Goal: Task Accomplishment & Management: Manage account settings

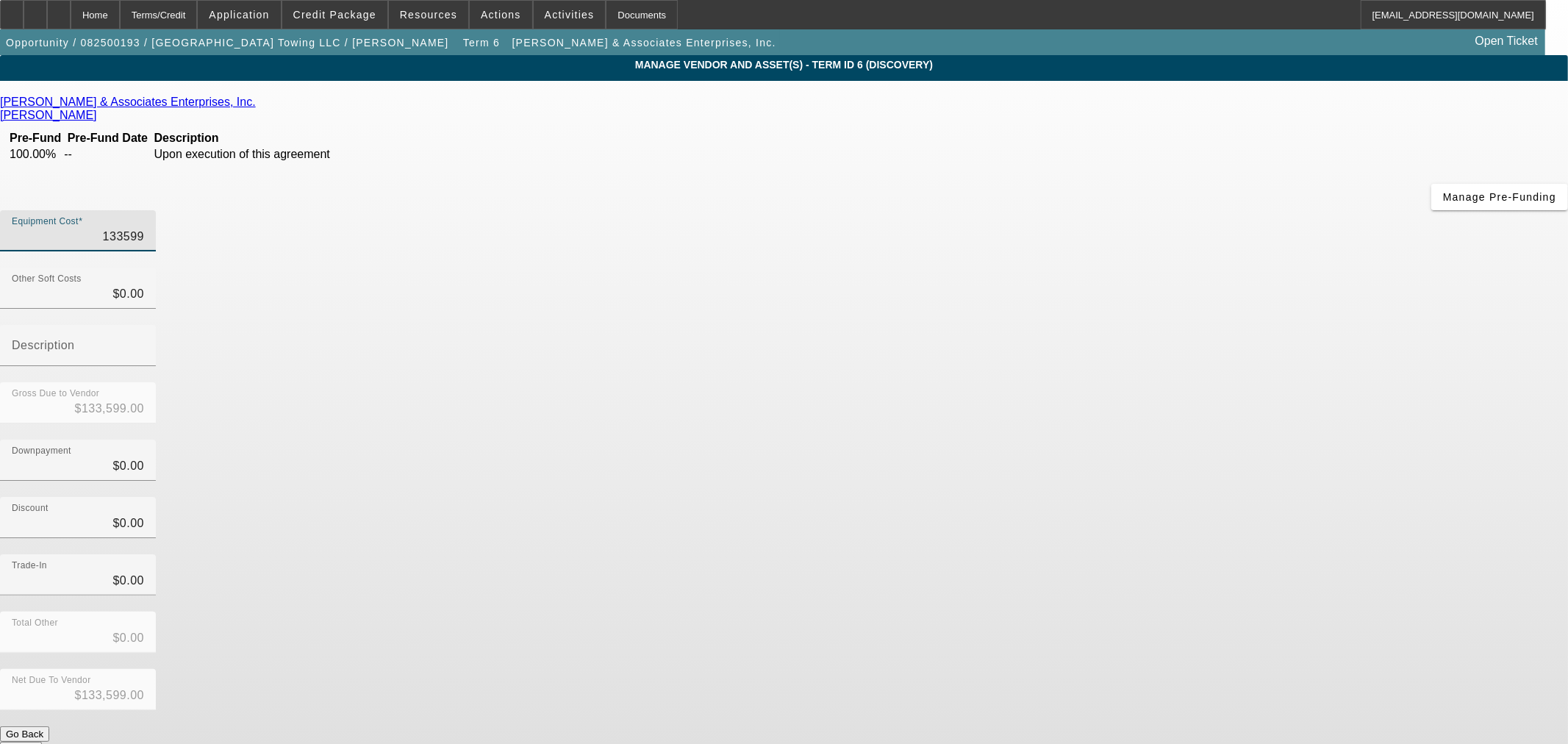
drag, startPoint x: 868, startPoint y: 121, endPoint x: 1502, endPoint y: 95, distance: 634.5
click at [1497, 97] on app-vendor-asset-manage "MANAGE VENDOR AND ASSET(S) - Term ID 6 (Discovery) Remove Vendor Davis & Associ…" at bounding box center [784, 449] width 1568 height 789
type input "8"
type input "$8.00"
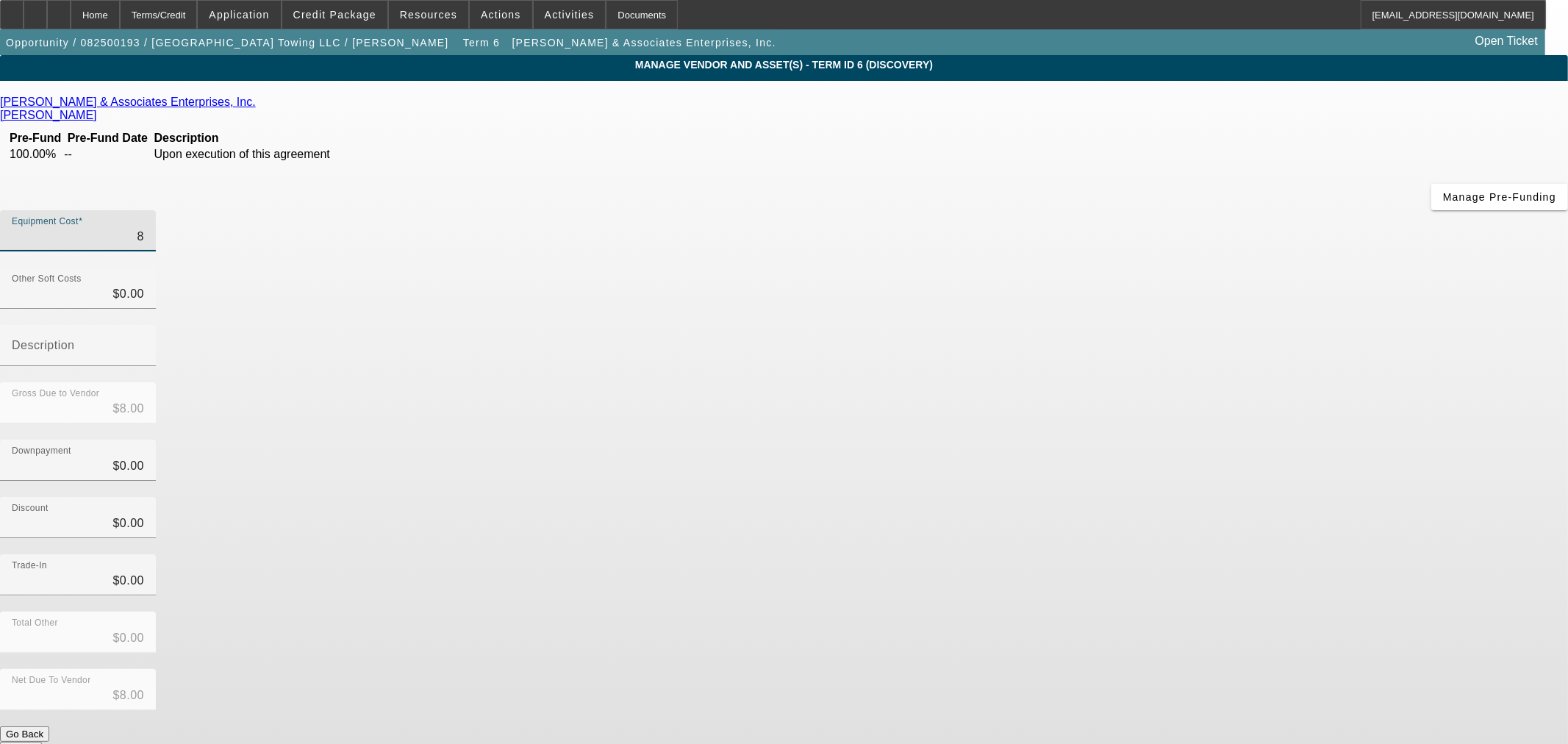
type input "85"
type input "$85.00"
type input "850"
type input "$850.00"
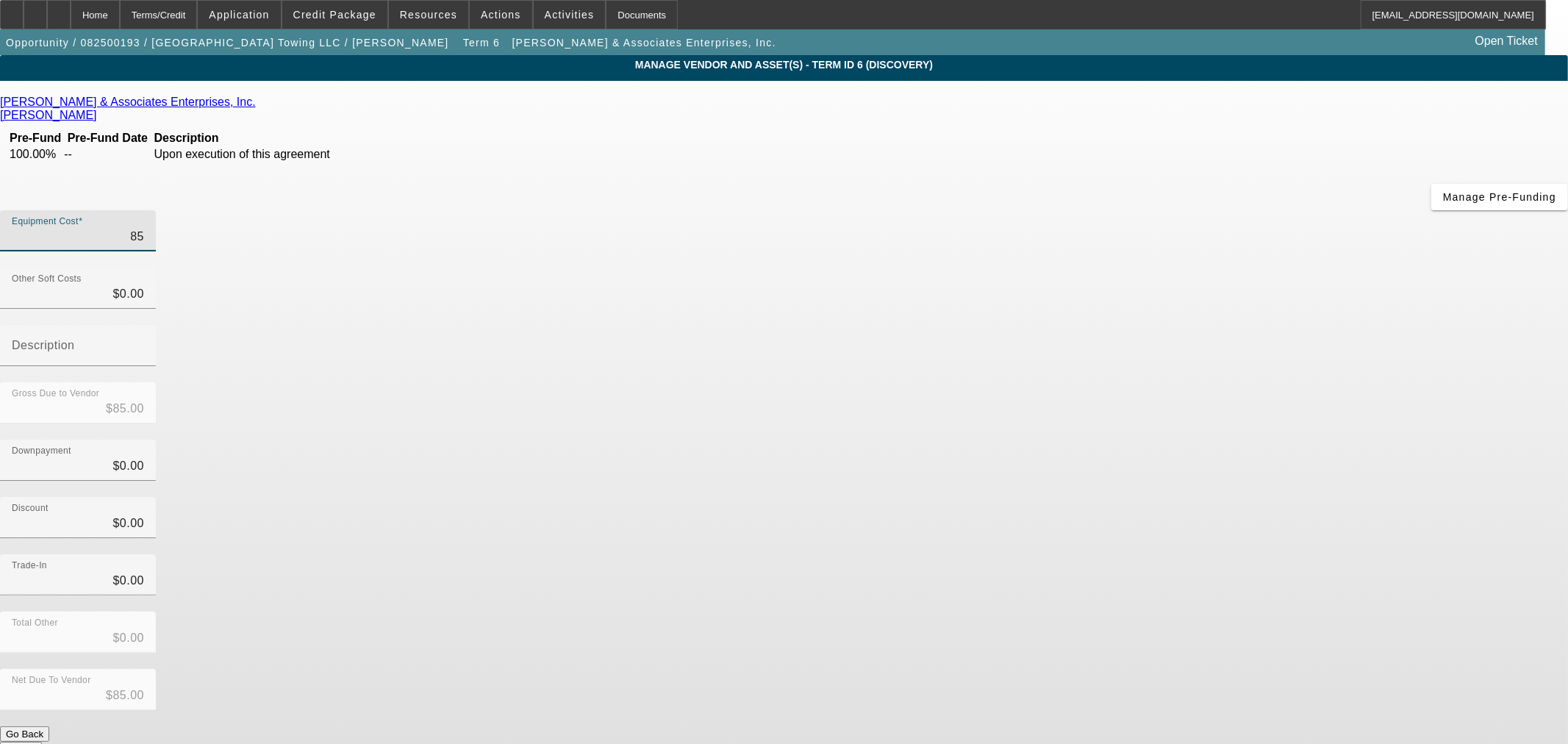
type input "$850.00"
type input "8500"
type input "$8,500.00"
type input "85000"
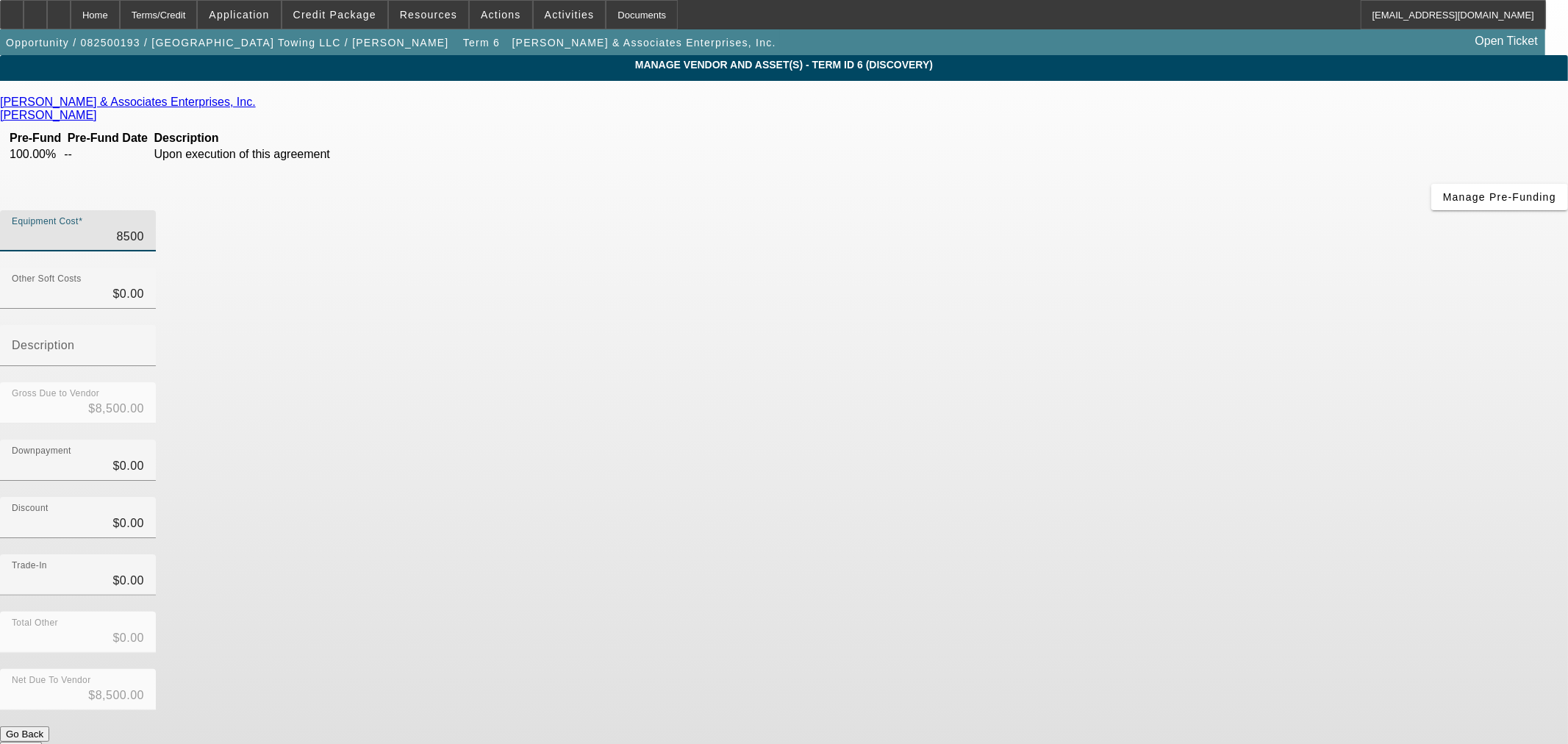
type input "$85,000.00"
drag, startPoint x: 1063, startPoint y: 382, endPoint x: 1063, endPoint y: 734, distance: 352.0
click at [1064, 554] on div "Trade-In $0.00" at bounding box center [784, 582] width 1568 height 57
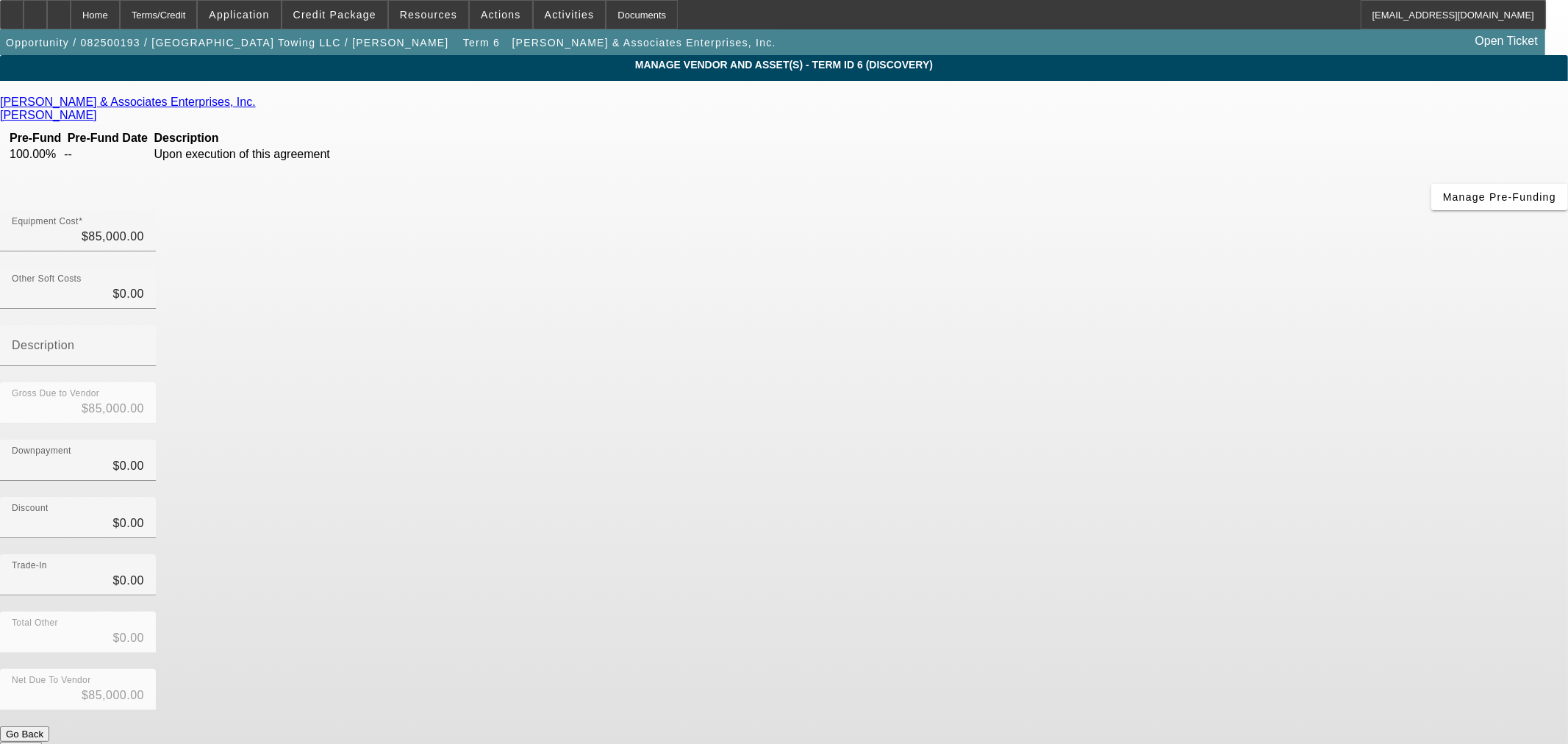
click at [42, 741] on button "Submit" at bounding box center [20, 749] width 42 height 15
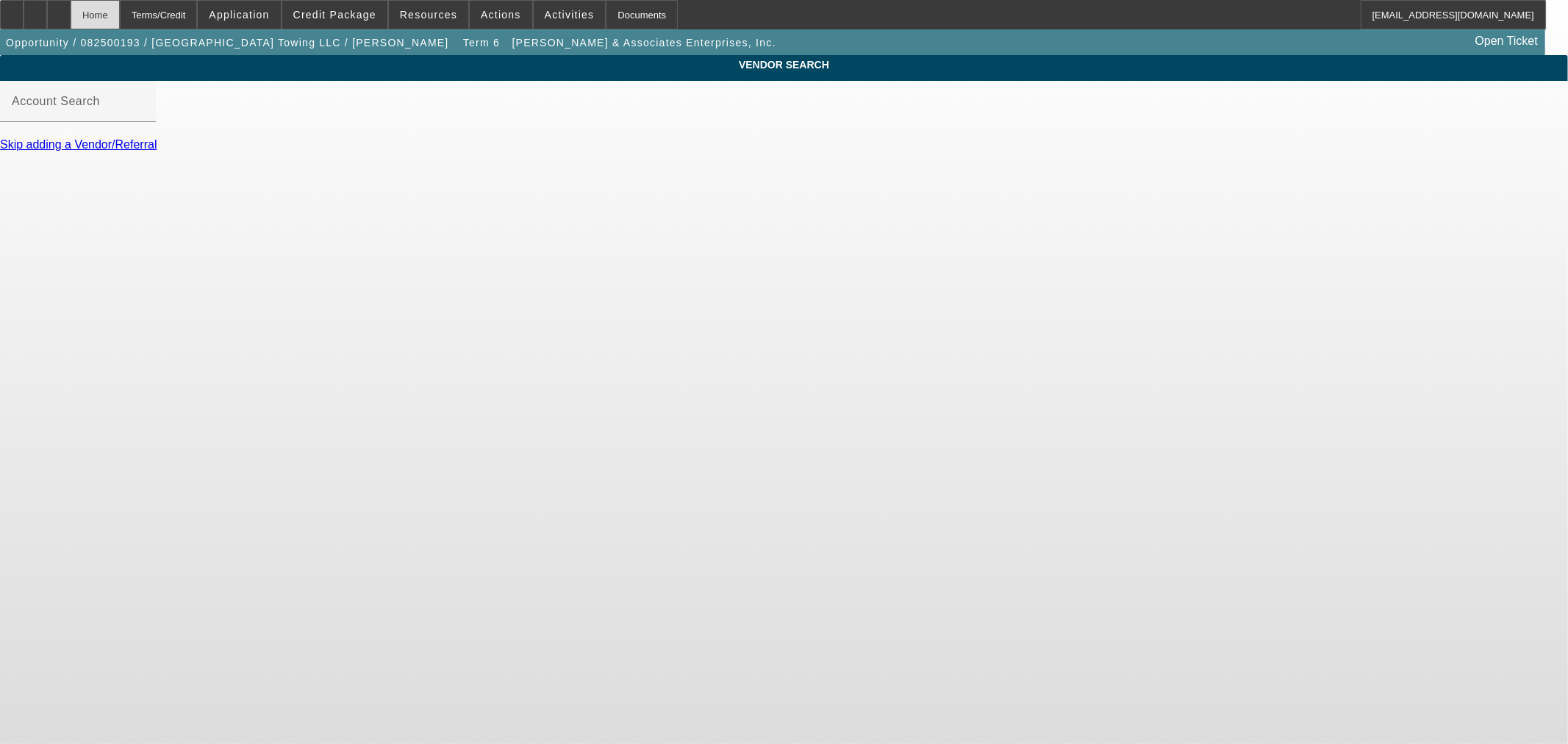
click at [120, 22] on div "Home" at bounding box center [95, 14] width 49 height 30
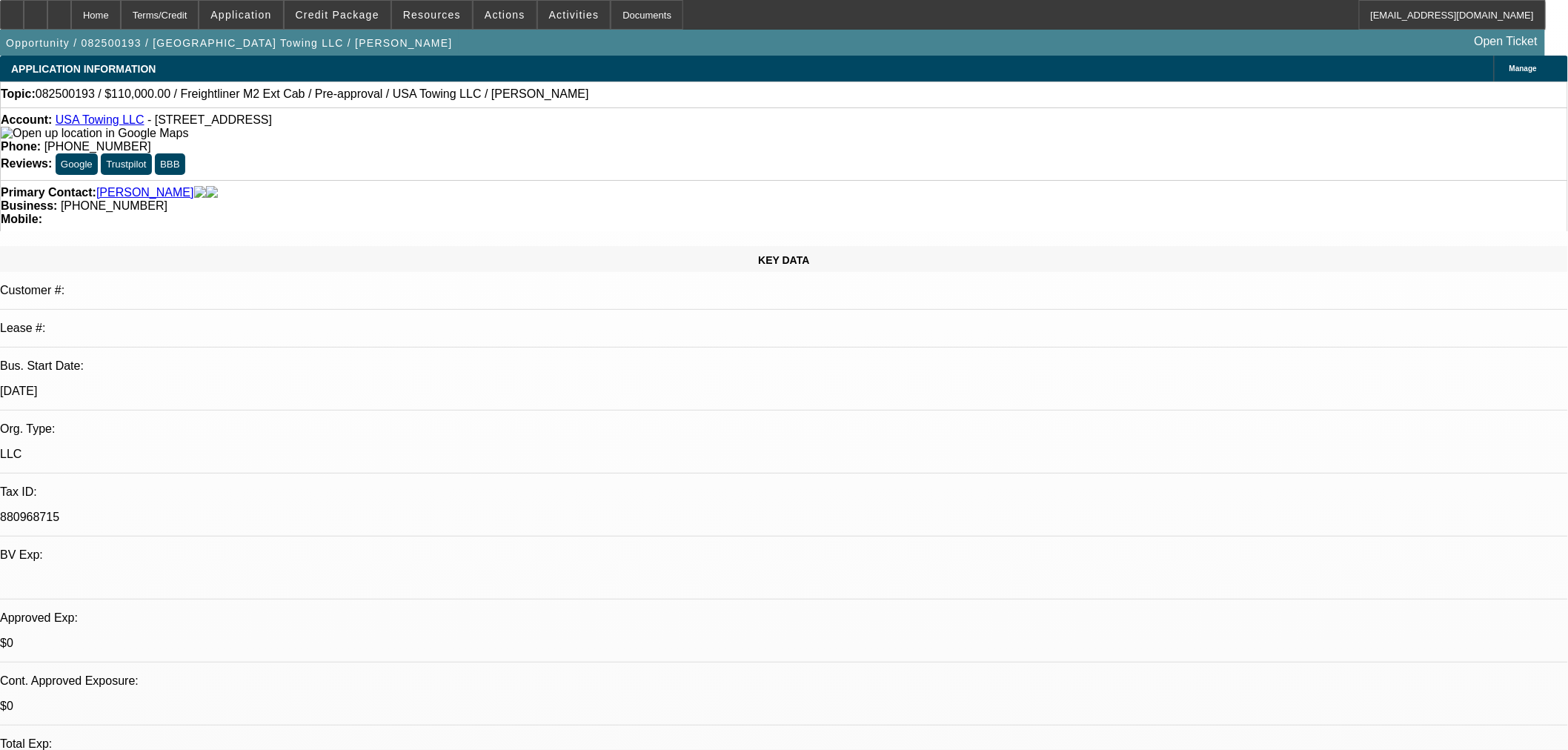
select select "0.1"
select select "2"
select select "0"
select select "6"
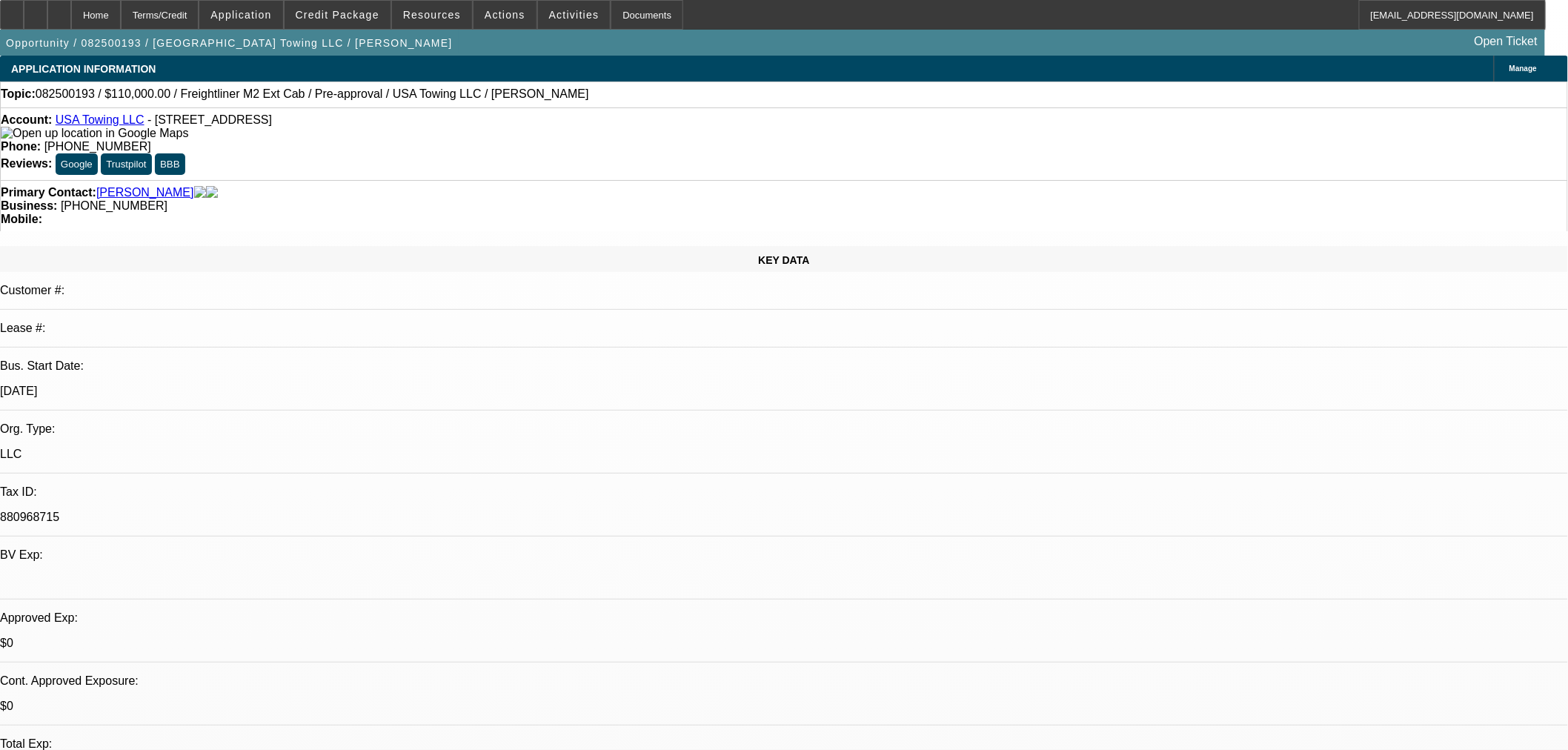
select select "0.15"
select select "0"
select select "3"
select select "0.1"
select select "4"
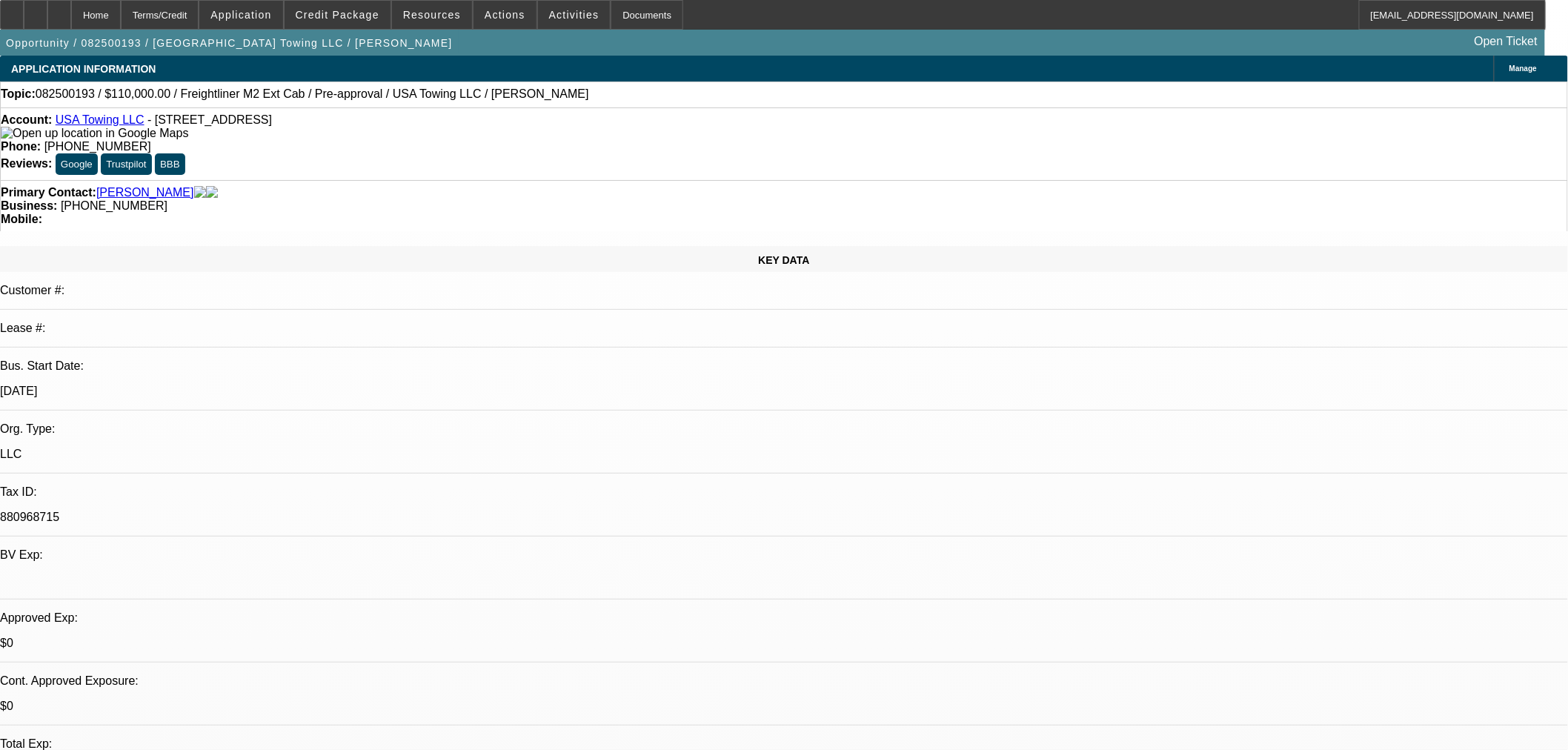
select select "0.15"
select select "0"
select select "3"
select select "0.1"
select select "4"
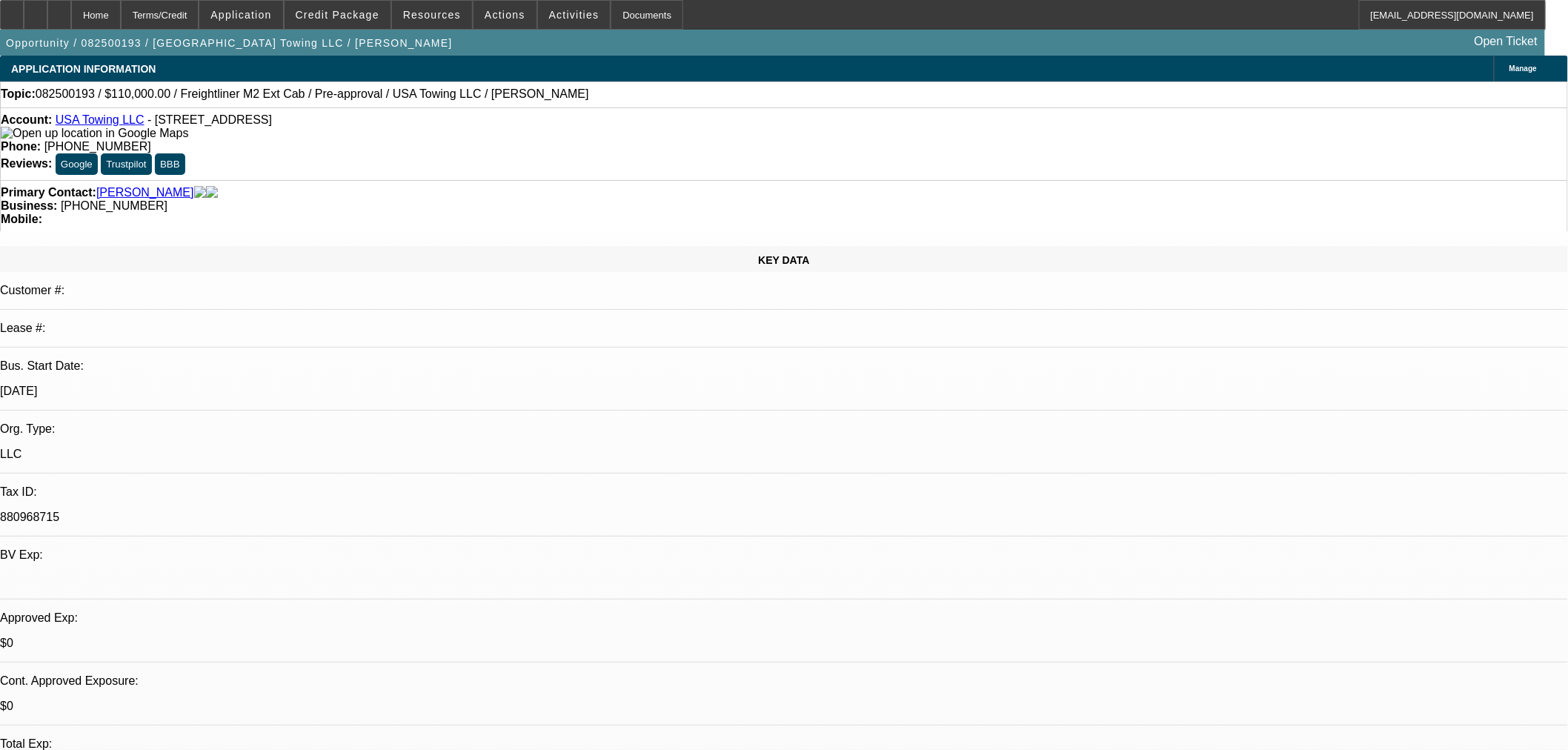
select select "0"
select select "2"
select select "0.1"
select select "4"
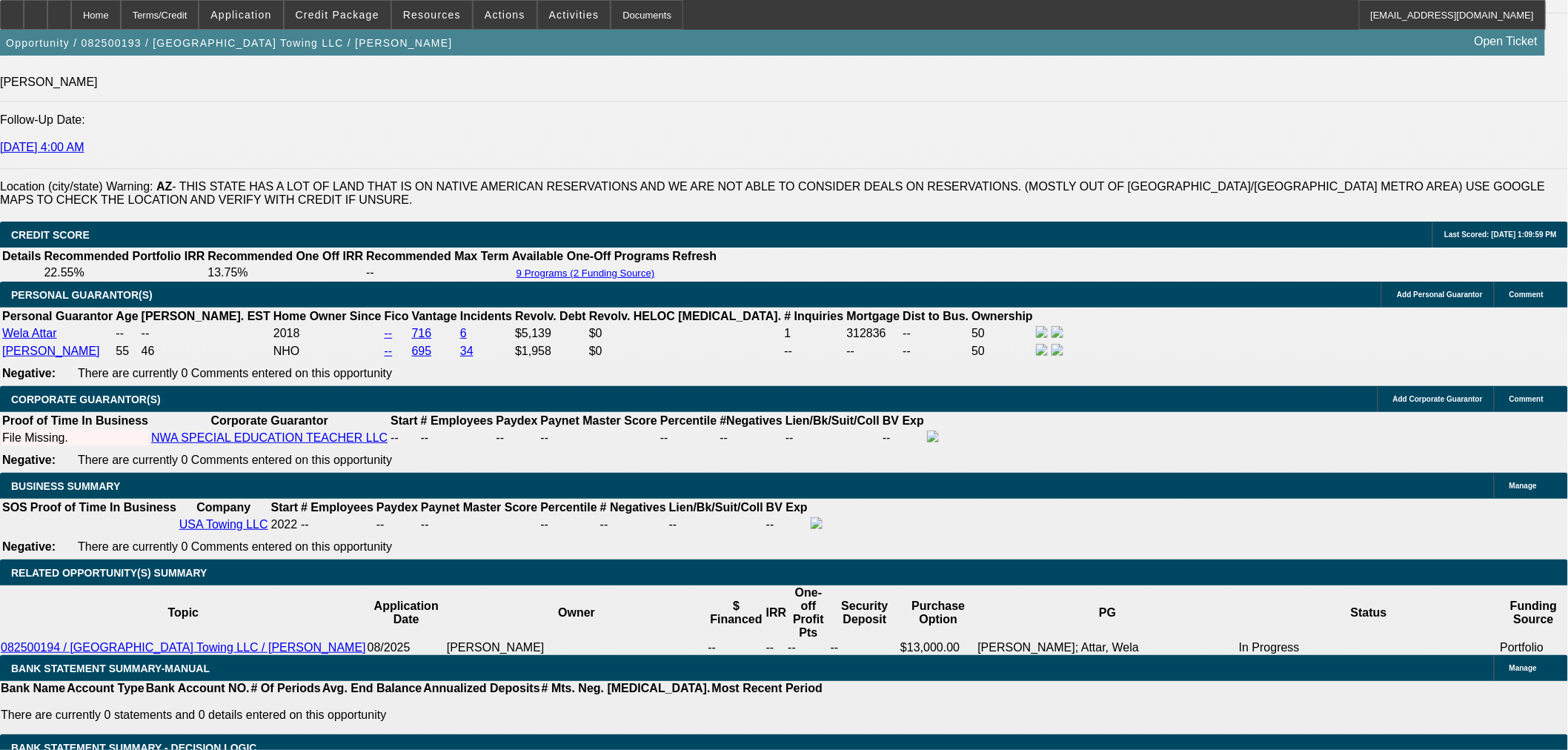
scroll to position [2387, 0]
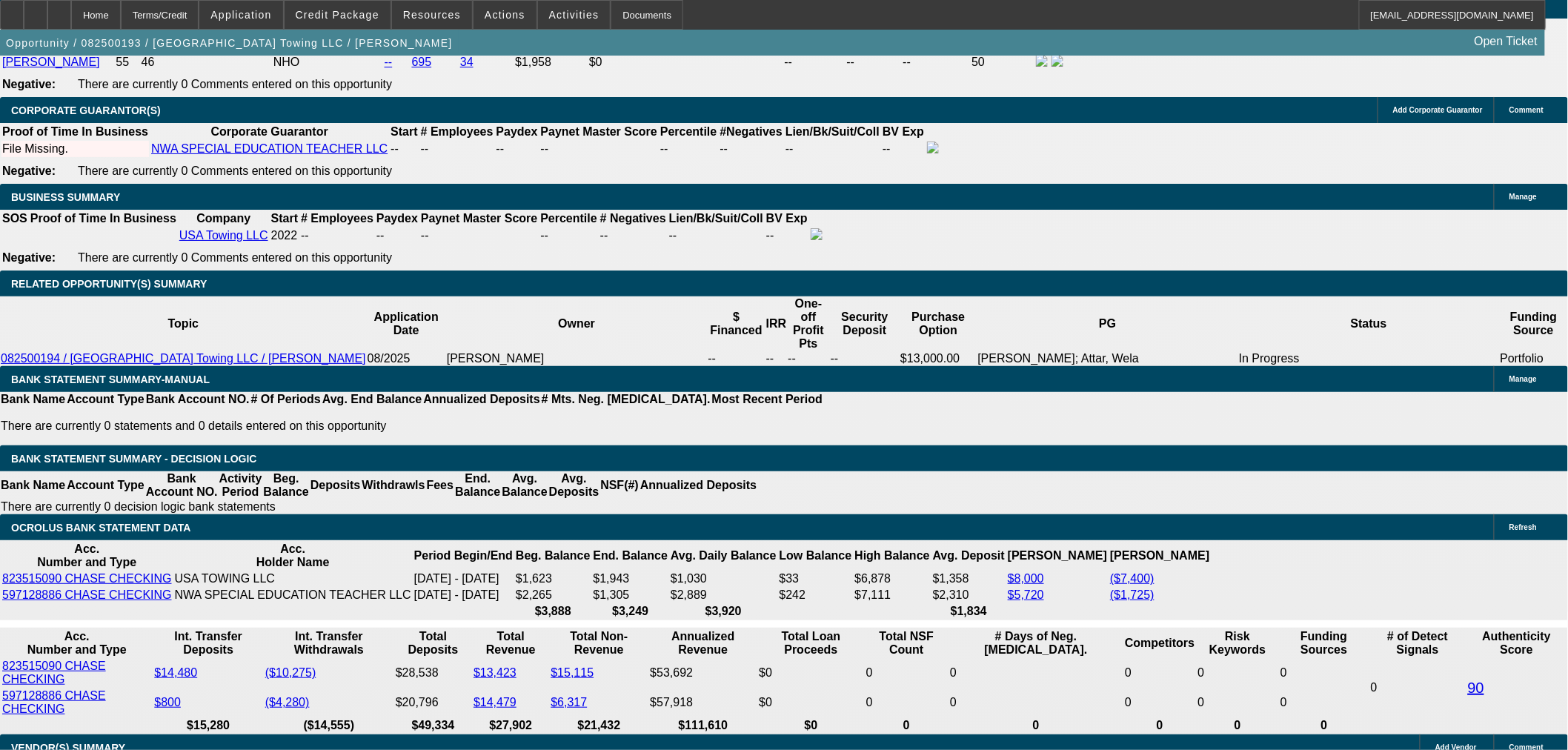
drag, startPoint x: 310, startPoint y: 238, endPoint x: 403, endPoint y: 229, distance: 93.4
type input "6"
type input "UNKNOWN"
type input "$13,427.68"
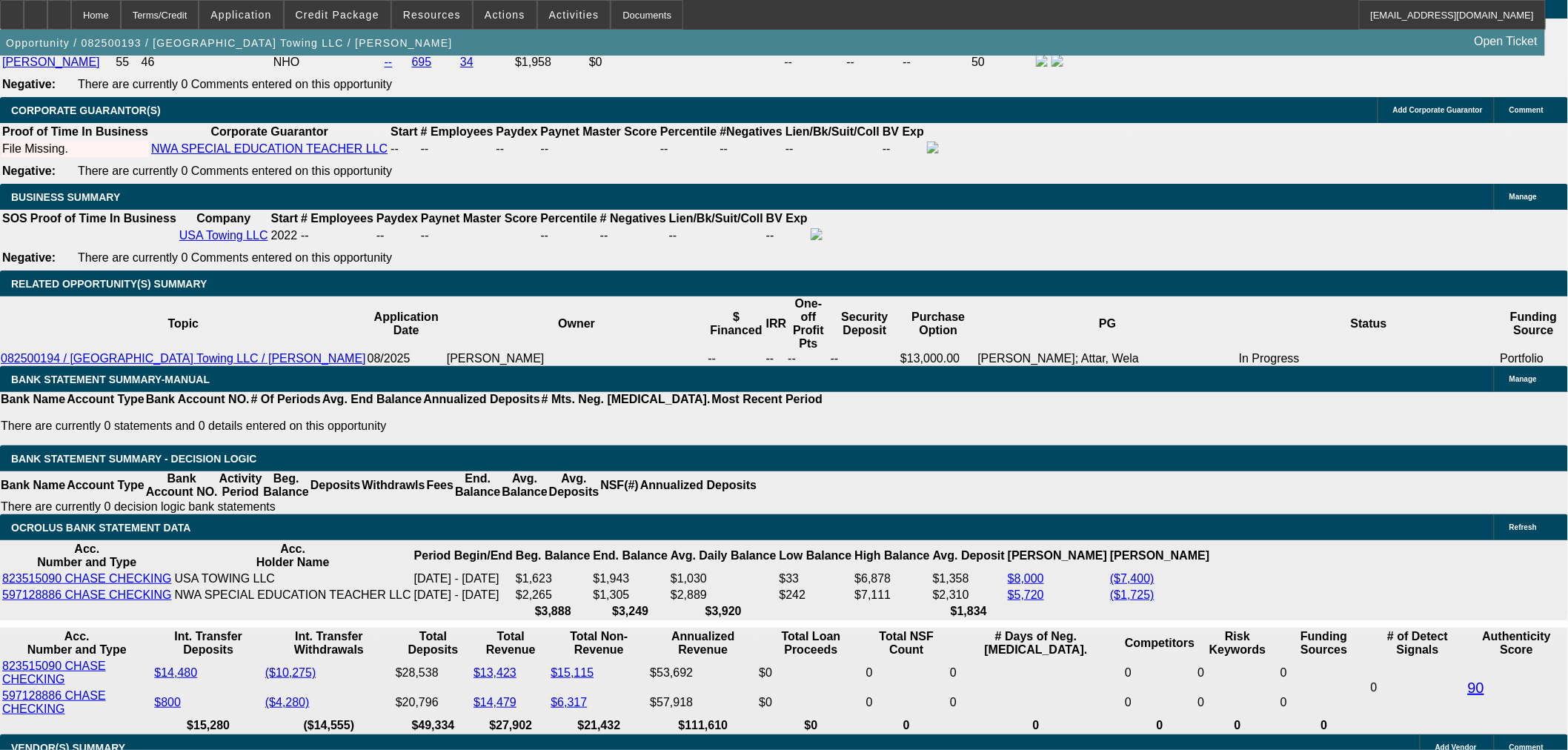
type input "$26,855.36"
type input "60"
type input "$1,942.60"
type input "$3,885.20"
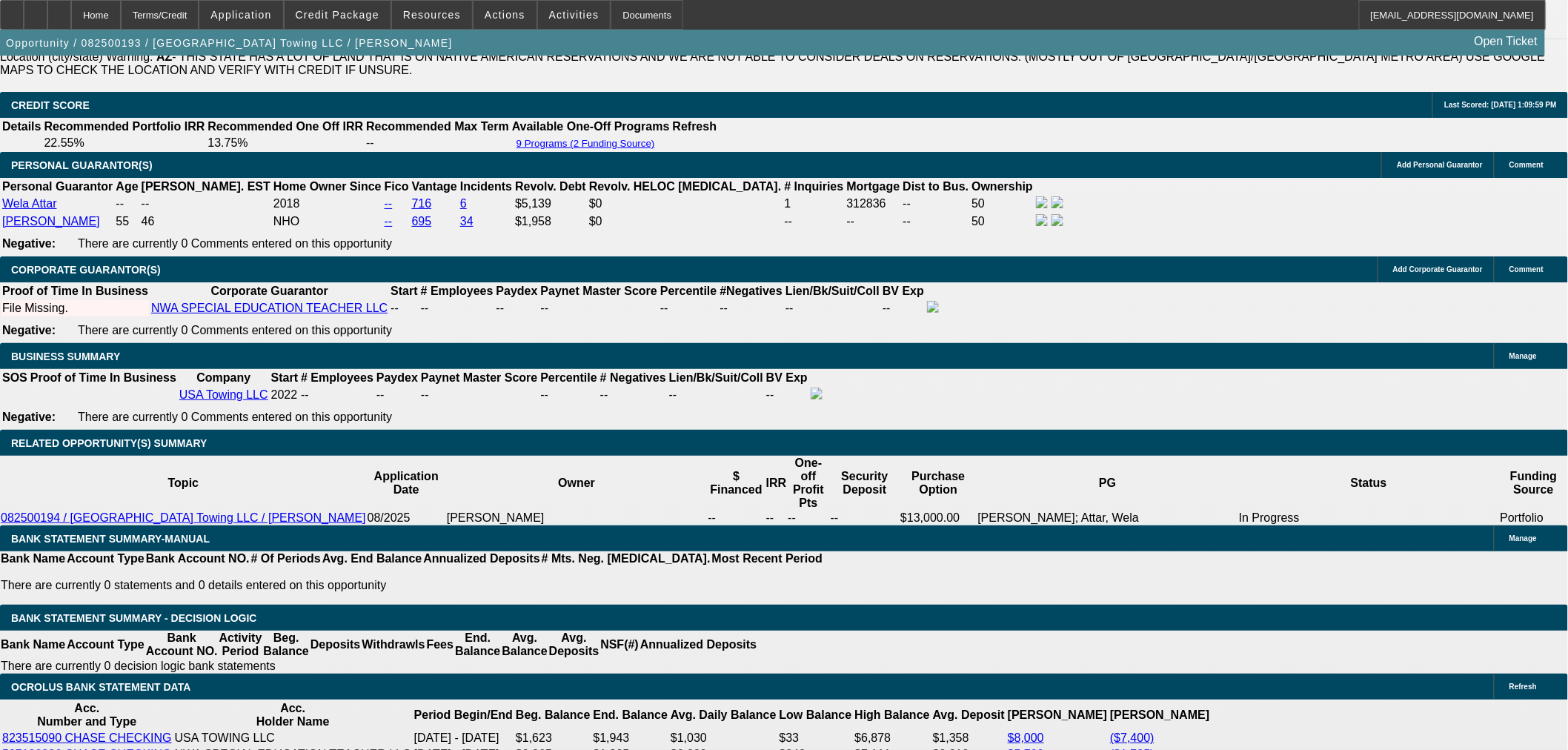
scroll to position [2057, 0]
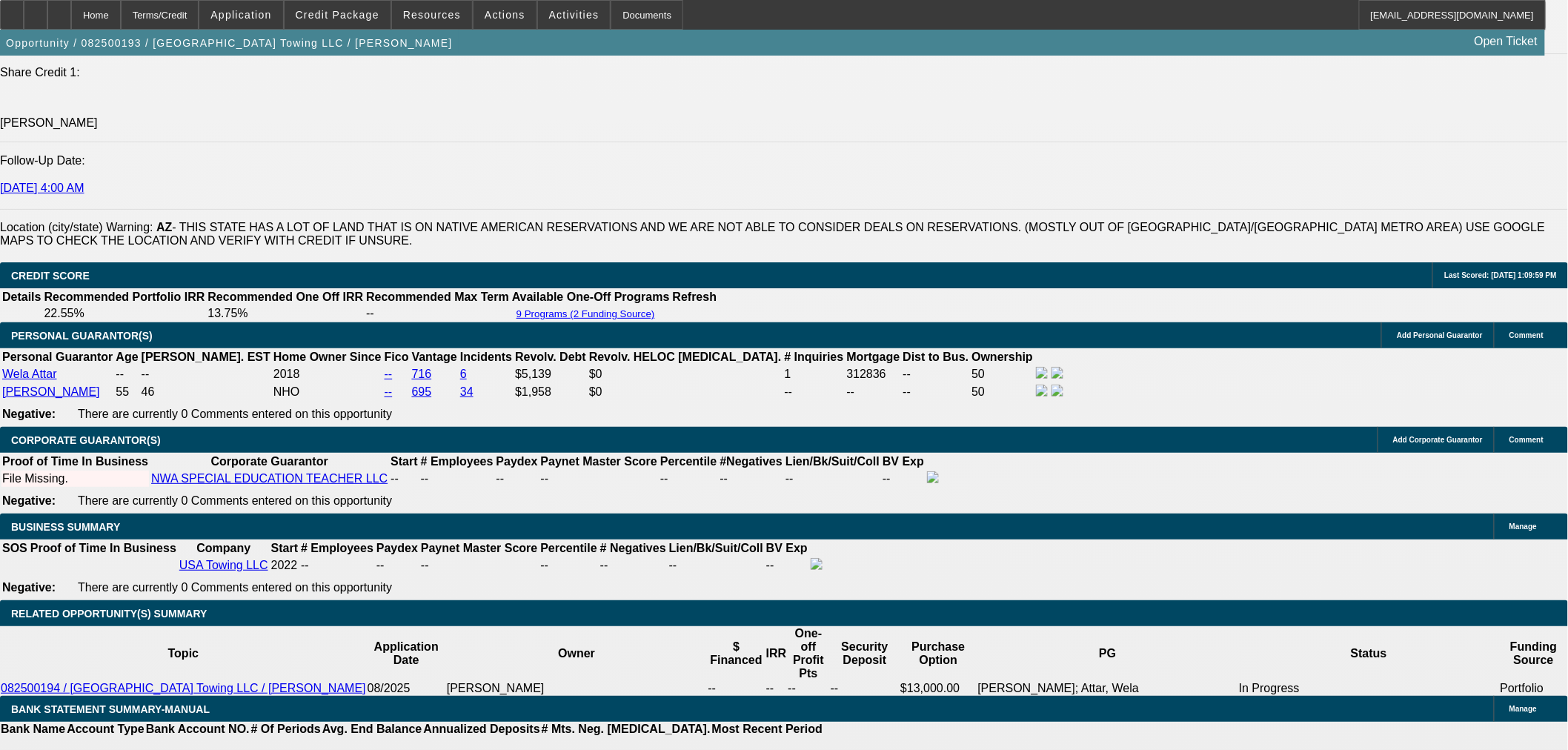
type input "60"
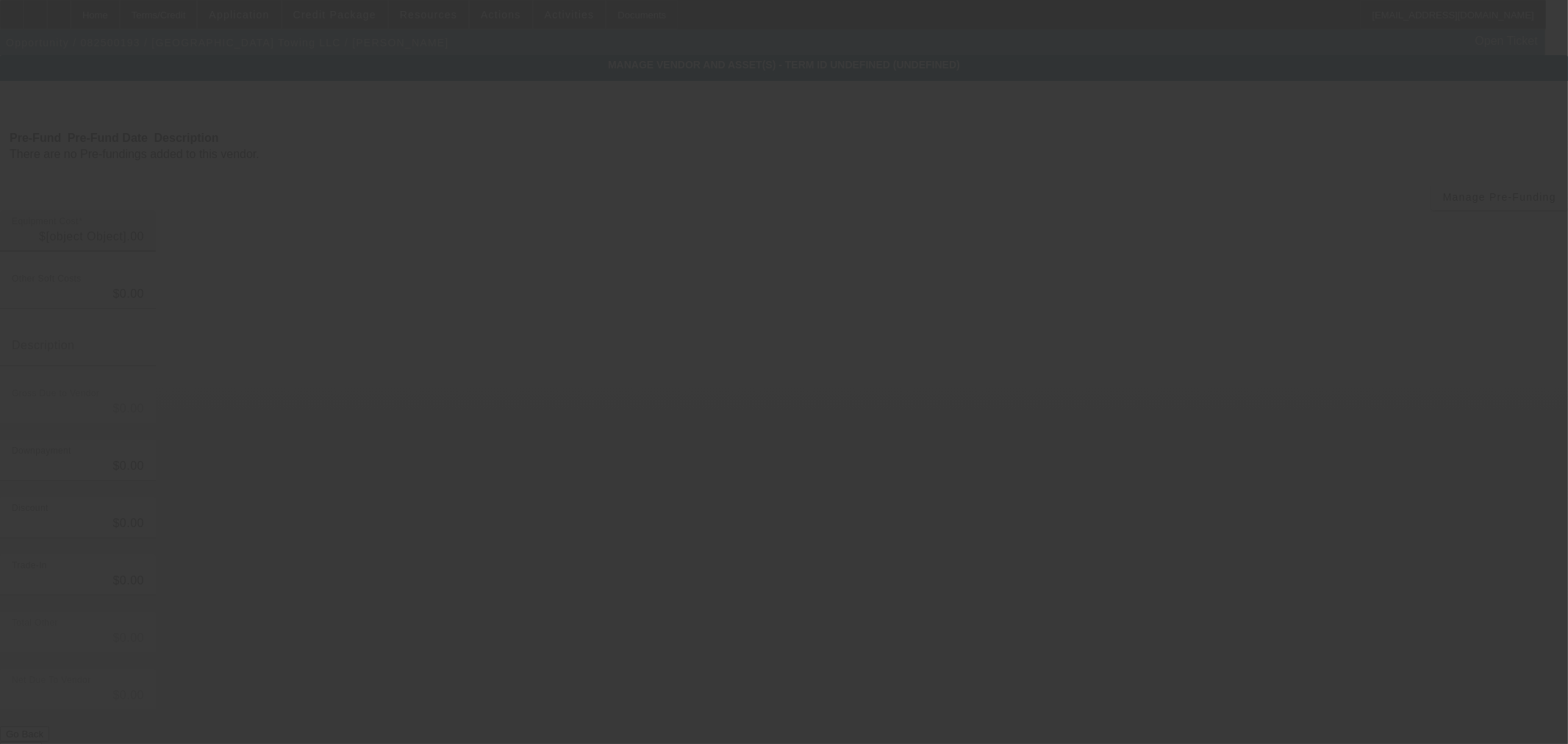
type input "$130,000.00"
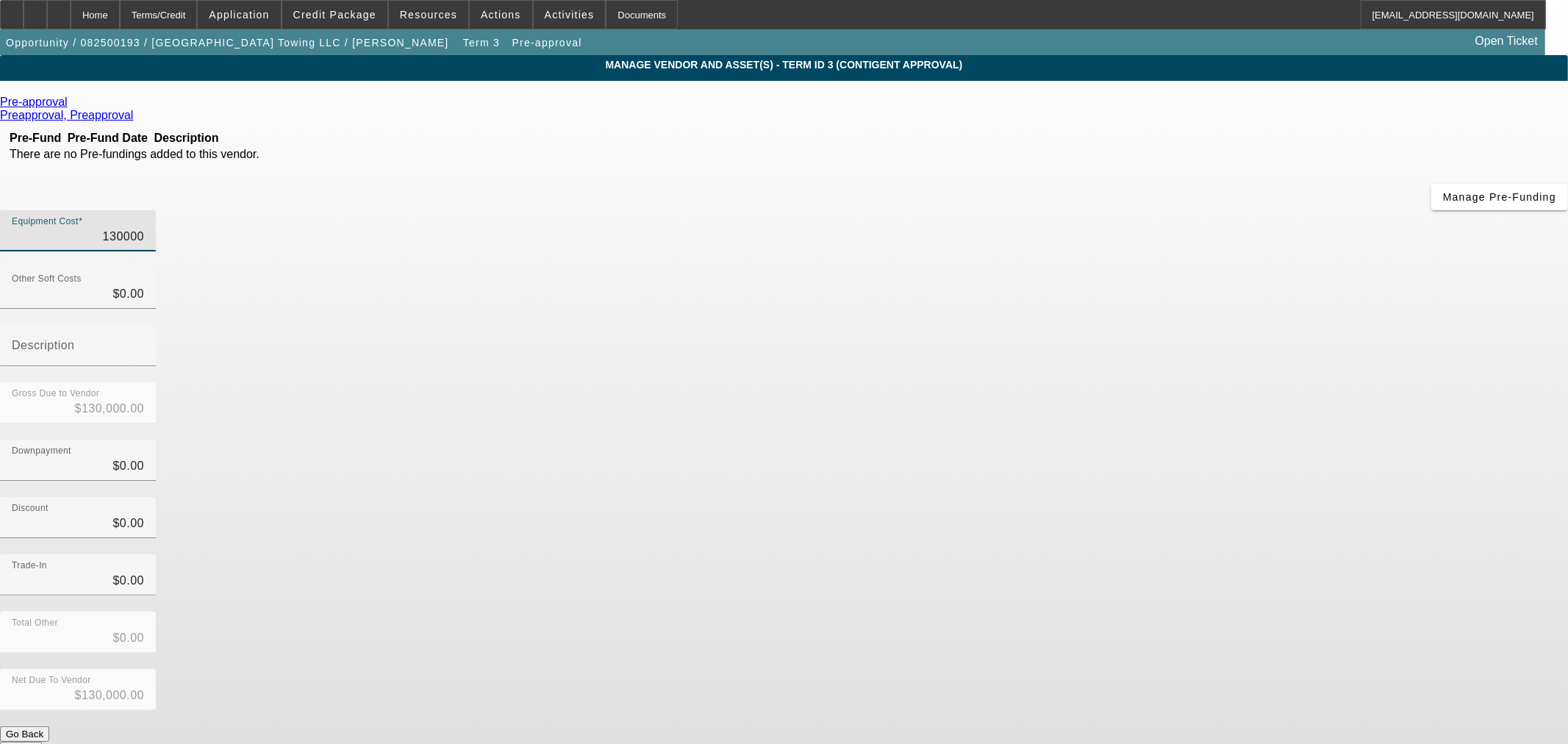
drag, startPoint x: 909, startPoint y: 123, endPoint x: 1439, endPoint y: 110, distance: 530.2
click at [1437, 111] on app-vendor-asset-manage "MANAGE VENDOR AND ASSET(S) - Term ID 3 (Contigent Approval) Remove Vendor Pre-a…" at bounding box center [784, 449] width 1568 height 789
type input "8"
type input "$8.00"
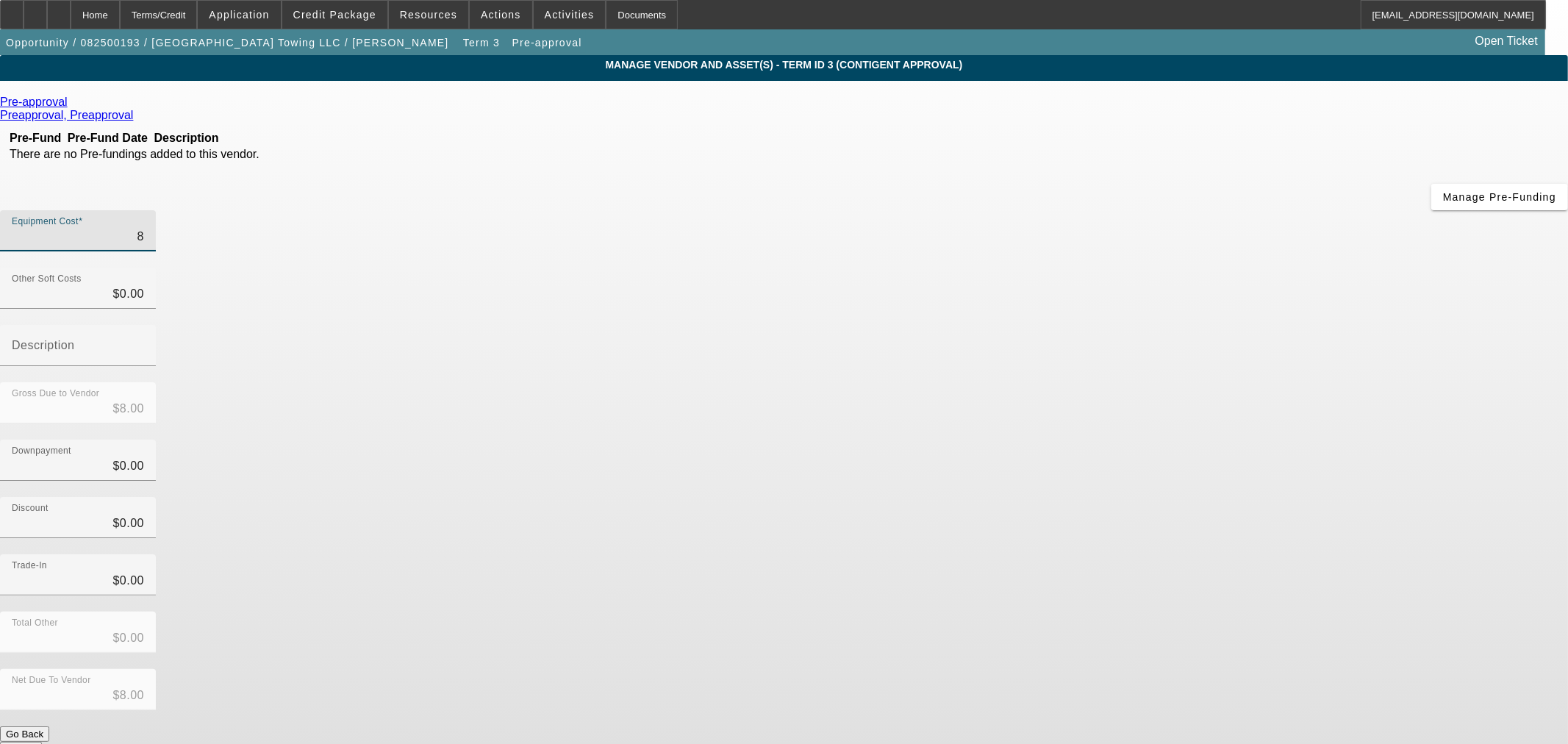
type input "85"
type input "$85.00"
type input "850"
type input "$850.00"
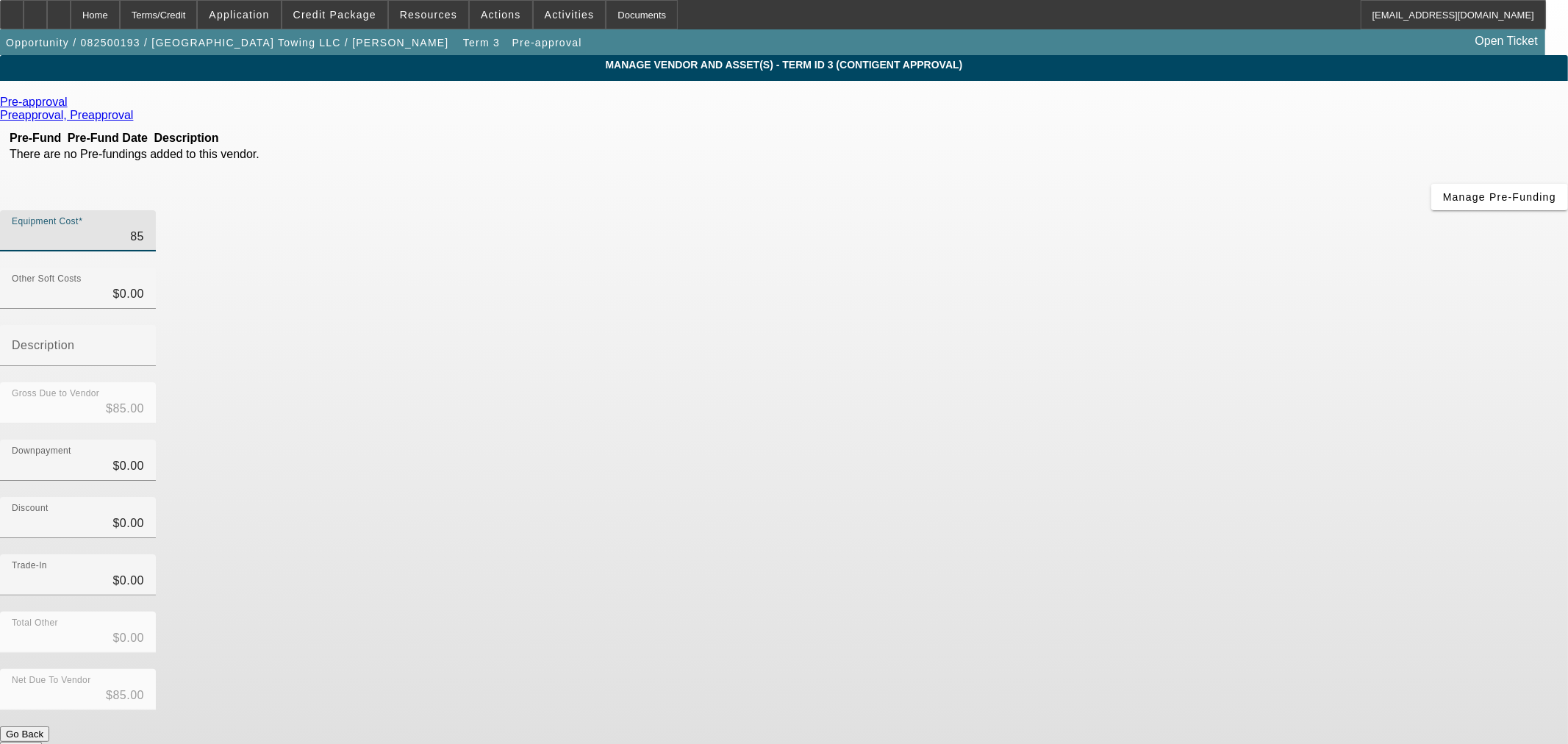
type input "$850.00"
type input "8500"
type input "$8,500.00"
type input "85000"
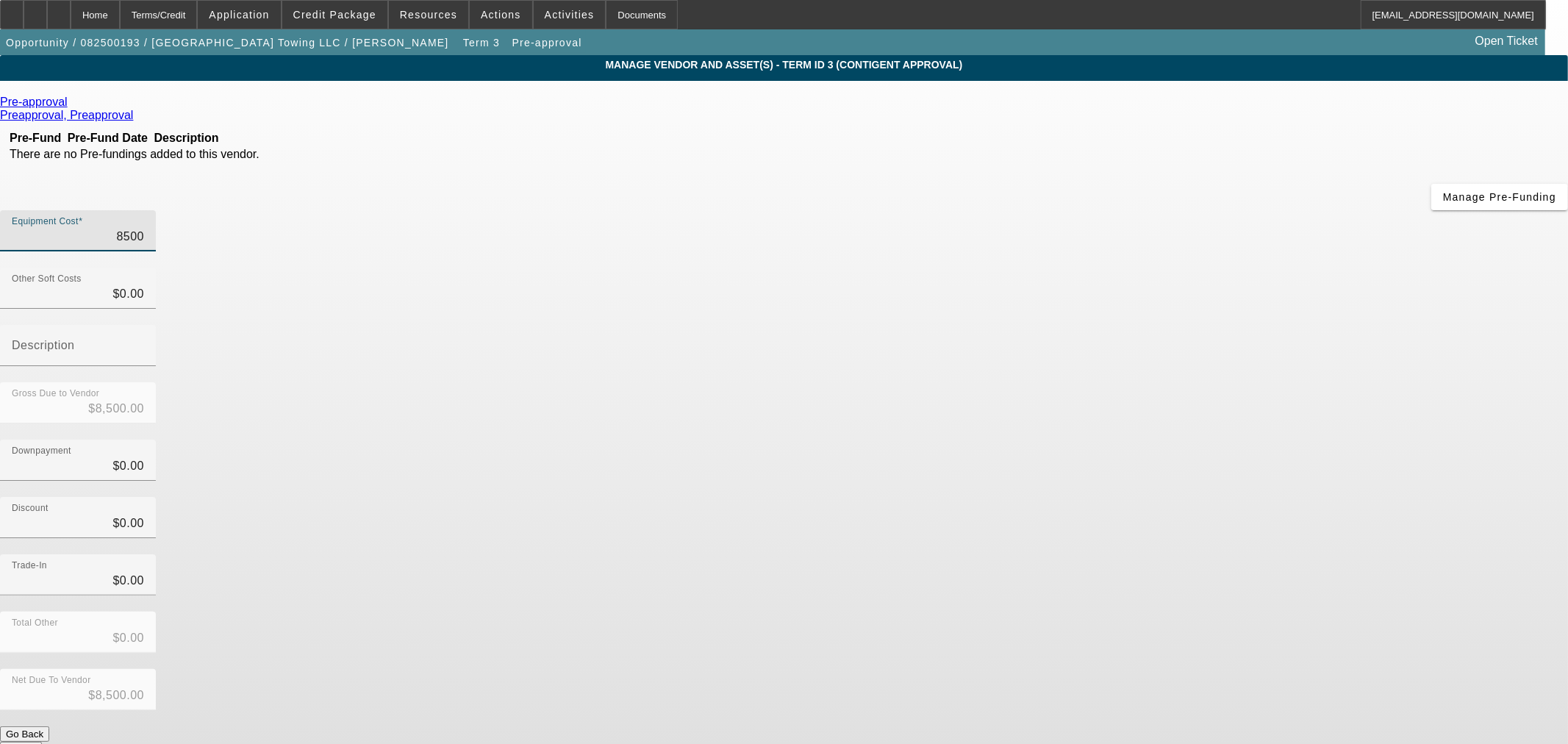
type input "$85,000.00"
click at [1181, 612] on div "Total Other $0.00" at bounding box center [784, 640] width 1568 height 57
click at [1167, 668] on div "Net Due To Vendor $85,000.00" at bounding box center [784, 696] width 1568 height 57
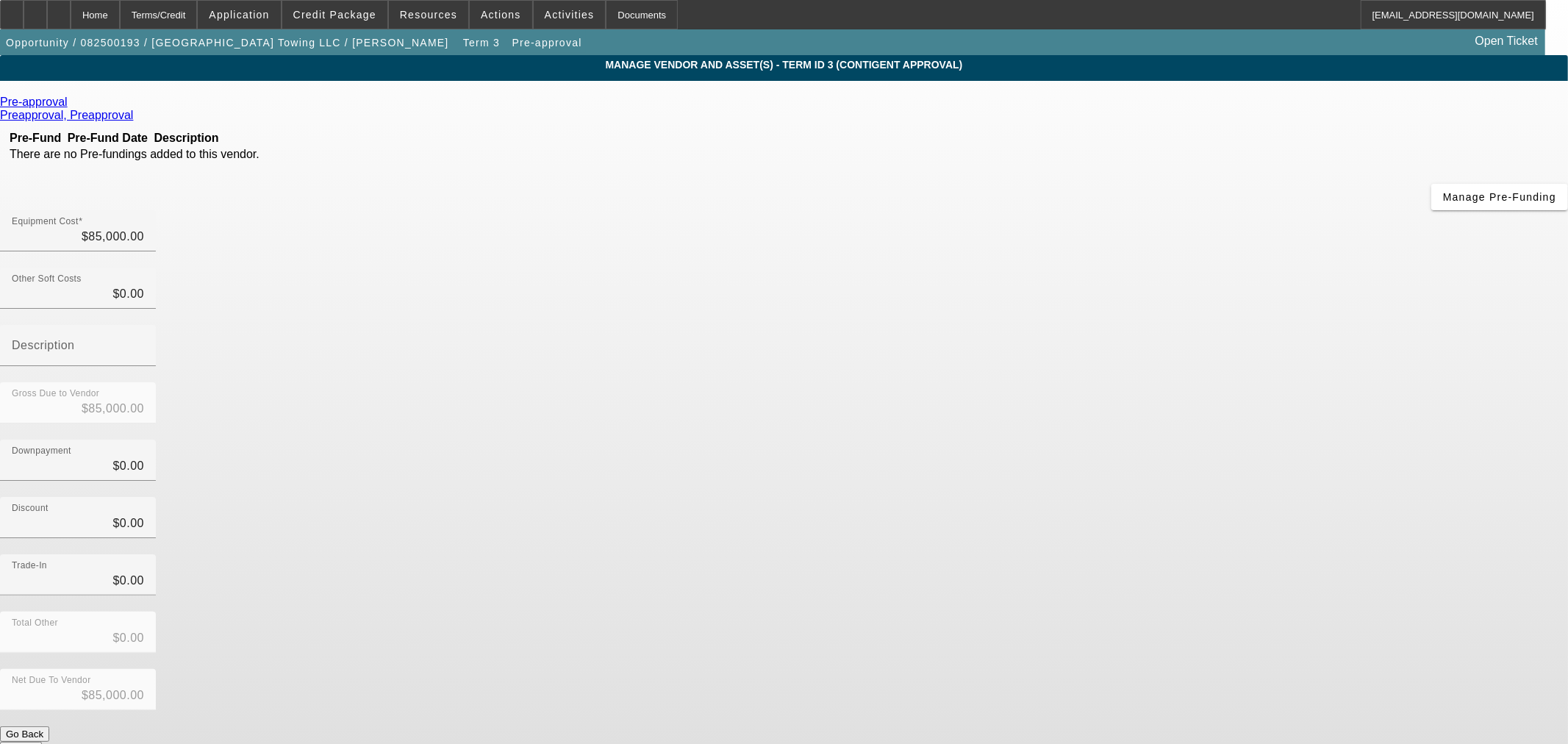
click at [42, 741] on button "Submit" at bounding box center [20, 749] width 42 height 15
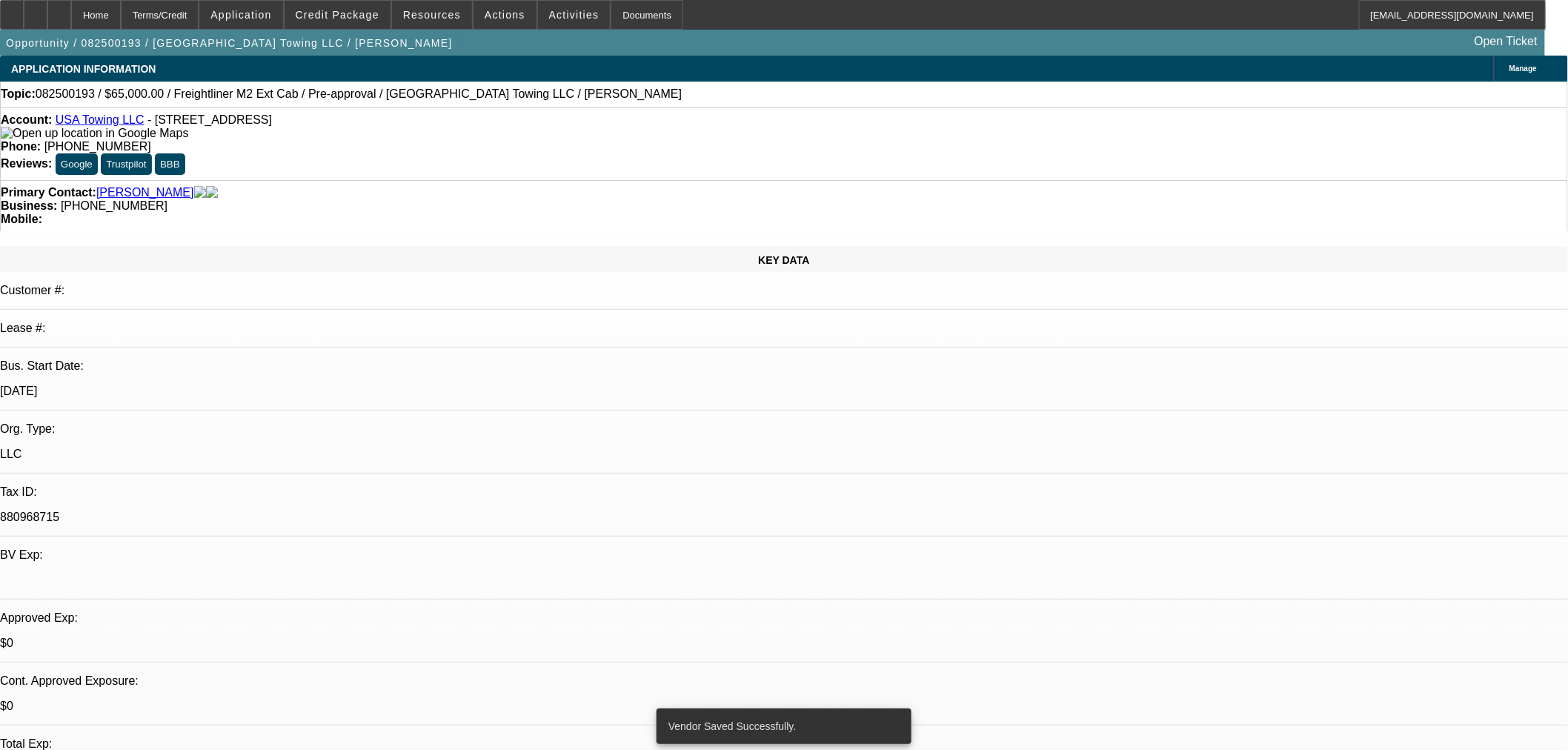
select select "0.1"
select select "2"
select select "0"
select select "6"
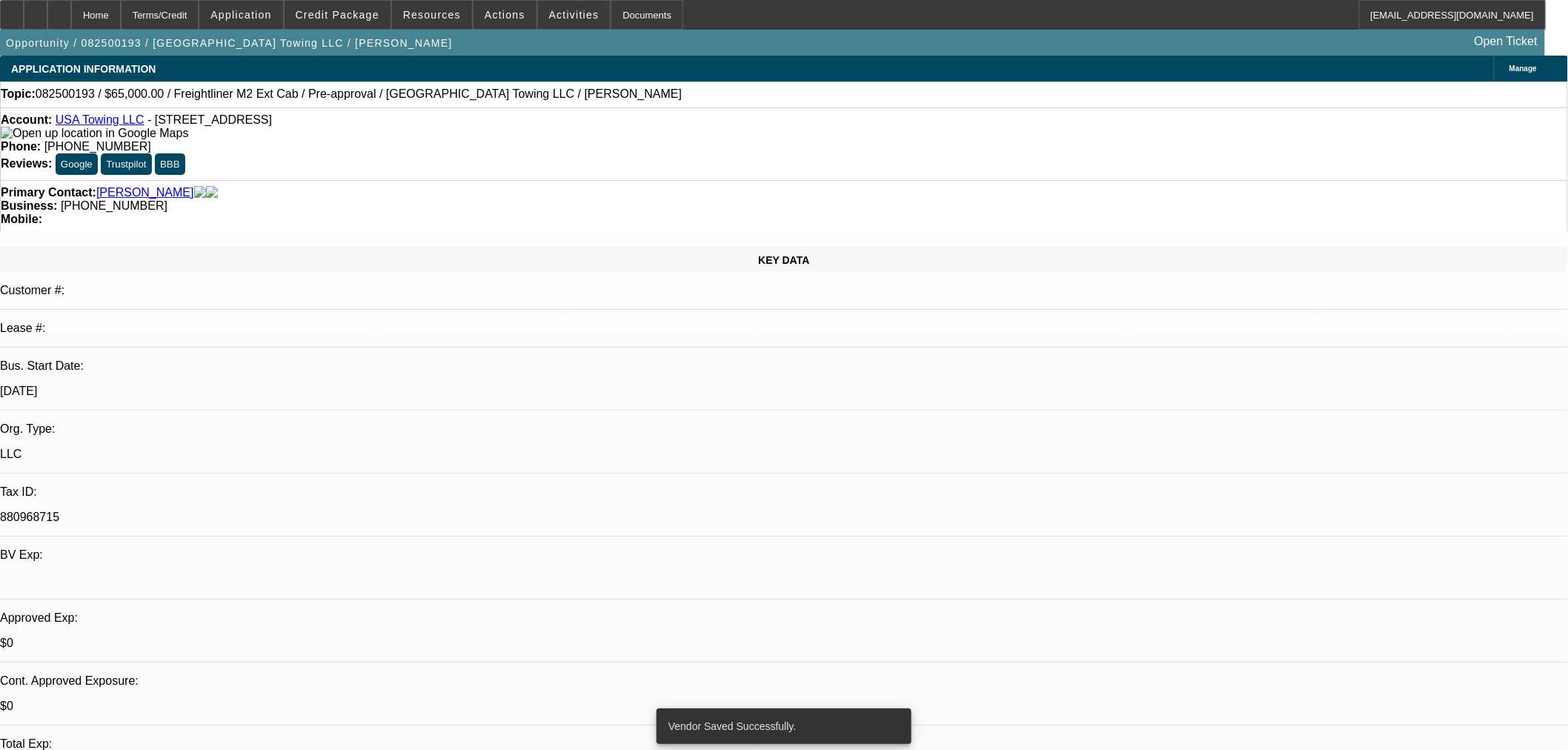
select select "0.15"
select select "0"
select select "3"
select select "0.1"
select select "4"
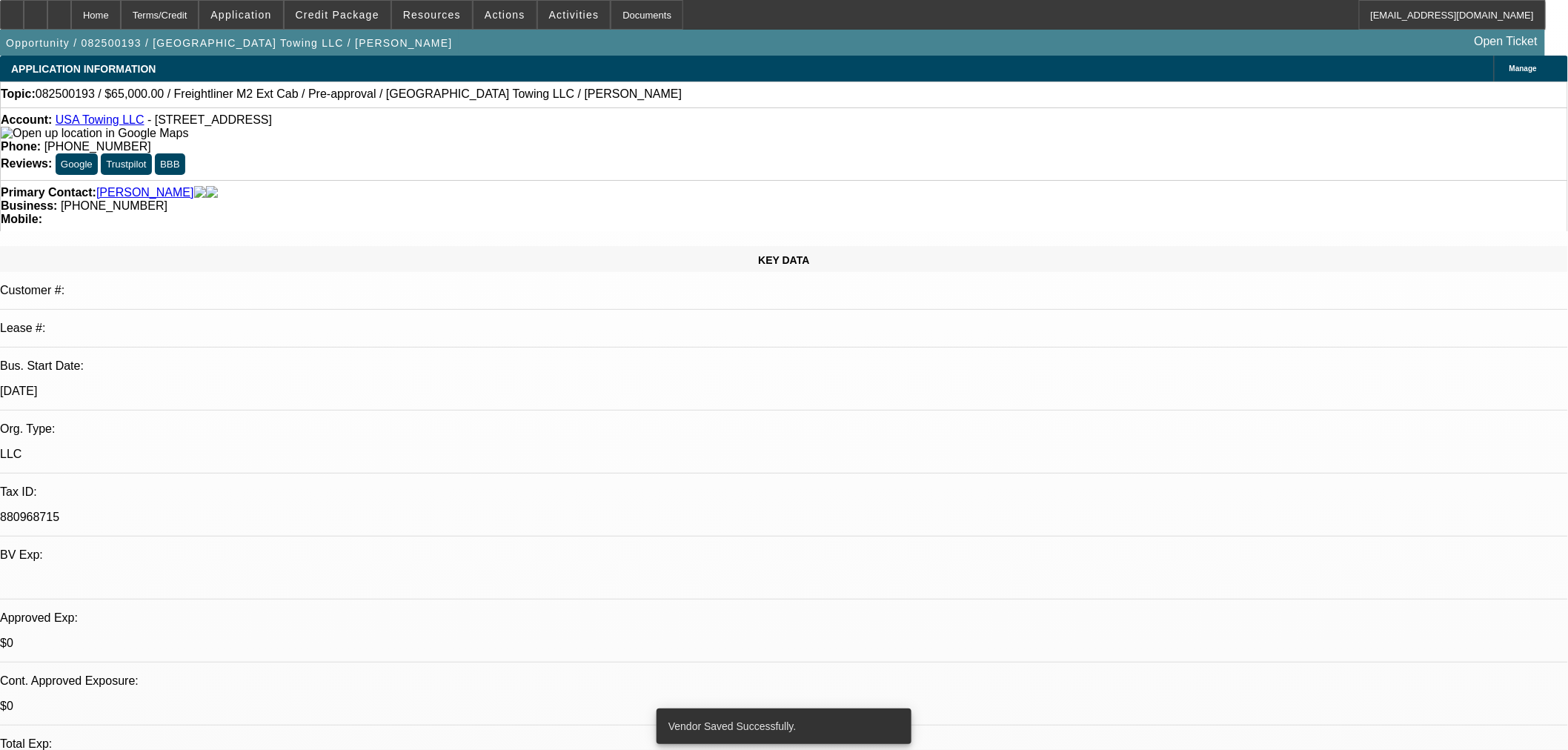
select select "0.15"
select select "0"
select select "3"
select select "0.1"
select select "4"
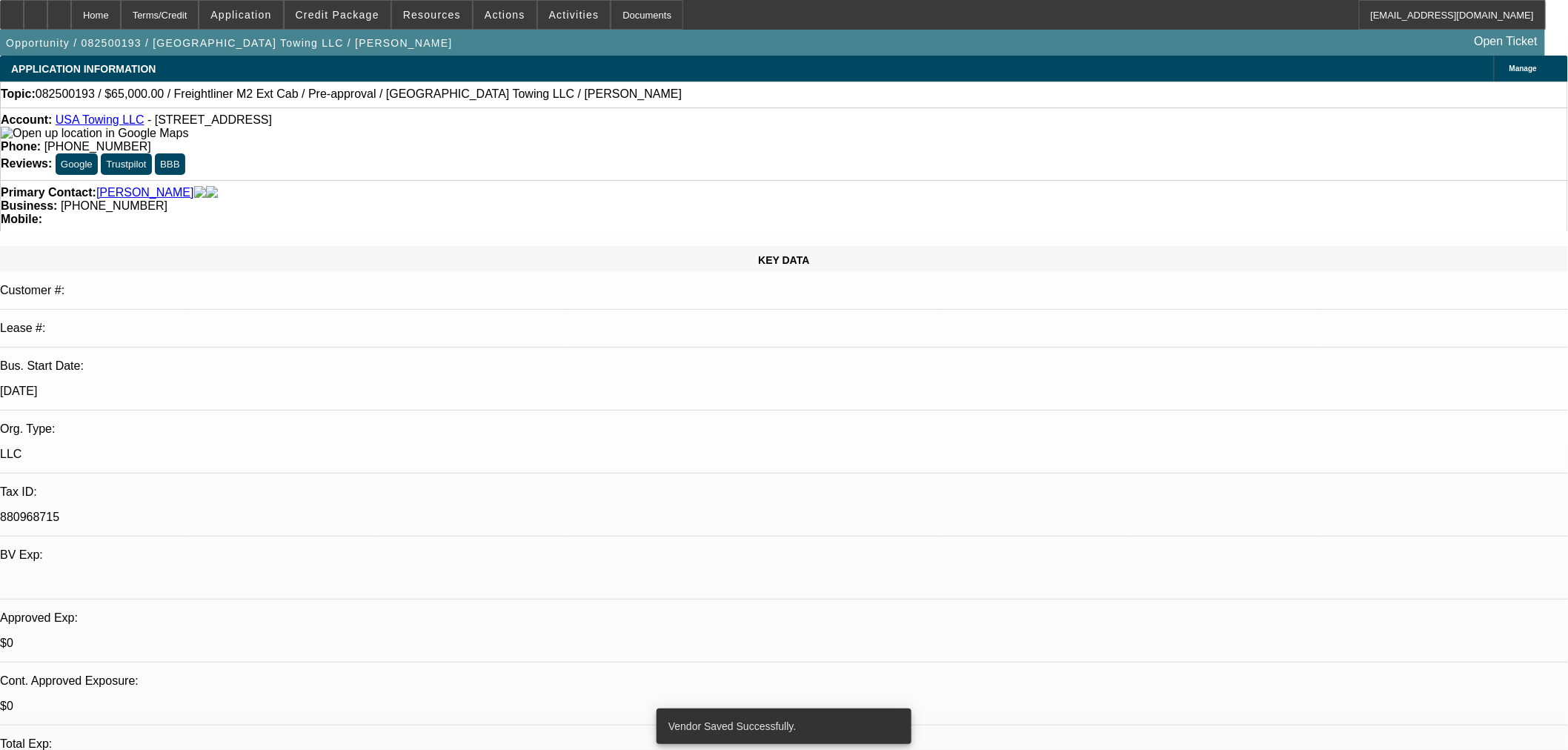
select select "0"
select select "2"
select select "0.1"
select select "4"
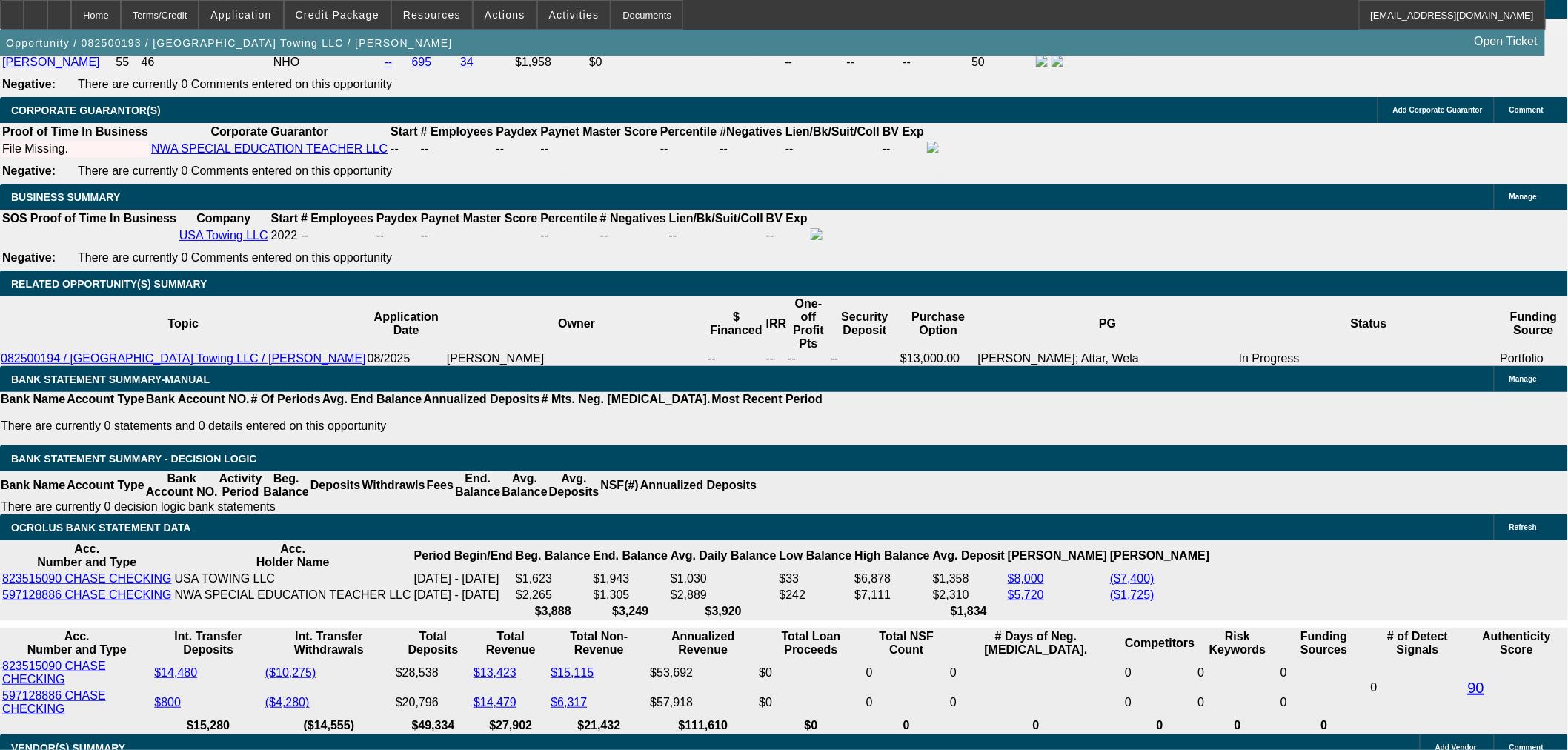
scroll to position [2223, 0]
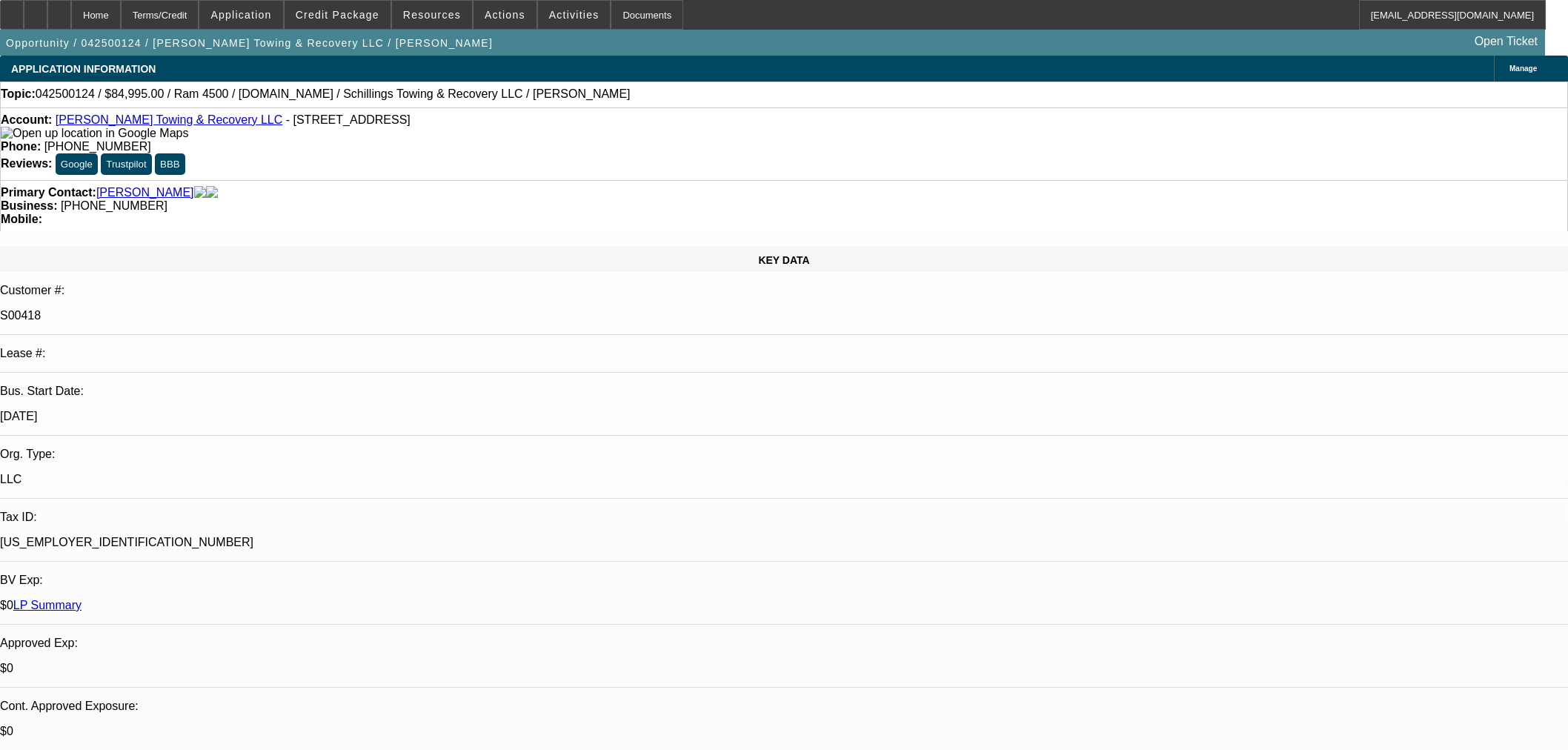
select select "0"
select select "3"
select select "0"
select select "6"
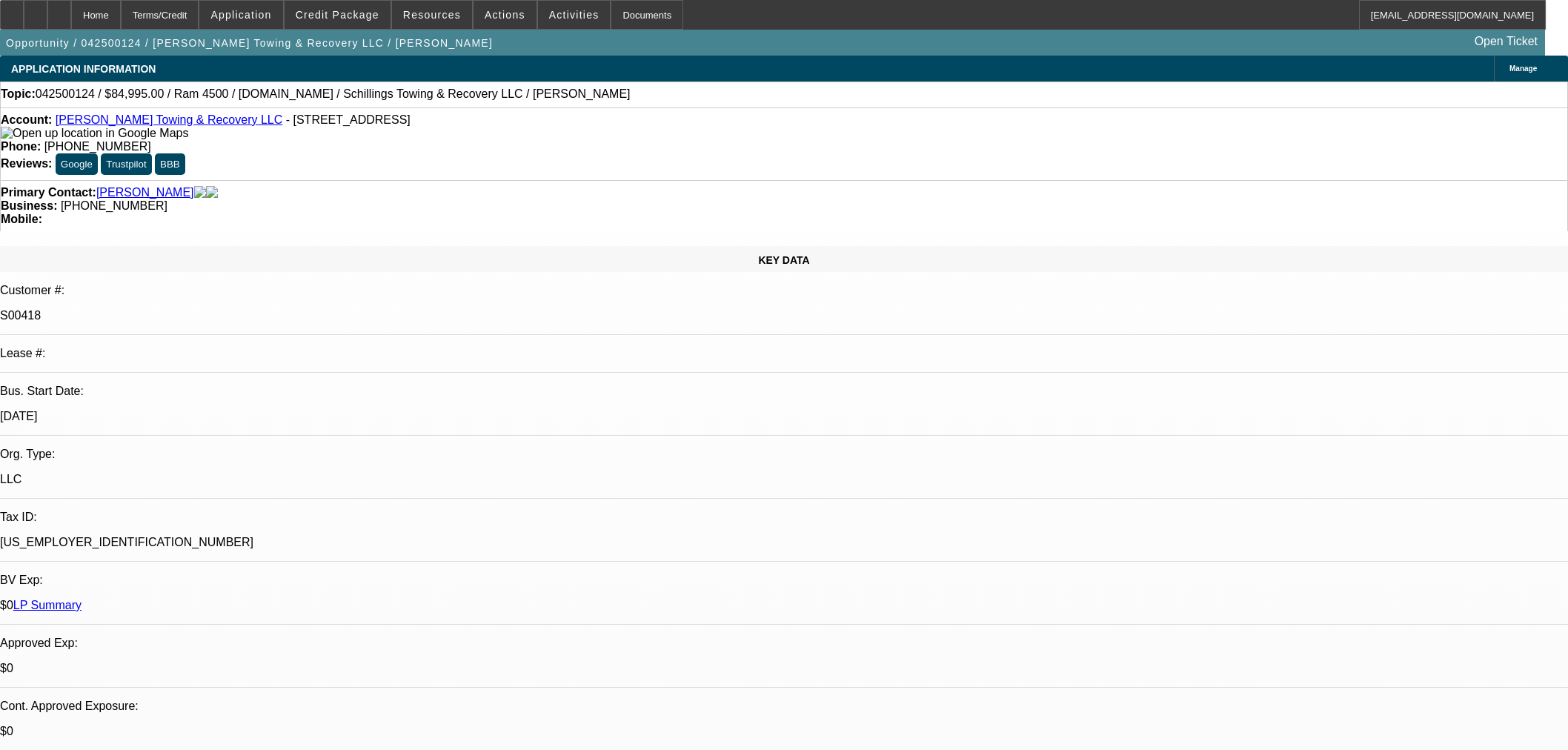
select select "0"
select select "3"
select select "0"
select select "6"
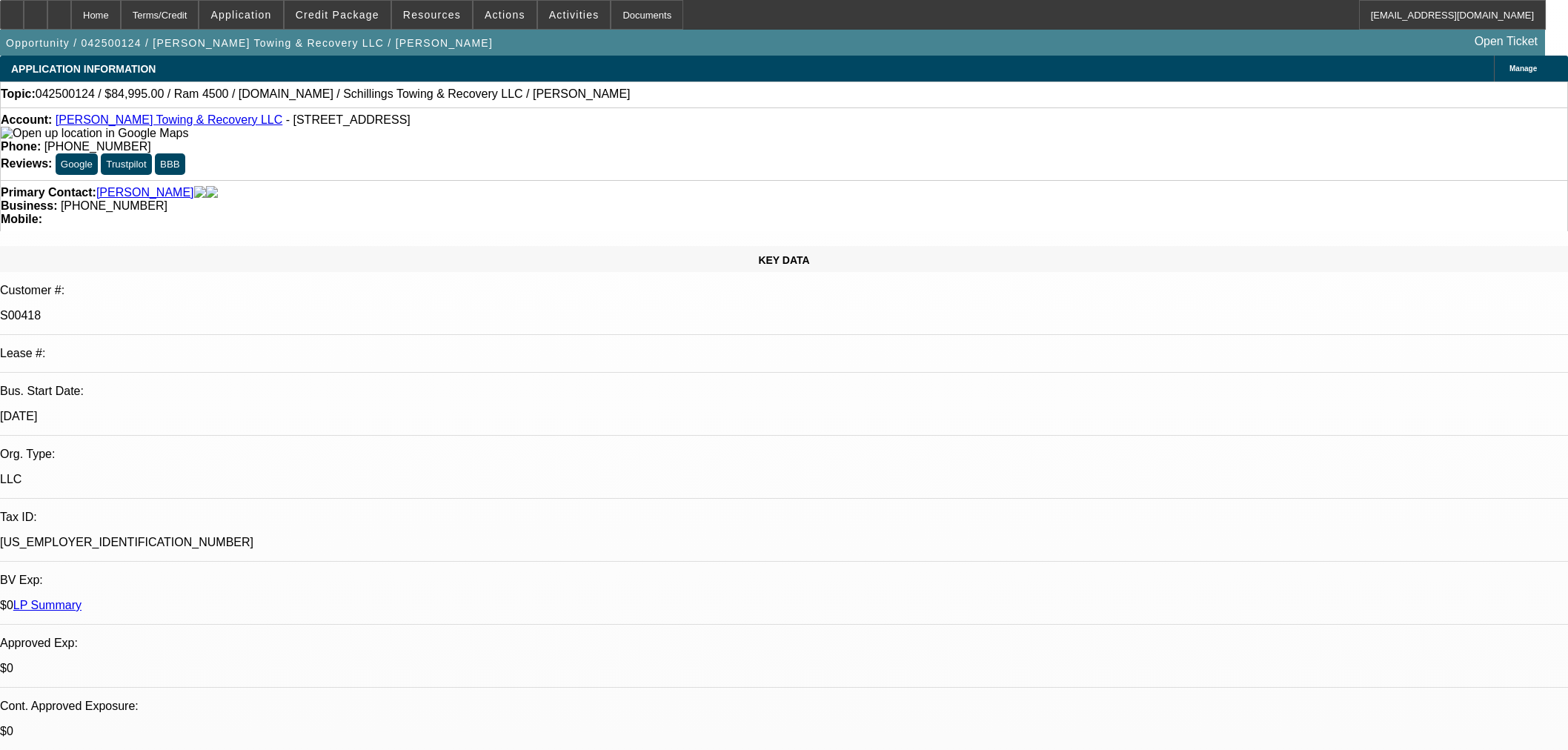
select select "0"
select select "3"
select select "0"
select select "6"
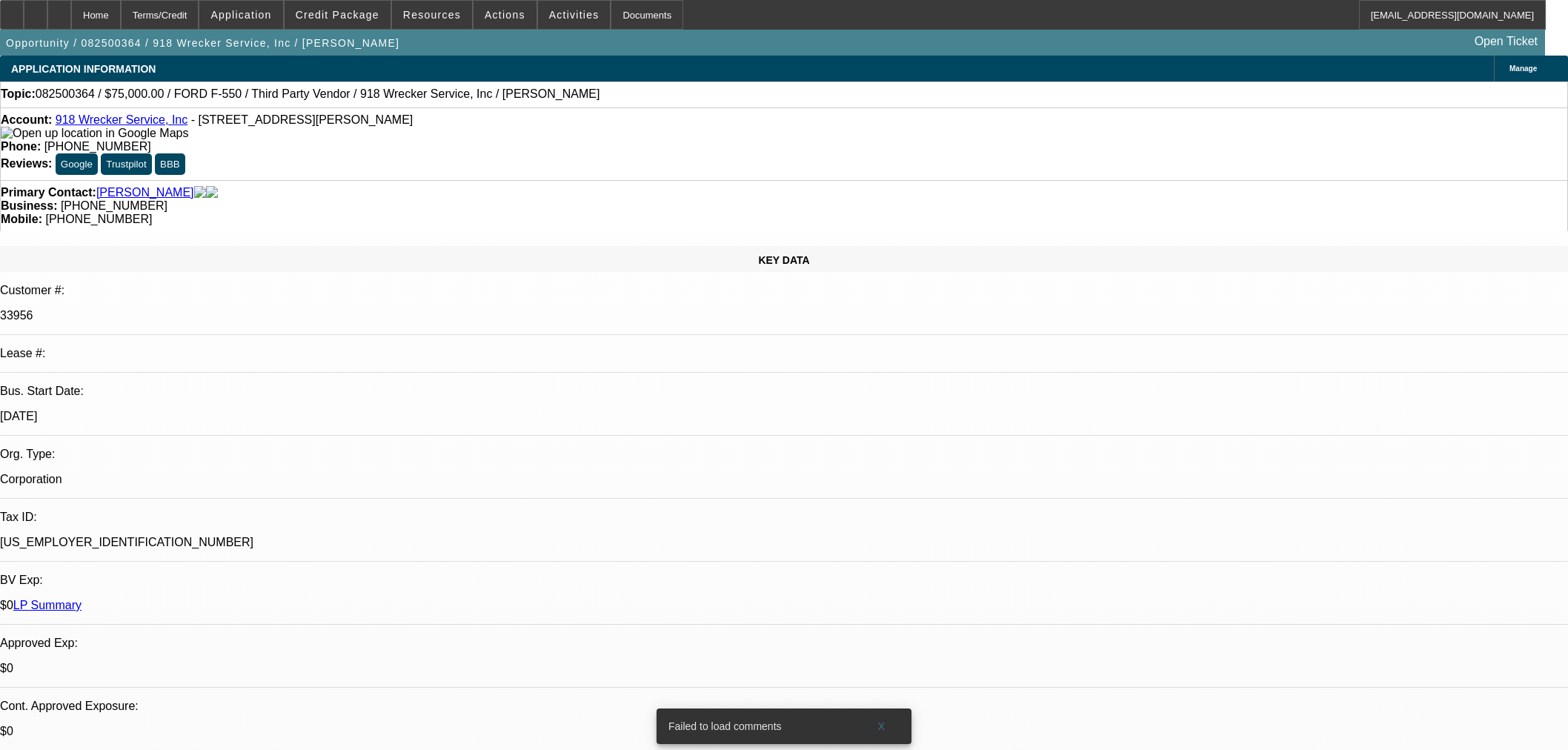
select select "0"
select select "6"
select select "0"
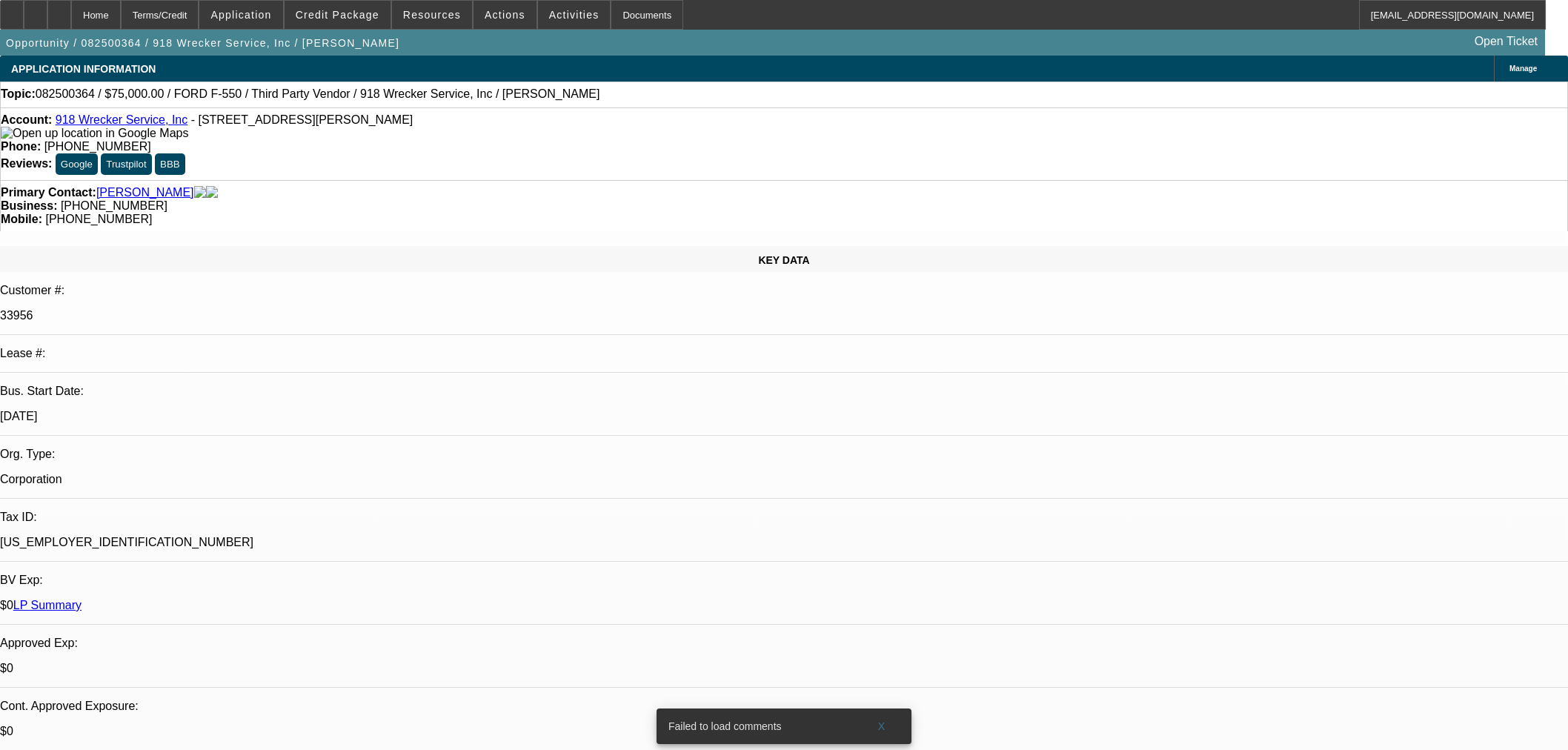
select select "0"
select select "6"
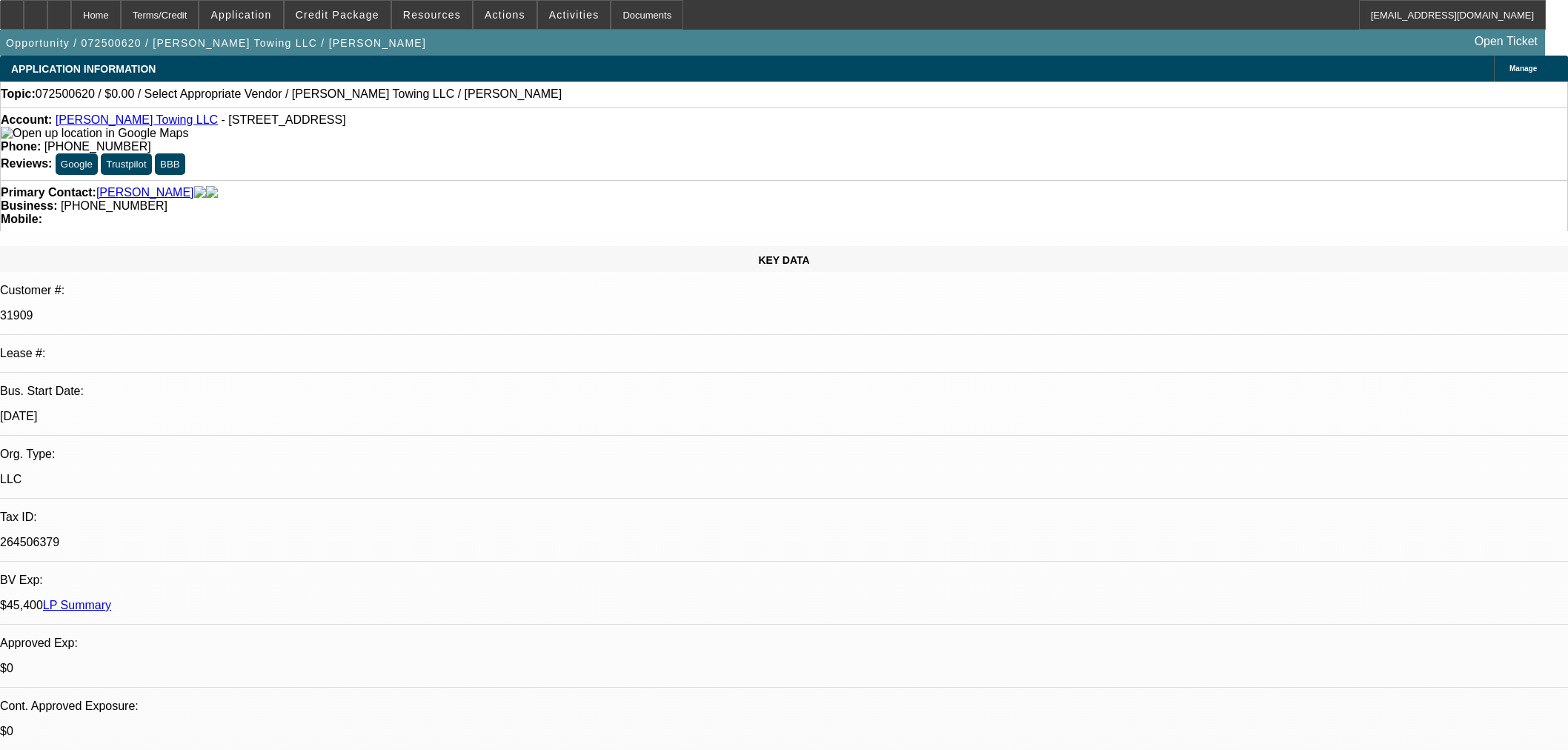
select select "0"
select select "2"
select select "0.1"
select select "4"
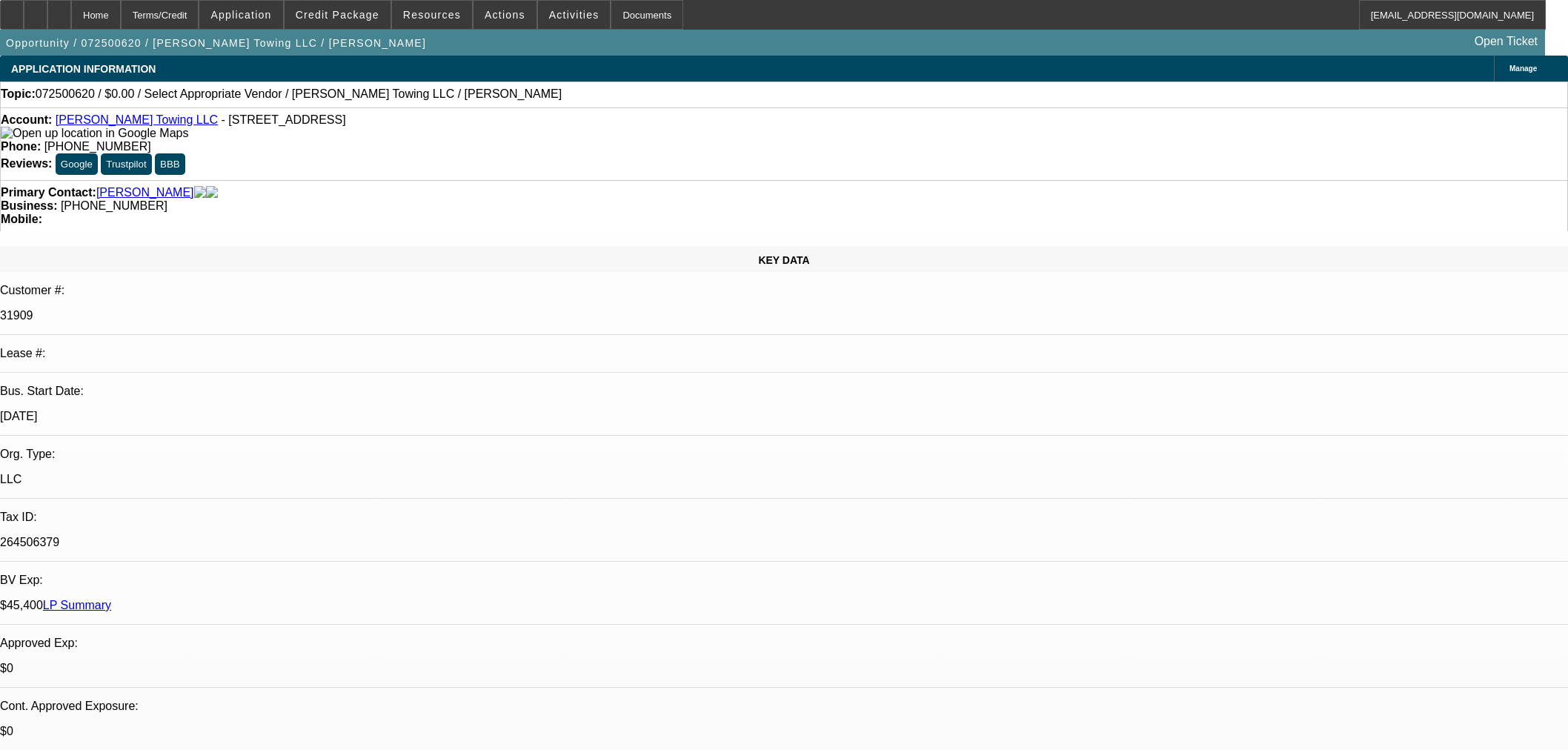
scroll to position [823, 0]
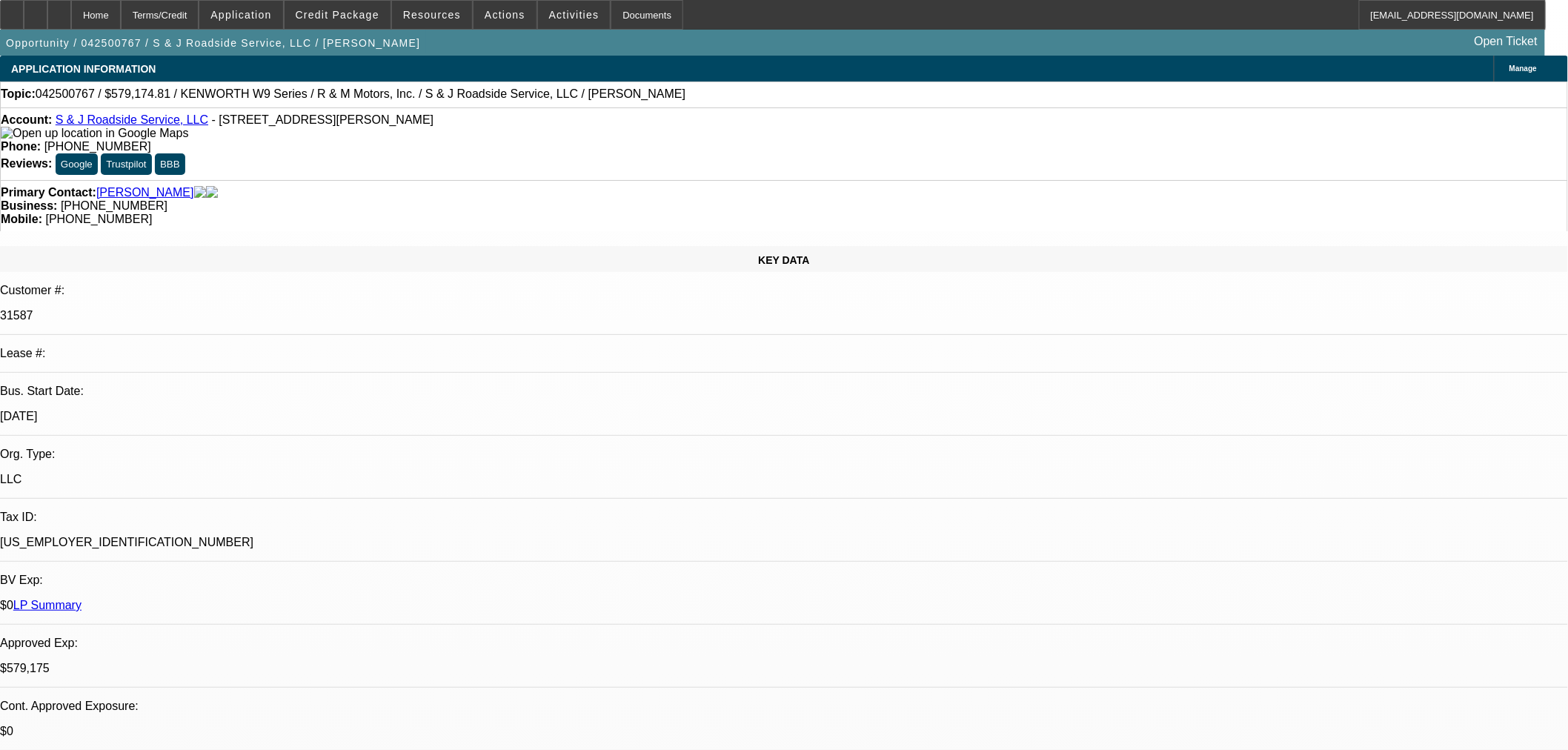
select select "0"
select select "2"
select select "0"
select select "6"
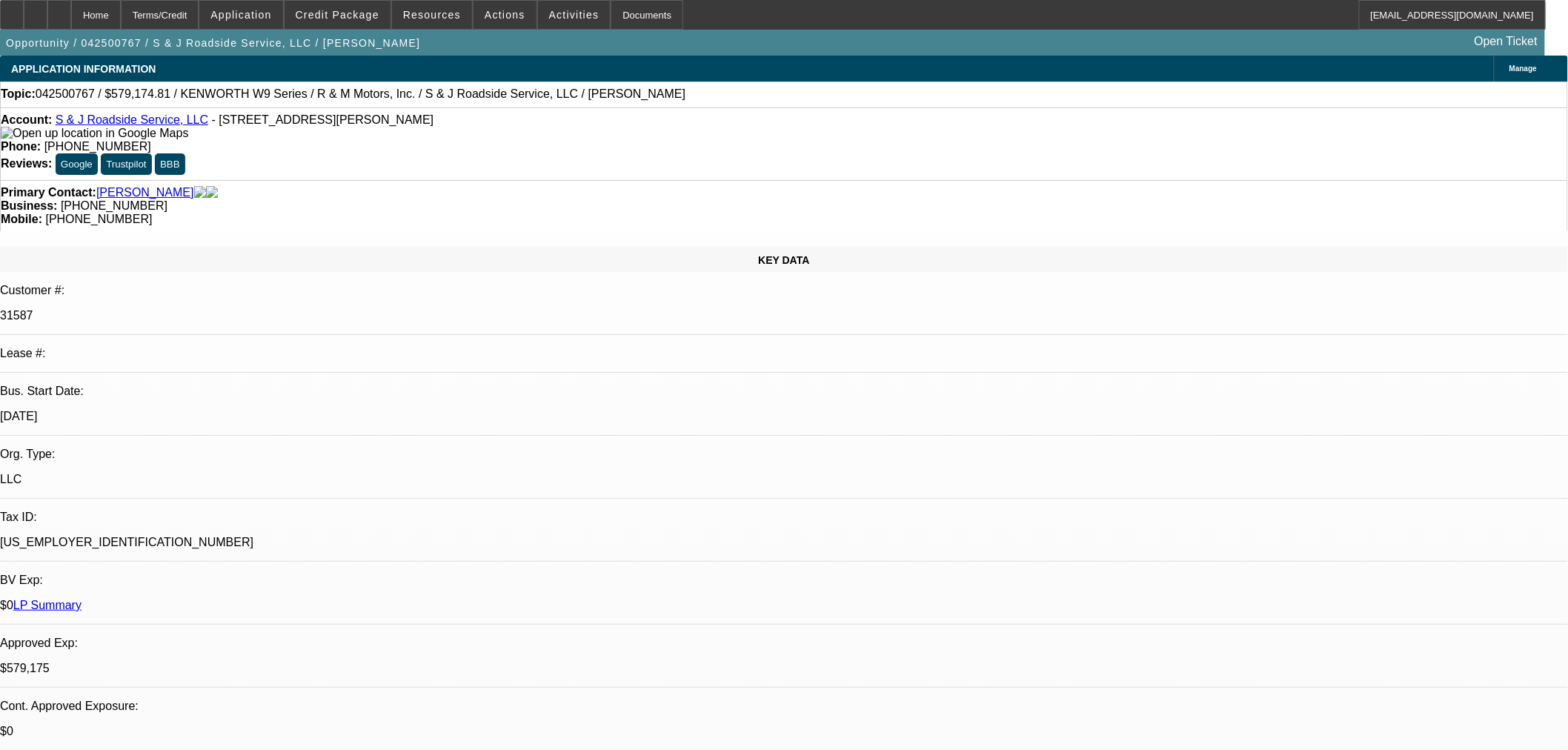
select select "0"
select select "2"
select select "0"
select select "6"
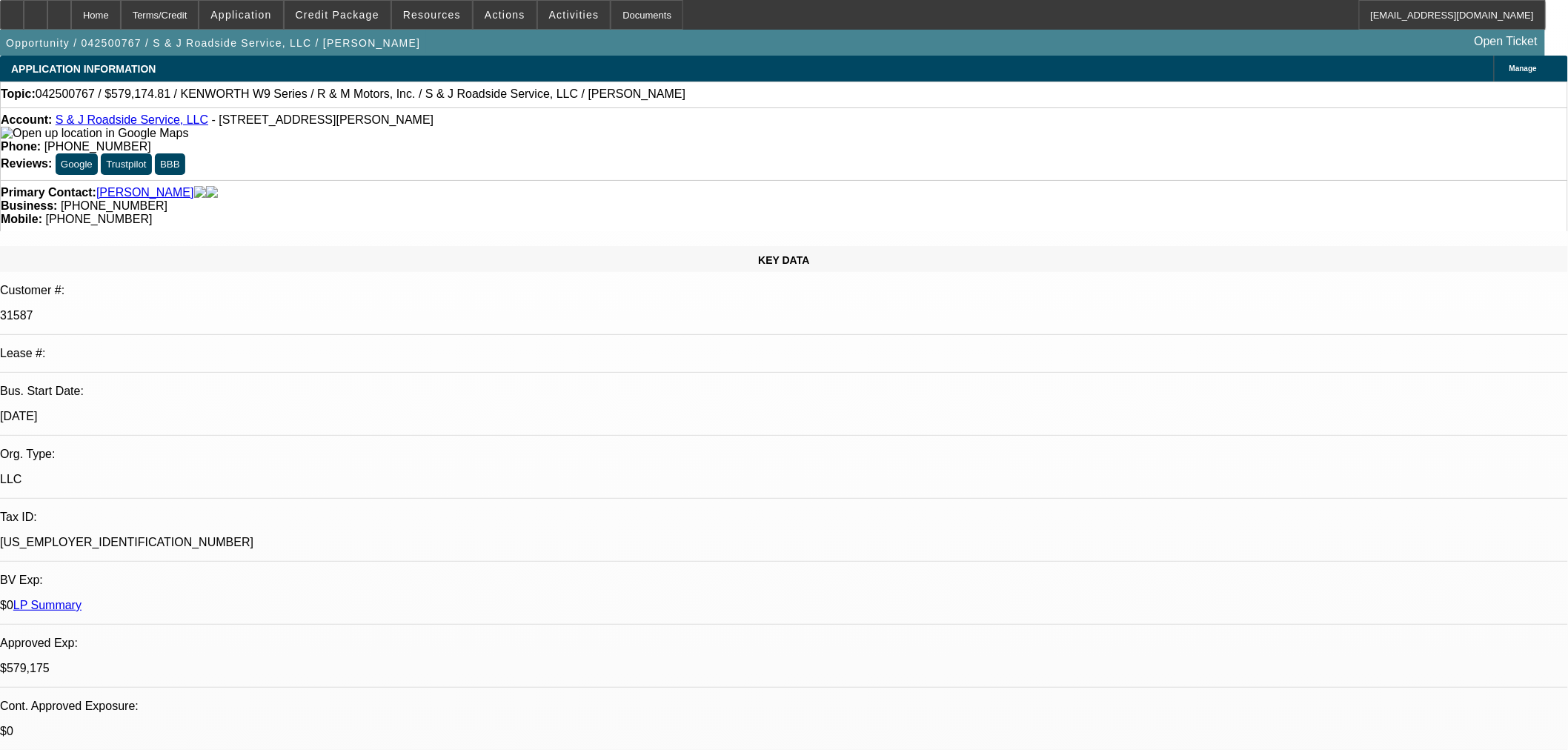
select select "0"
select select "2"
select select "0"
select select "6"
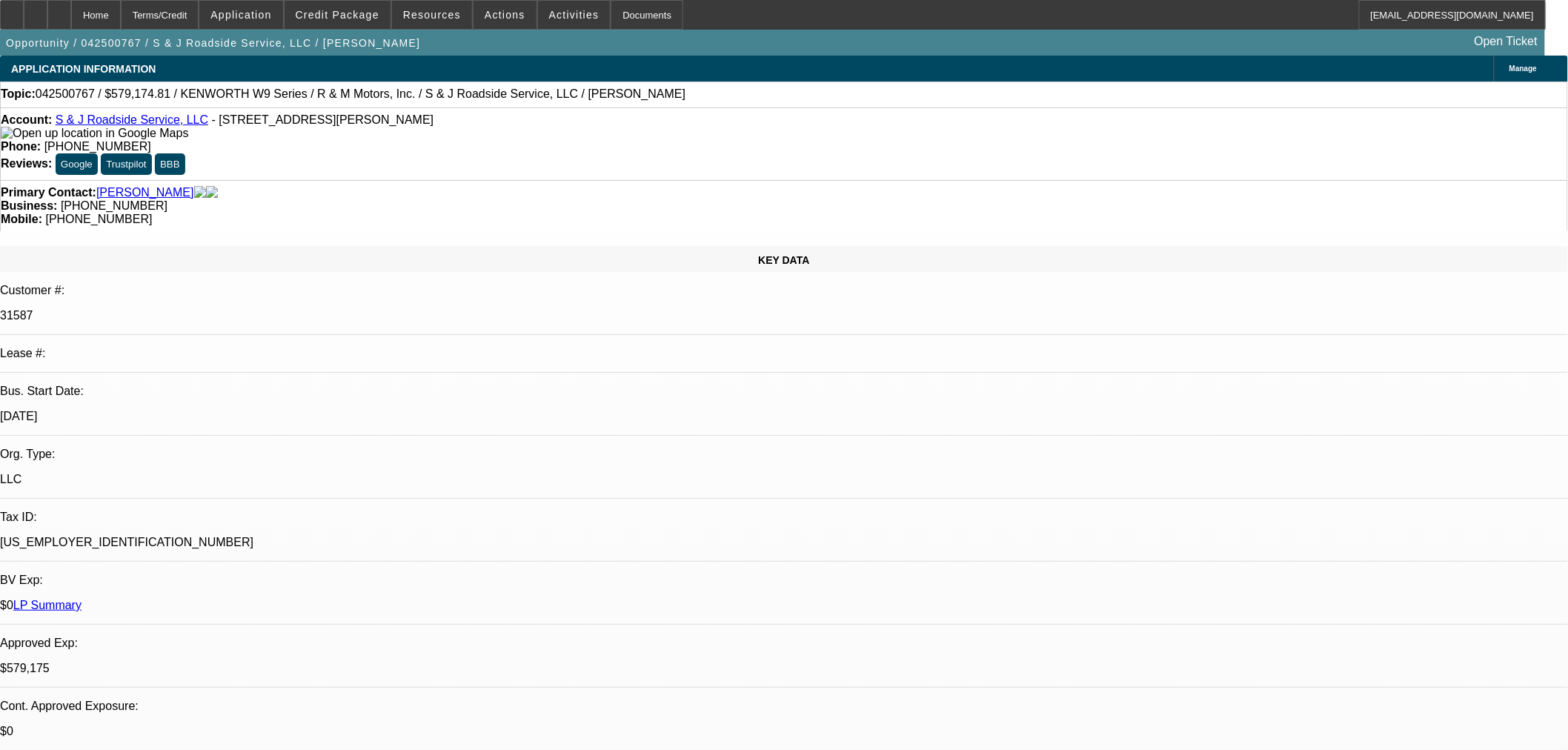
select select "0"
select select "2"
select select "0"
select select "6"
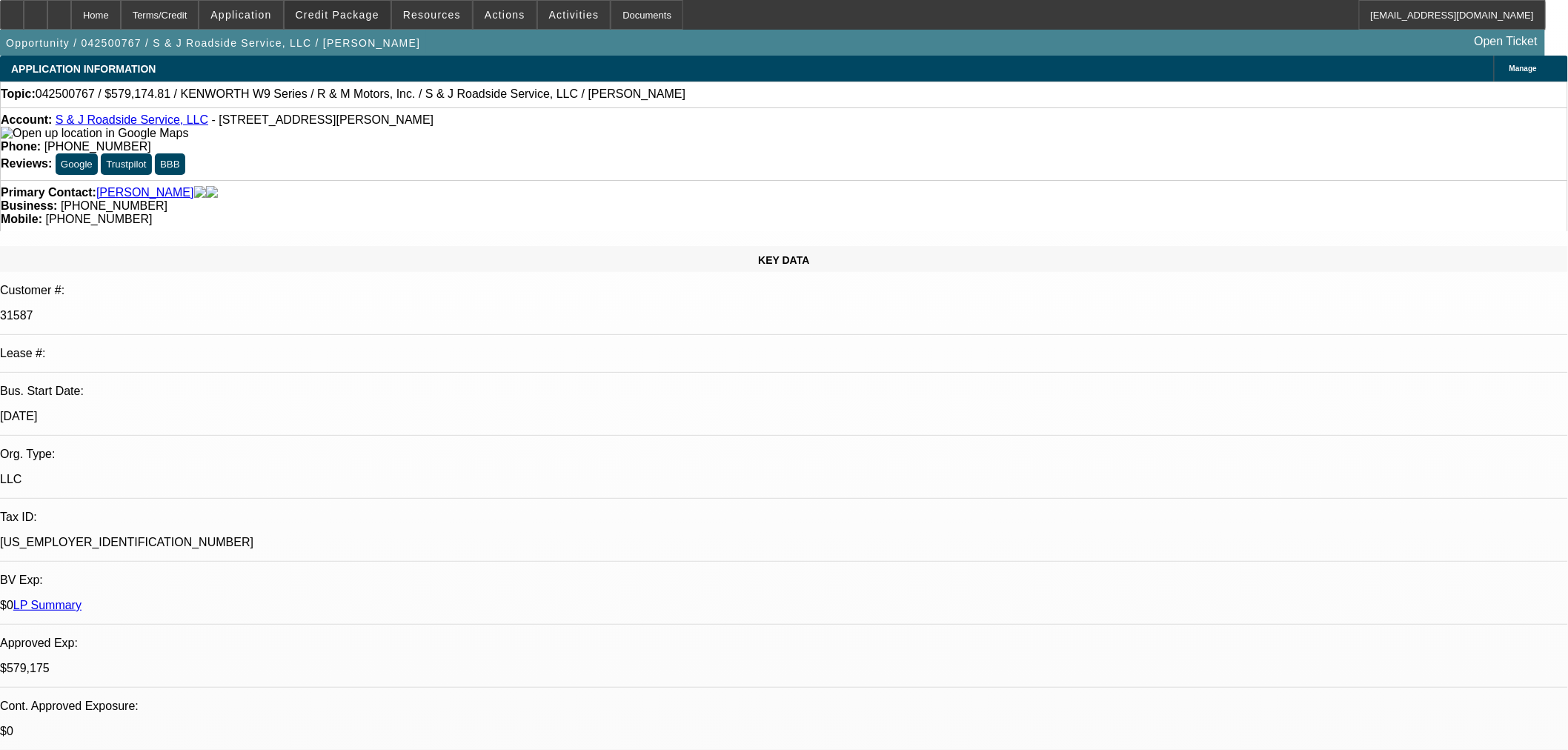
click at [378, 20] on span at bounding box center [337, 15] width 106 height 36
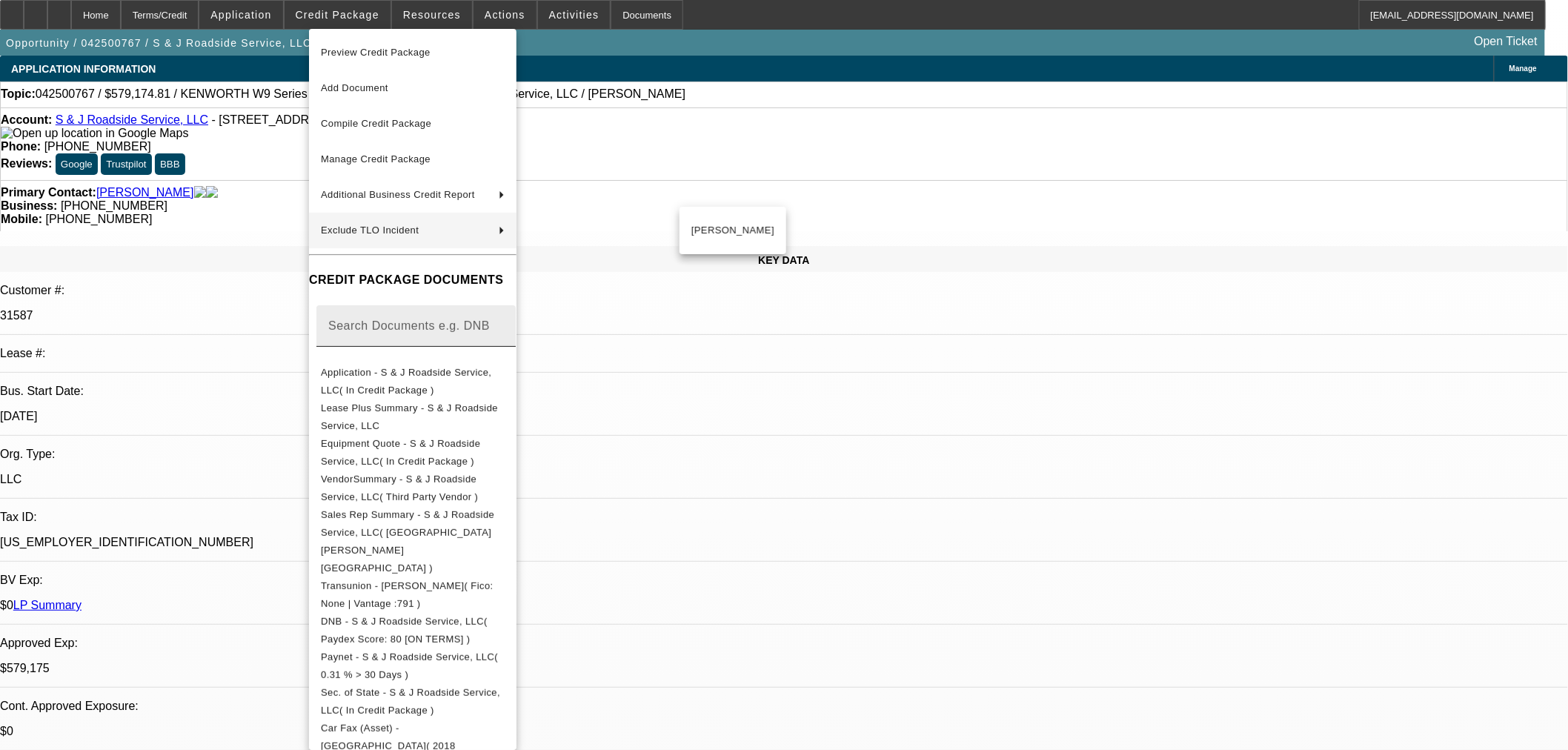
click at [426, 372] on span "Application - S & J Roadside Service, LLC( In Credit Package )" at bounding box center [406, 380] width 170 height 29
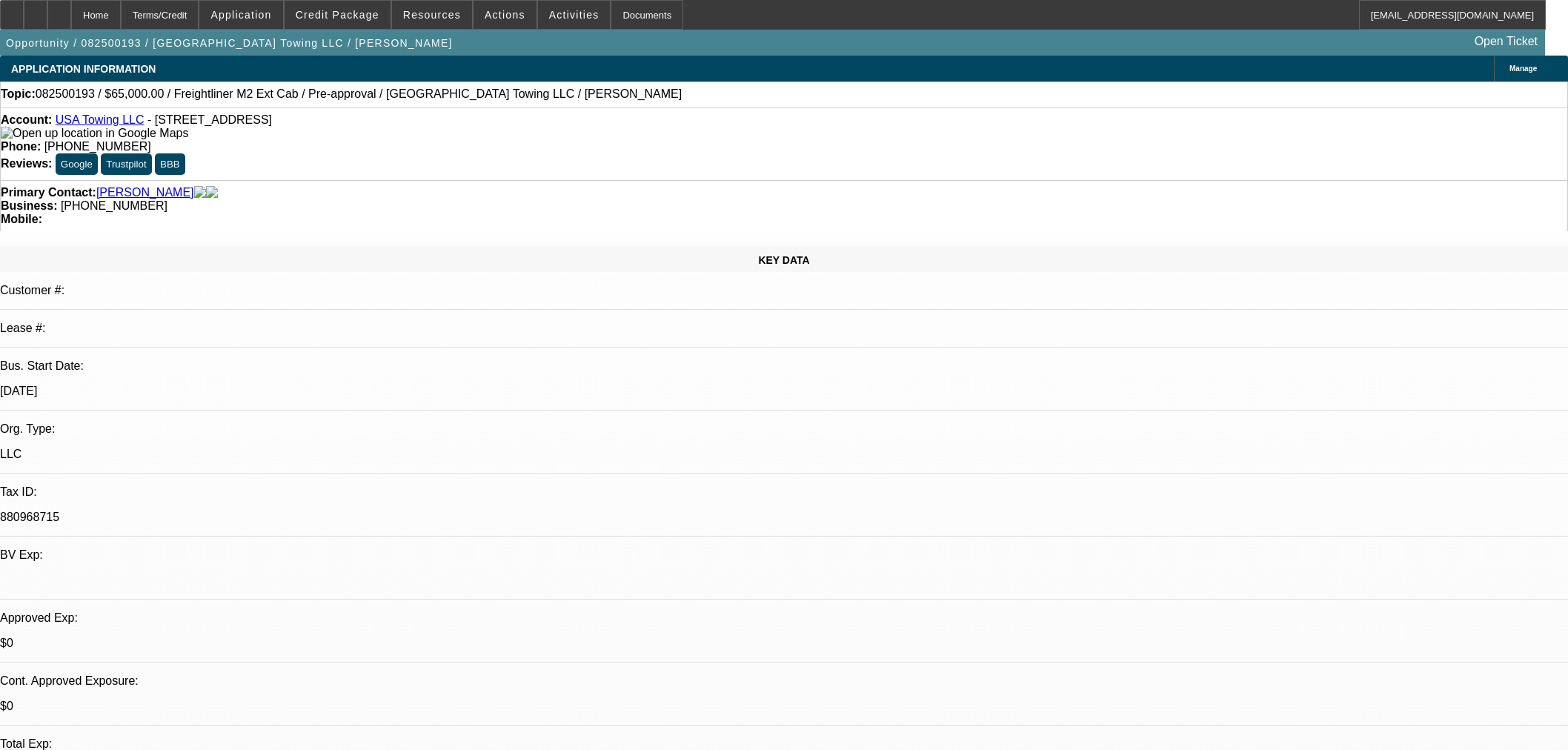
select select "0.1"
select select "2"
select select "0"
select select "6"
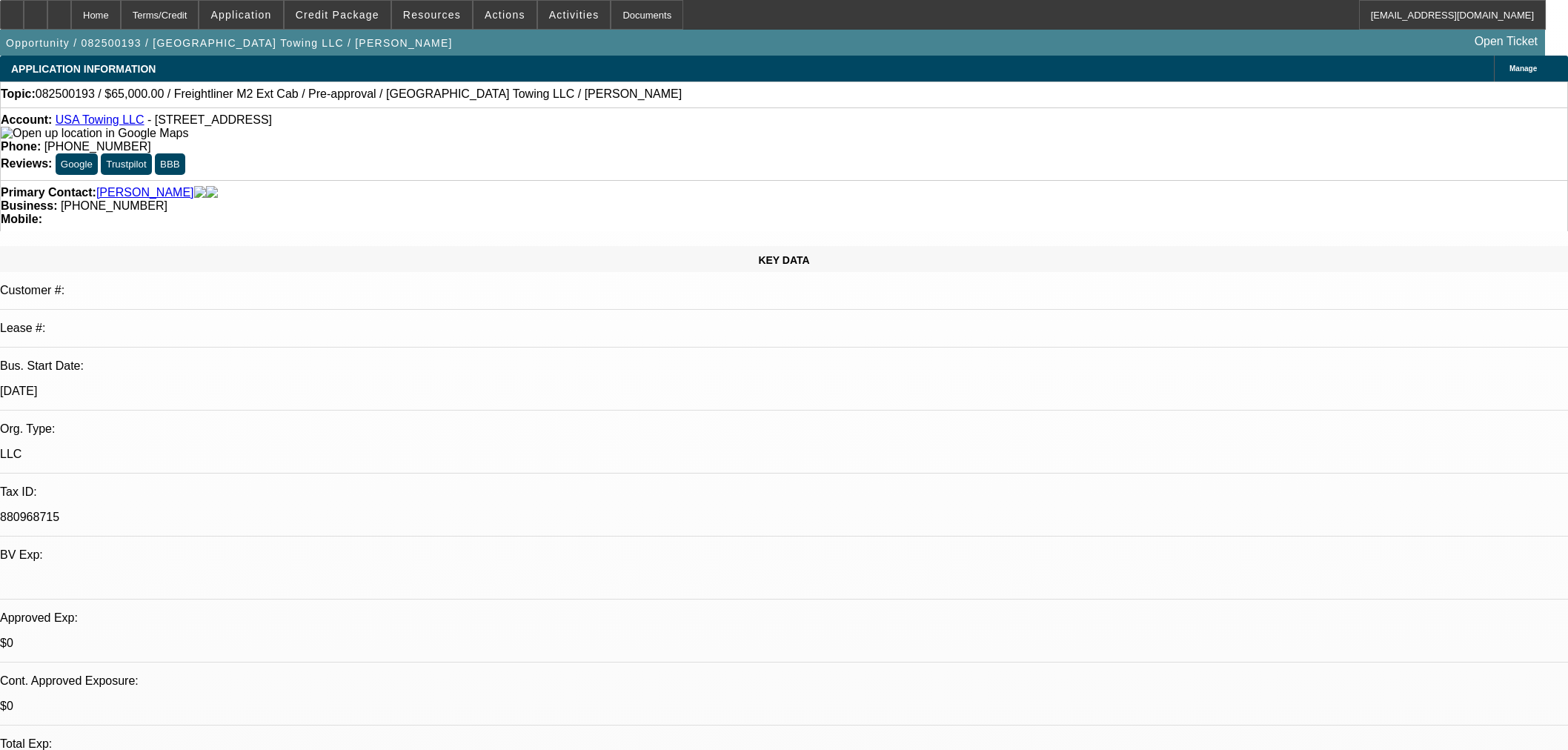
select select "0.15"
select select "0"
select select "3"
select select "0.1"
select select "4"
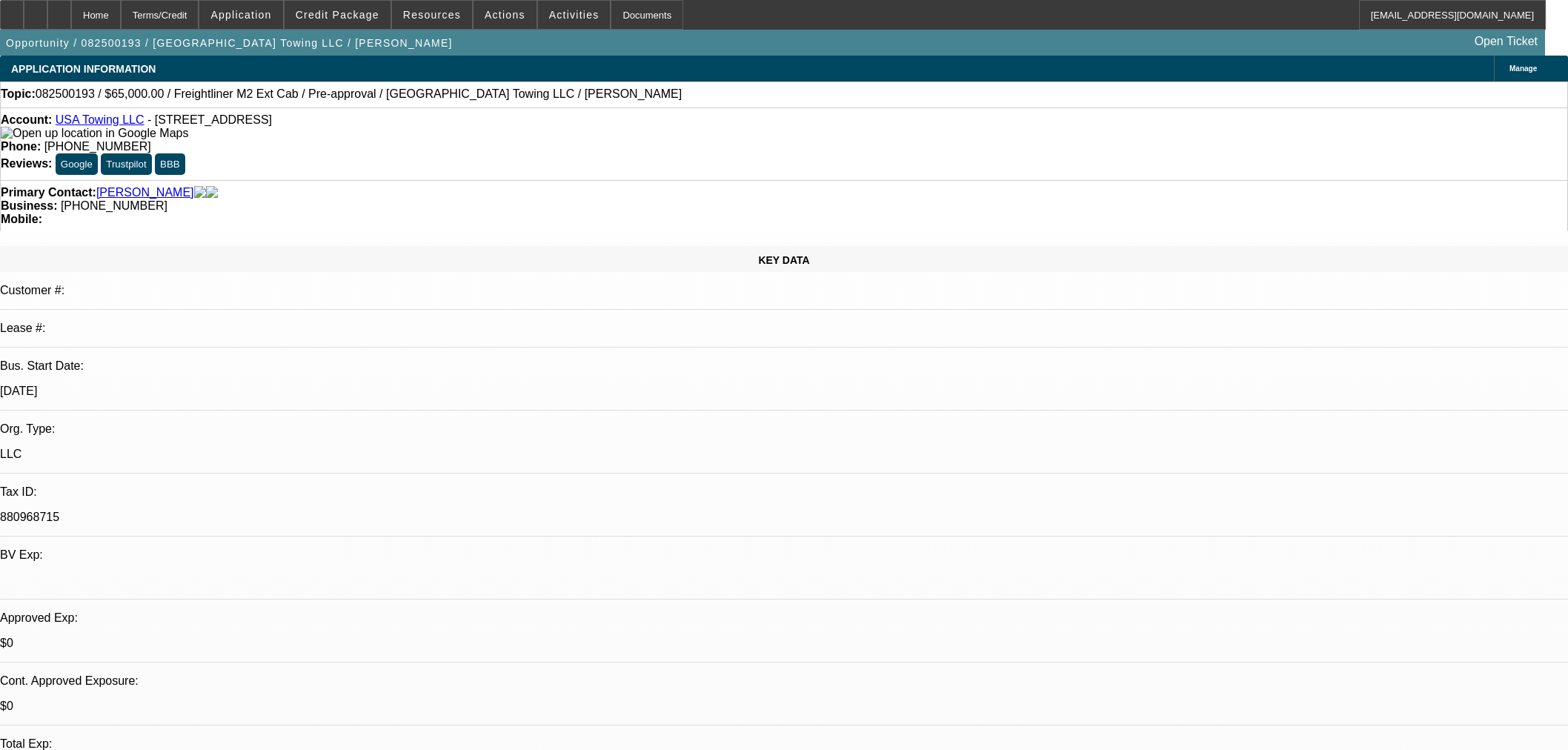
select select "0.15"
select select "0"
select select "3"
select select "0.1"
select select "4"
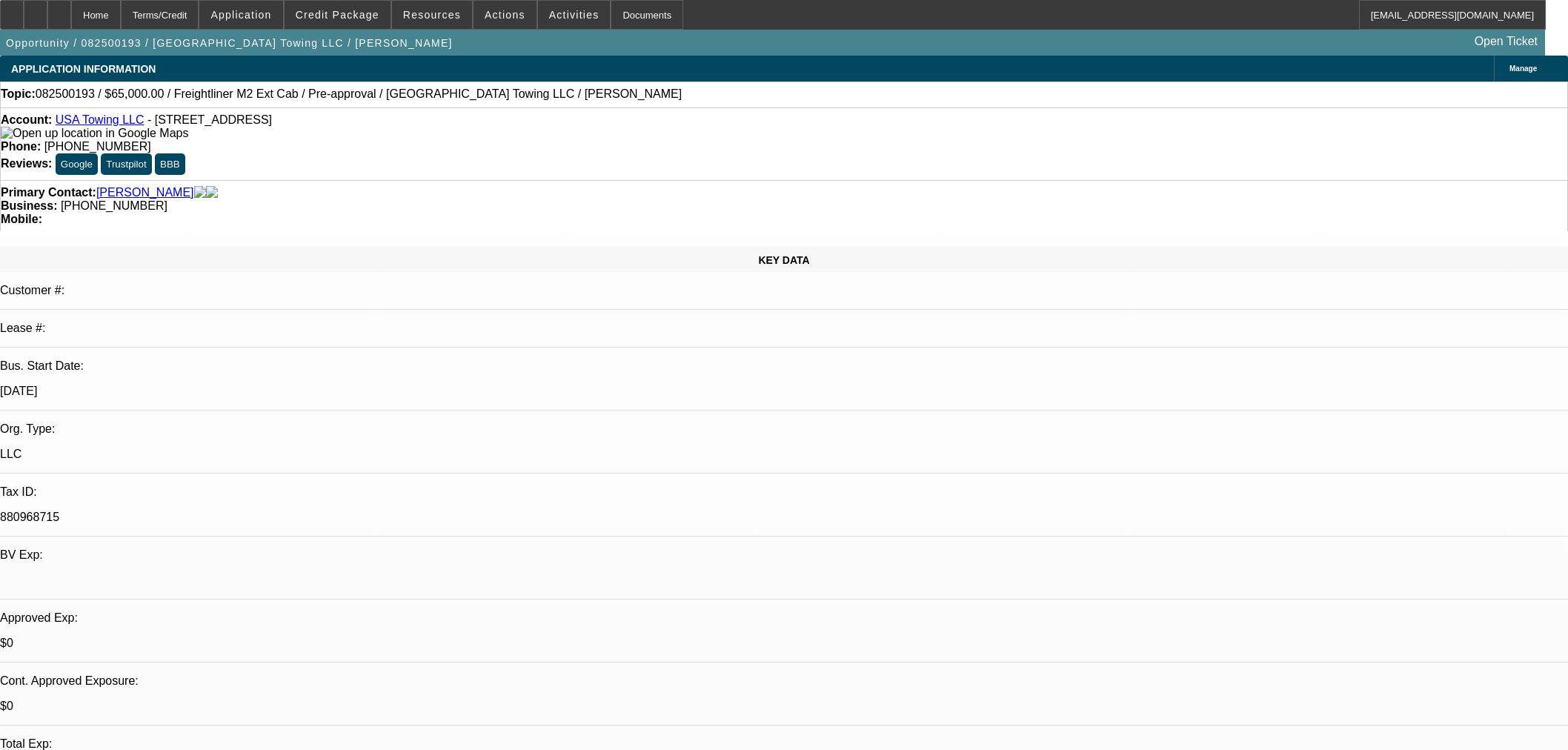
select select "0"
select select "2"
select select "0.1"
select select "4"
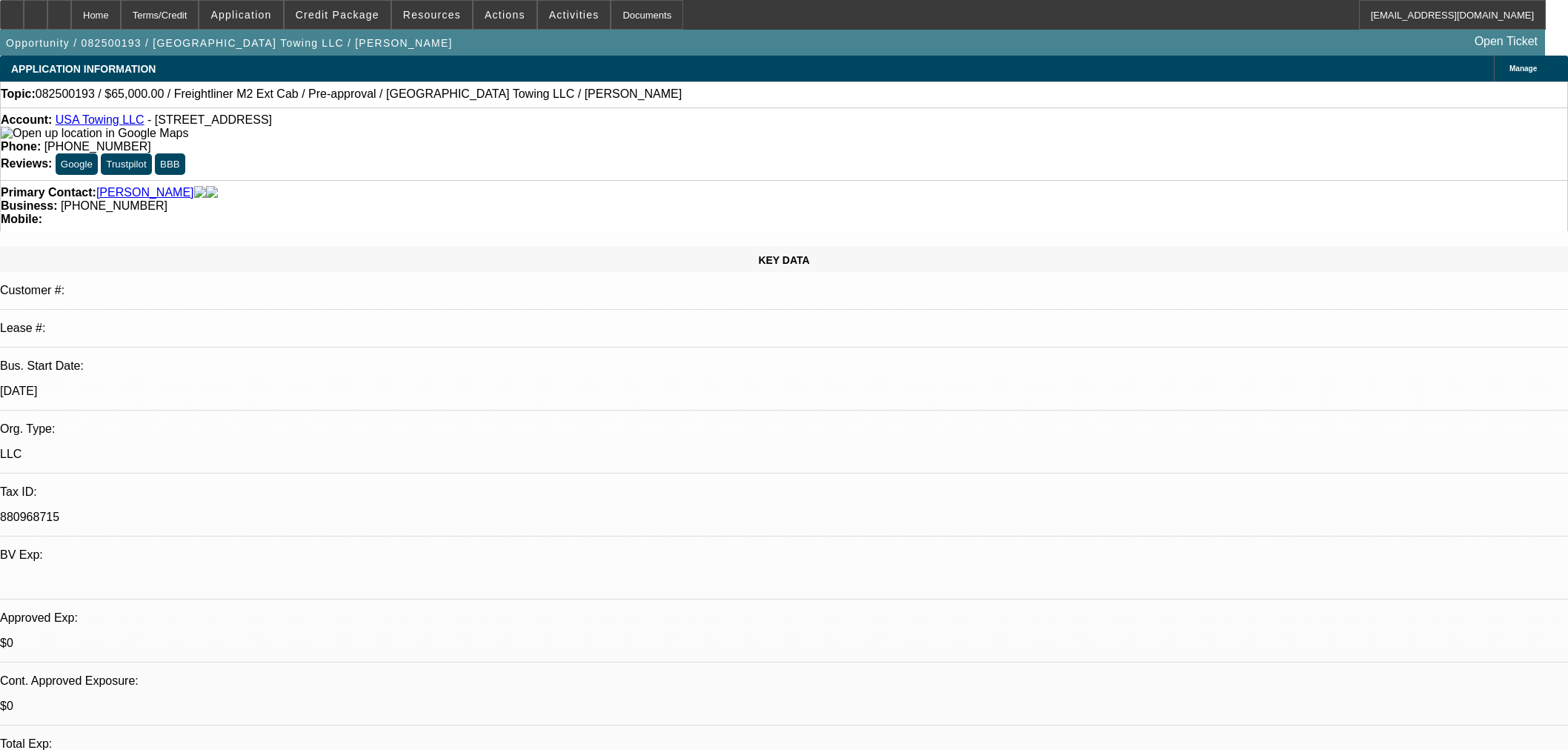
scroll to position [2223, 0]
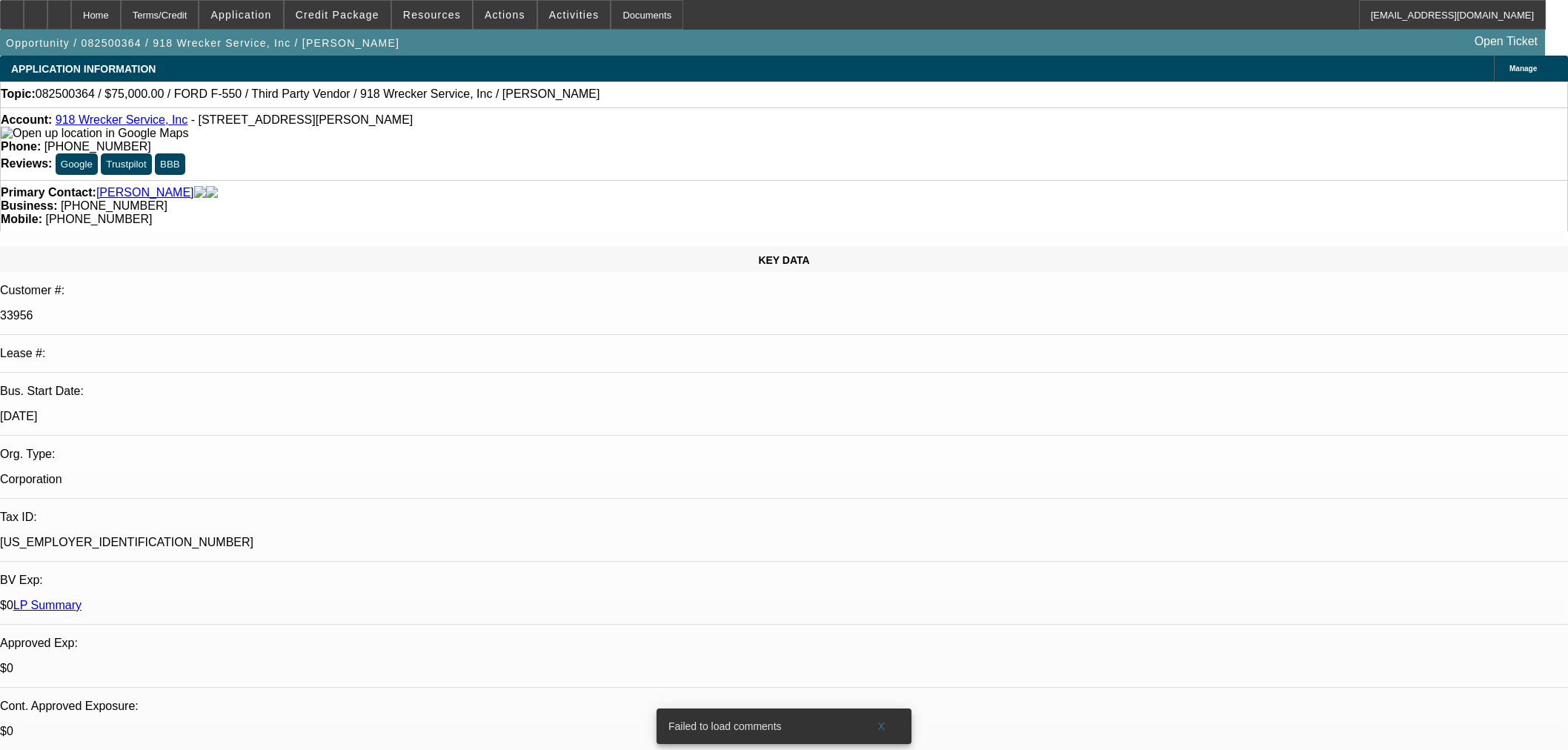
select select "0"
select select "6"
select select "0"
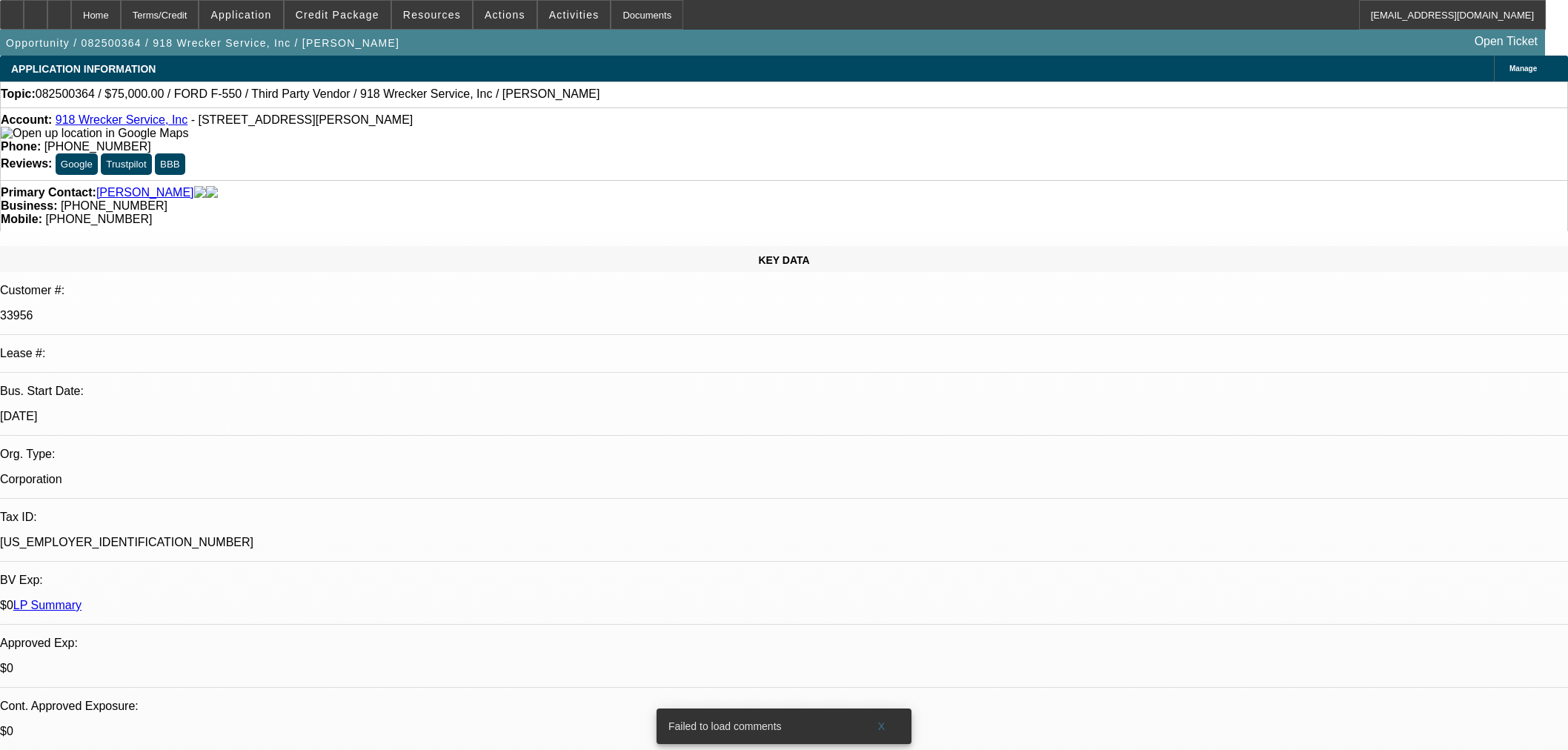
select select "0"
select select "6"
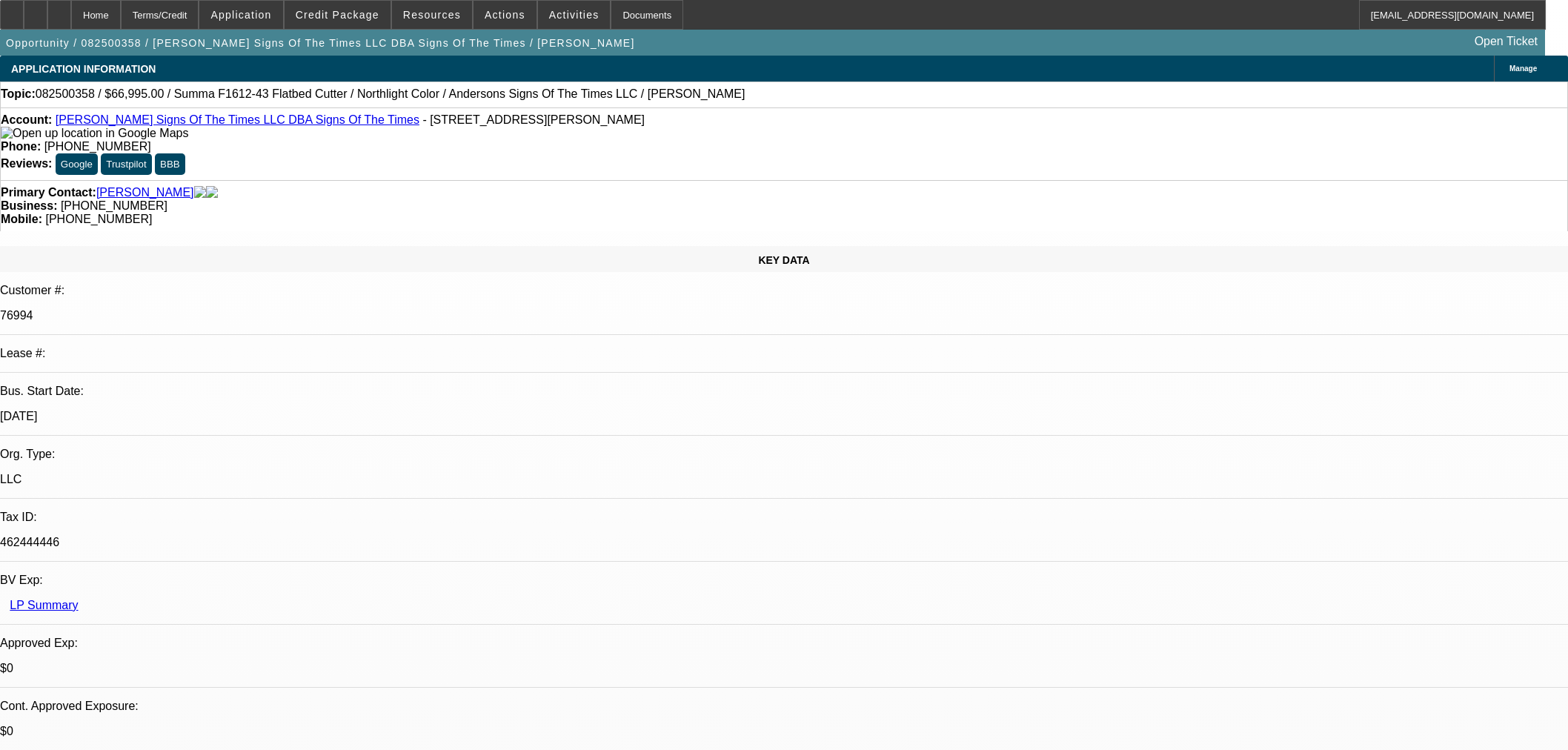
select select "0"
select select "6"
select select "0"
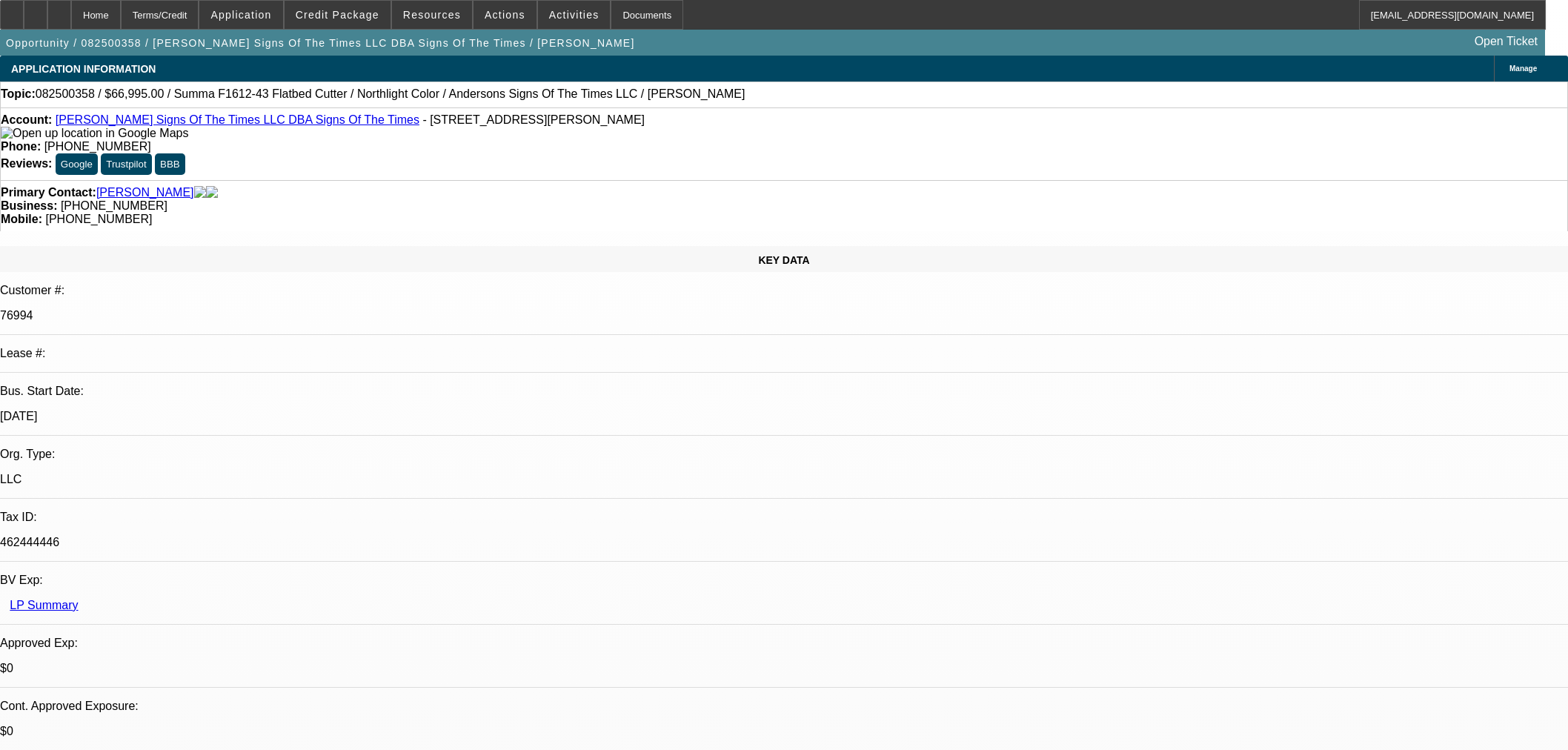
select select "0"
select select "6"
select select "0"
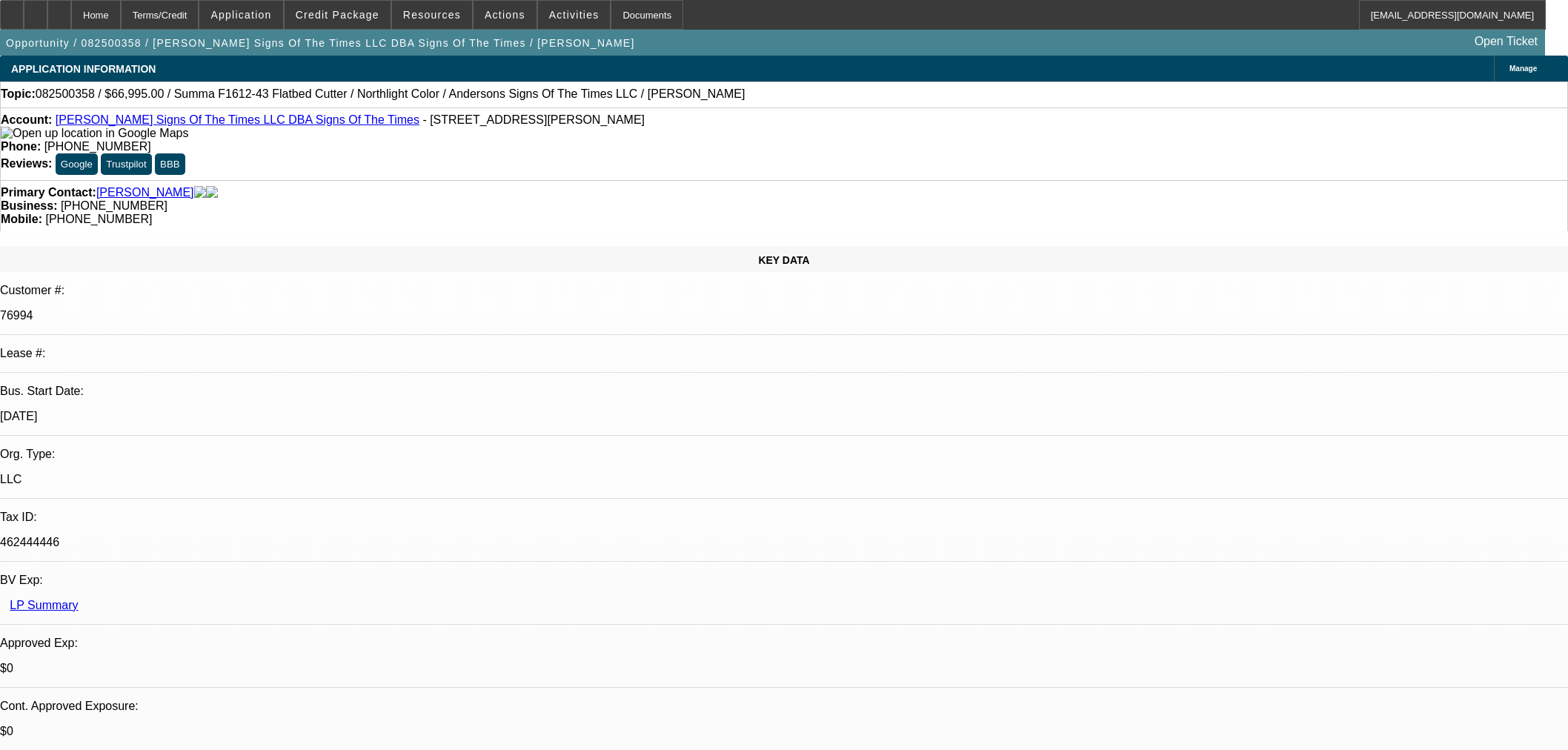
select select "0"
select select "6"
select select "0"
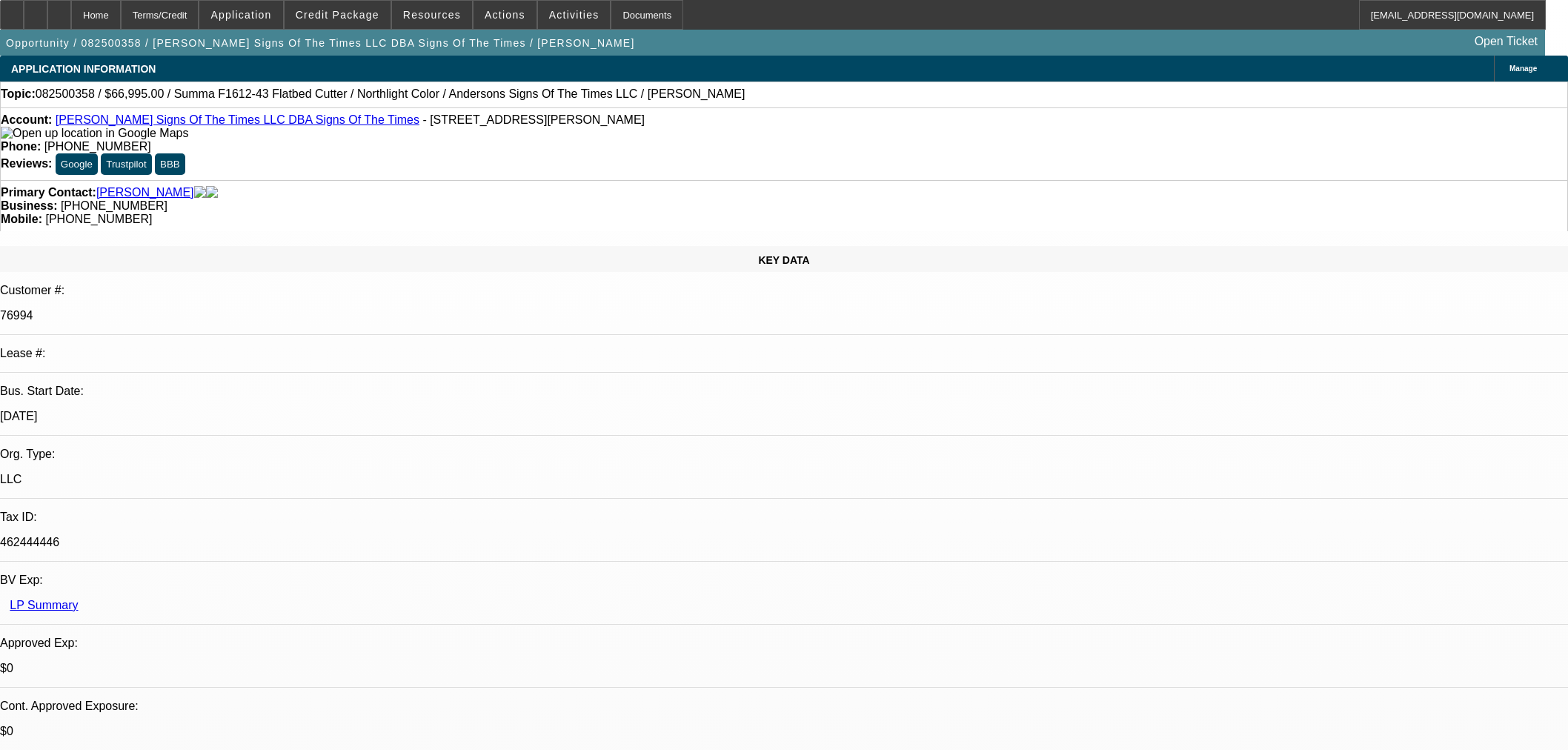
select select "6"
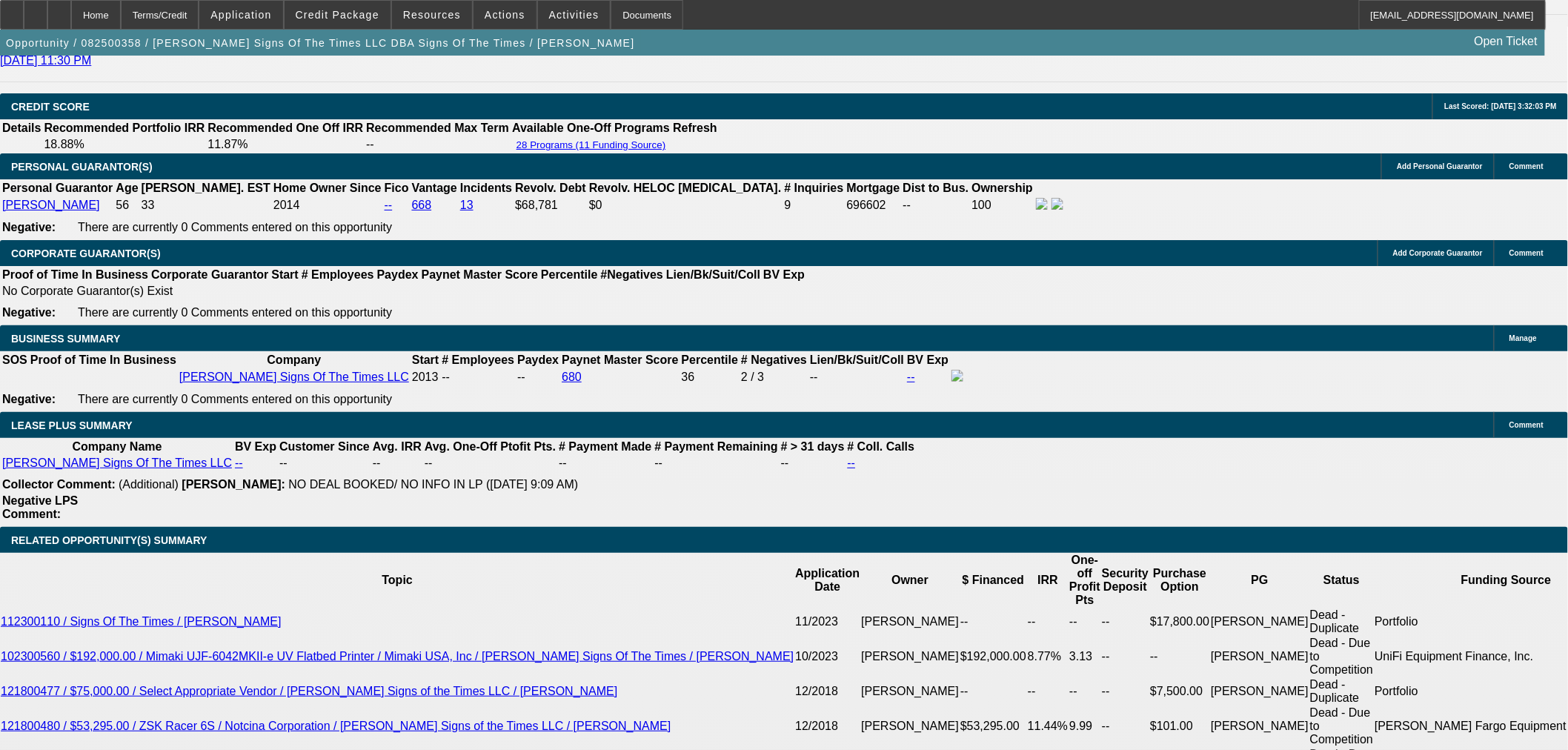
scroll to position [1811, 0]
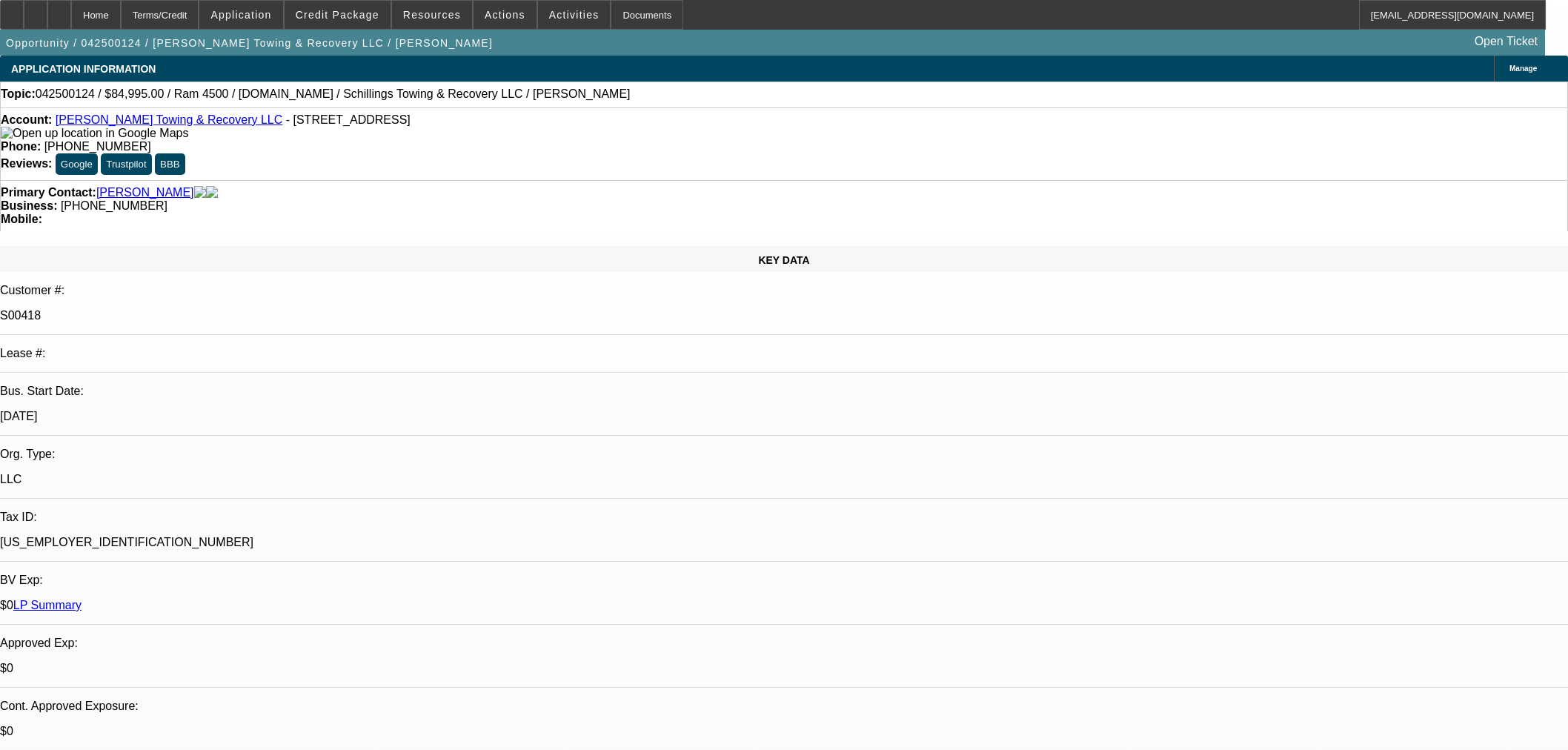
select select "0"
select select "3"
select select "0"
select select "6"
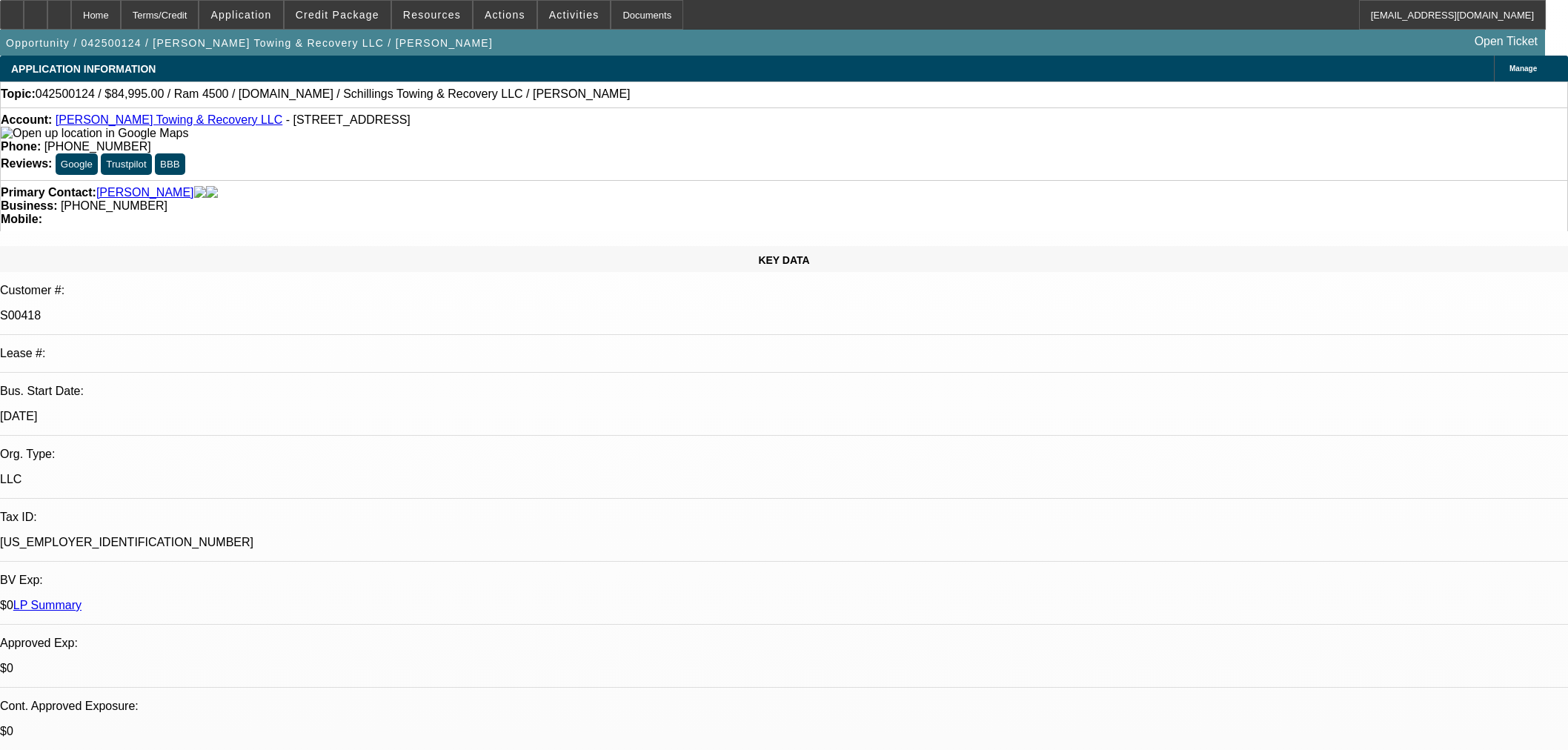
select select "0"
select select "3"
select select "0"
select select "6"
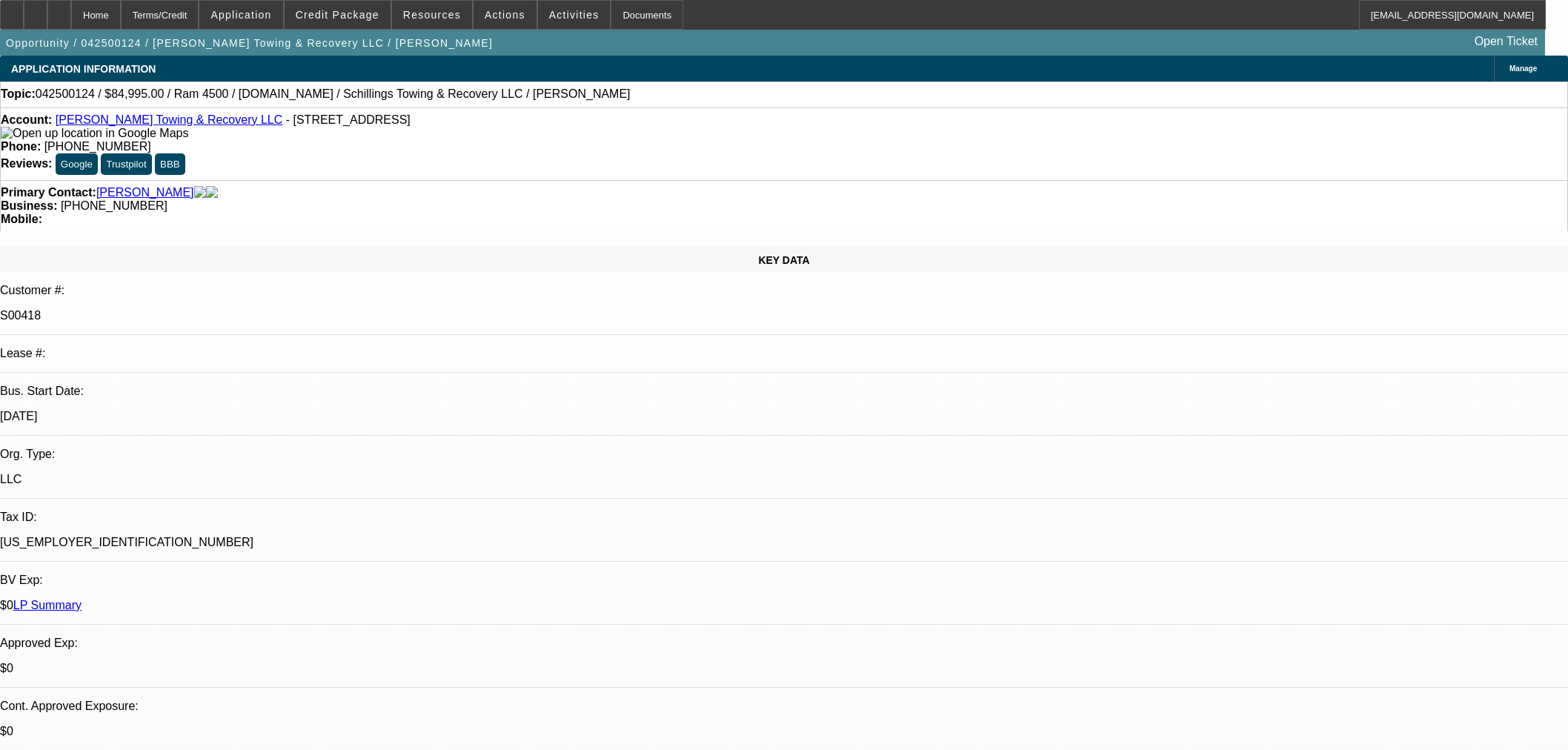
select select "0"
select select "3"
select select "0"
select select "6"
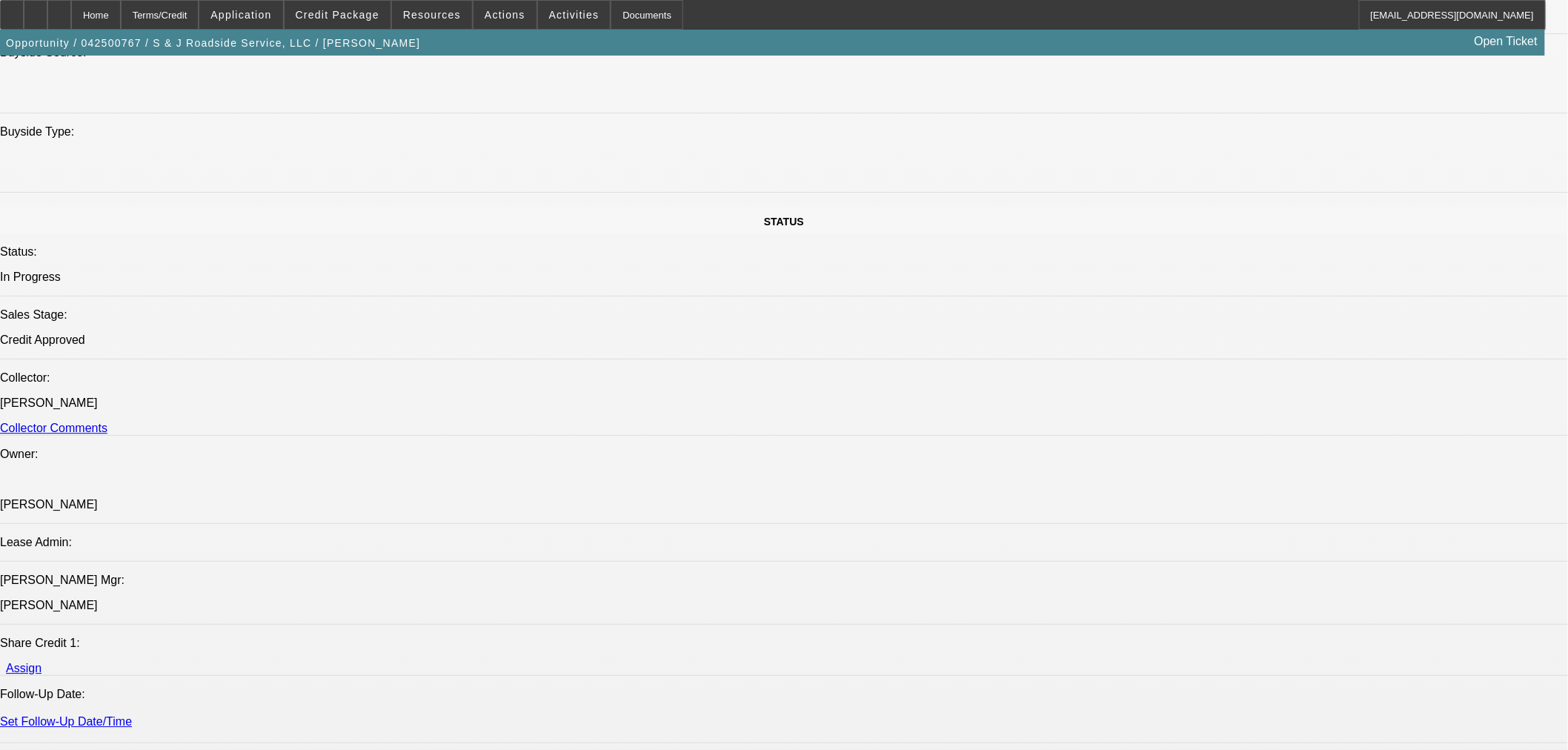
select select "0"
select select "2"
select select "0"
select select "2"
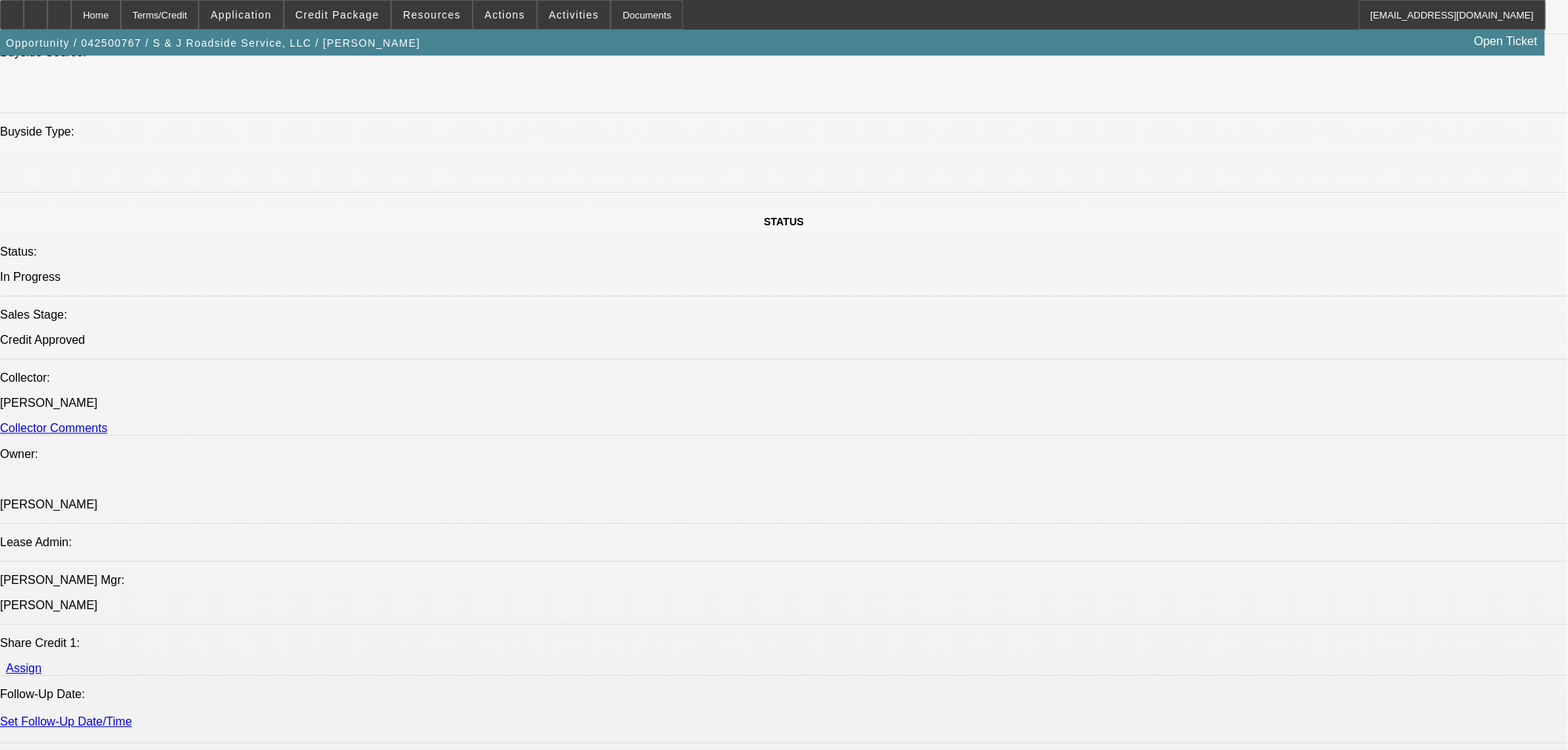
select select "0"
select select "2"
select select "0"
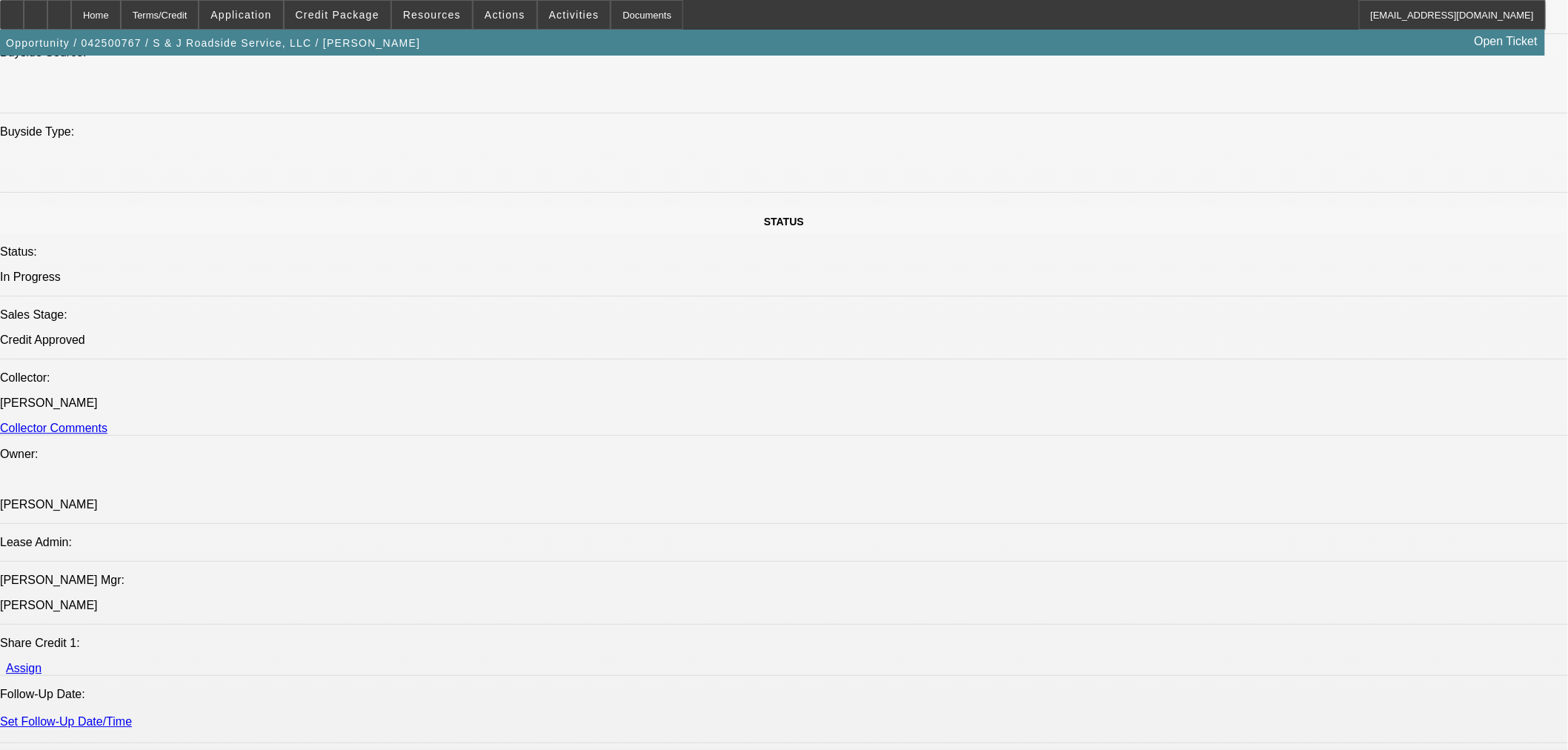
select select "2"
select select "0"
select select "2"
select select "6"
select select "2"
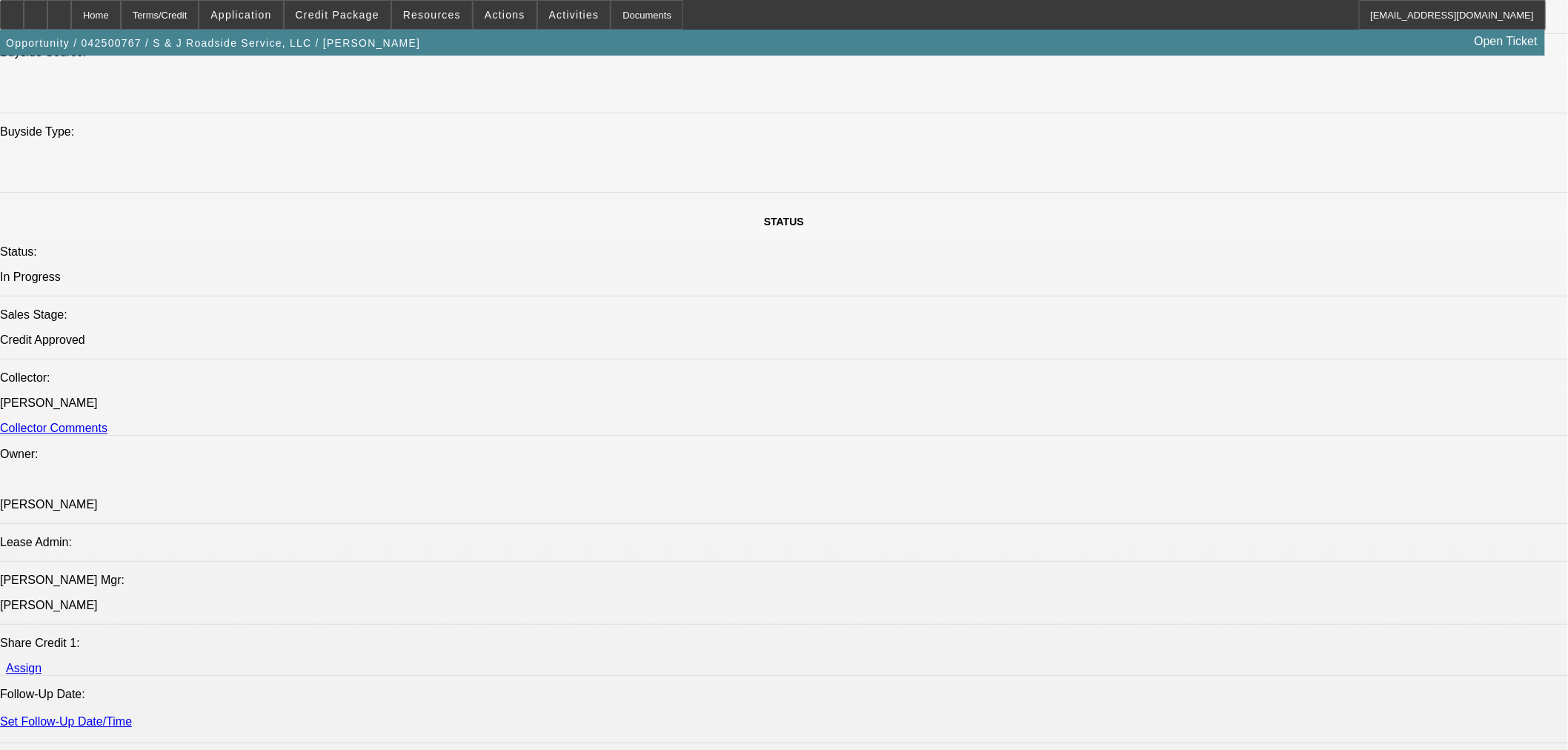
select select "6"
select select "2"
select select "6"
select select "2"
select select "6"
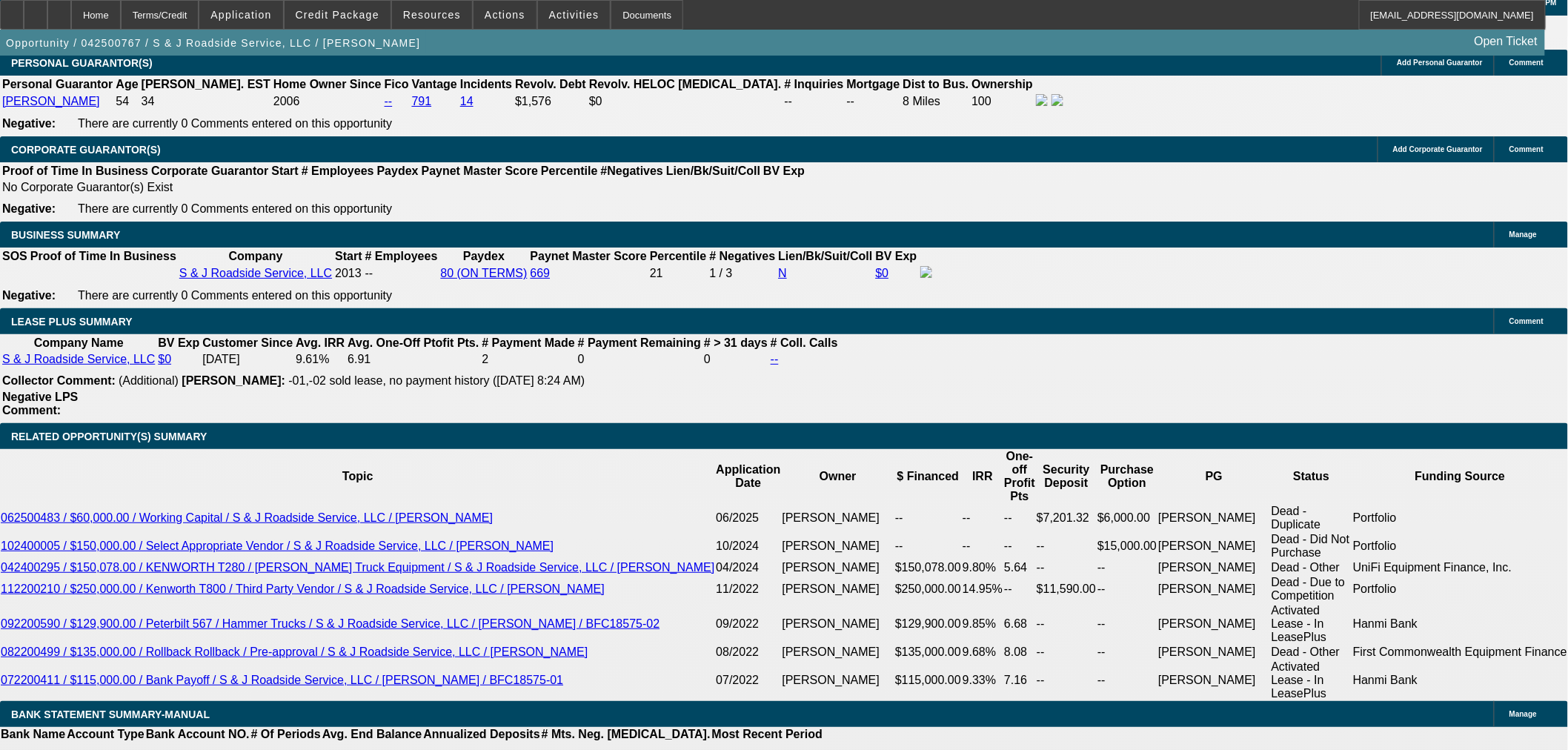
scroll to position [2107, 0]
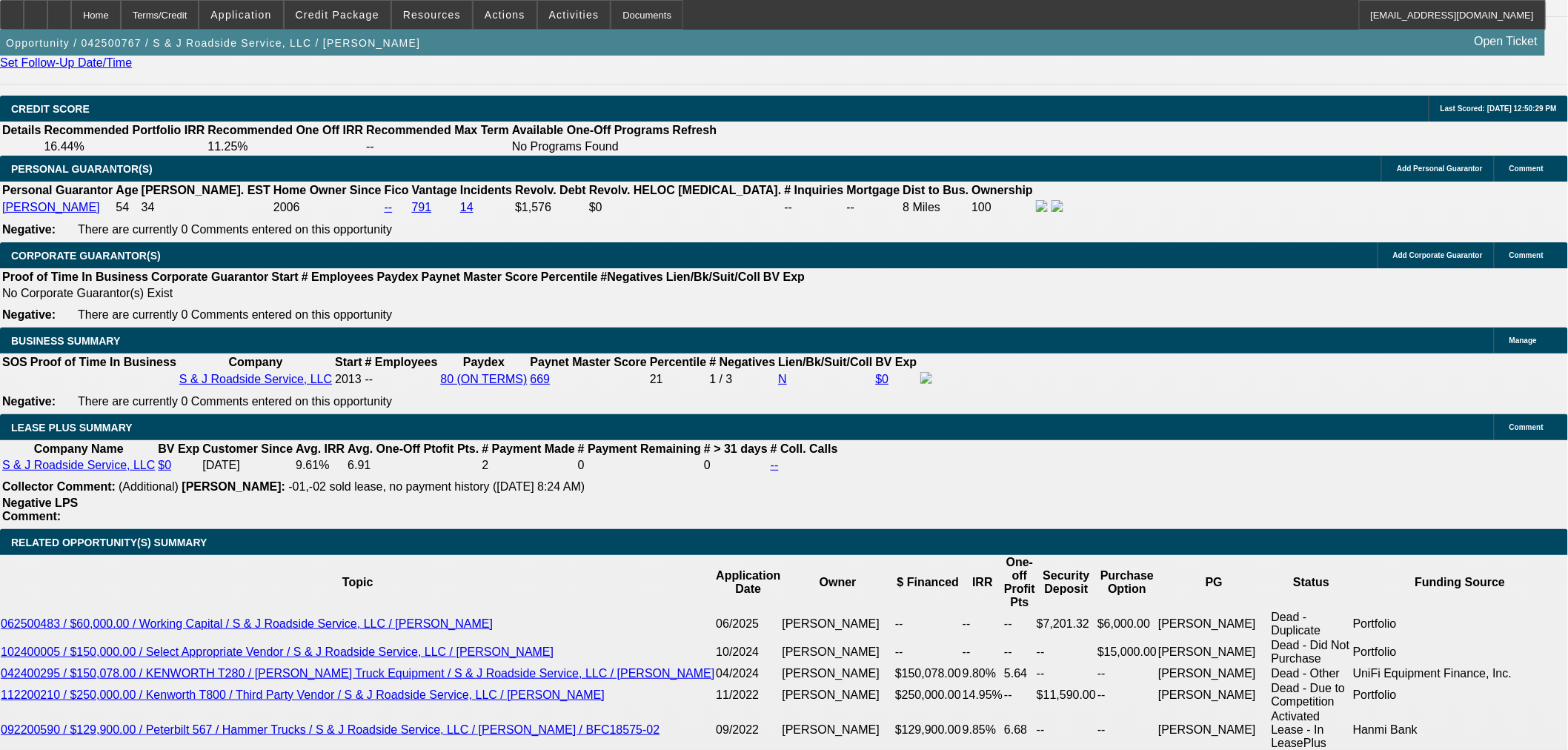
select select "0"
select select "2"
select select "0"
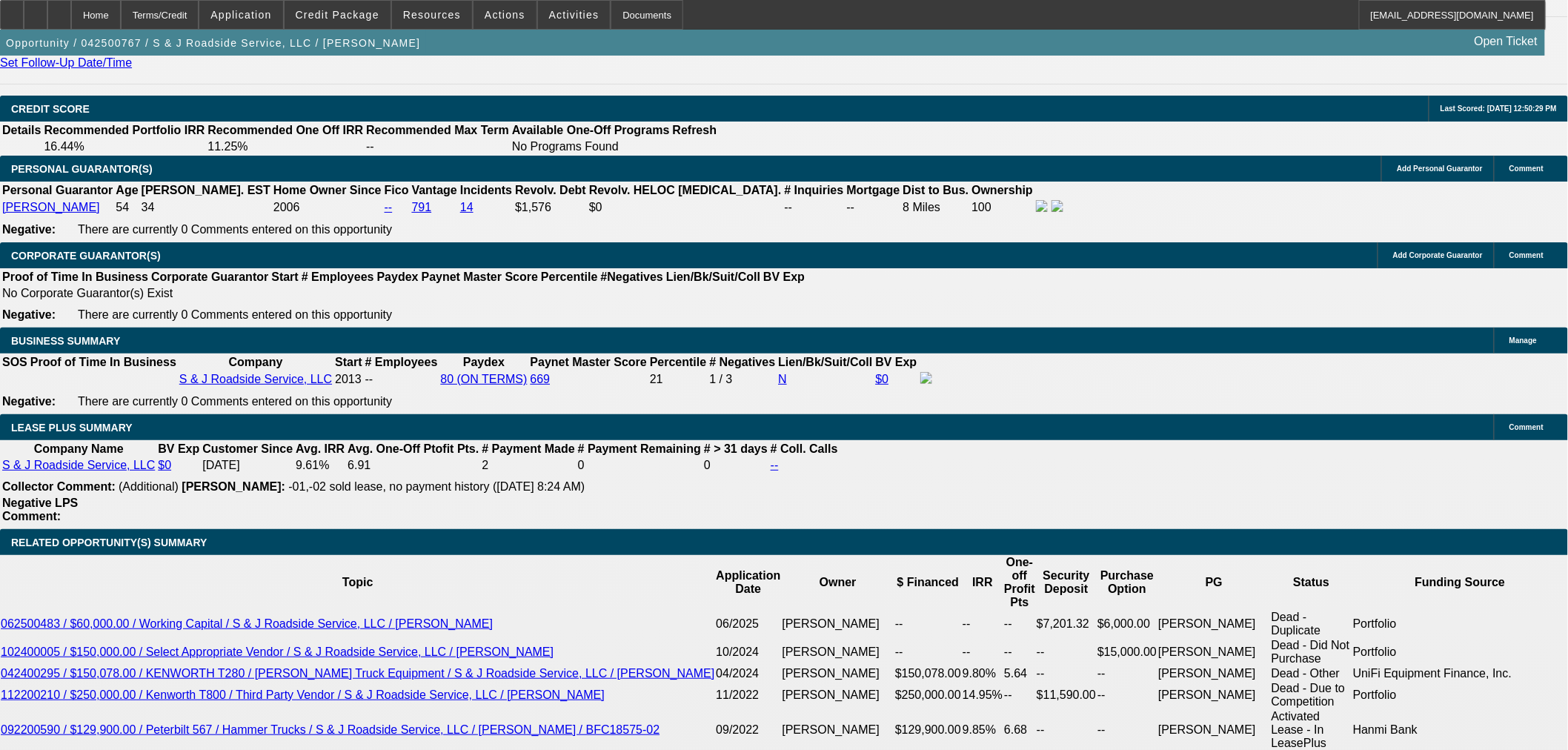
select select "6"
select select "0"
select select "2"
select select "0"
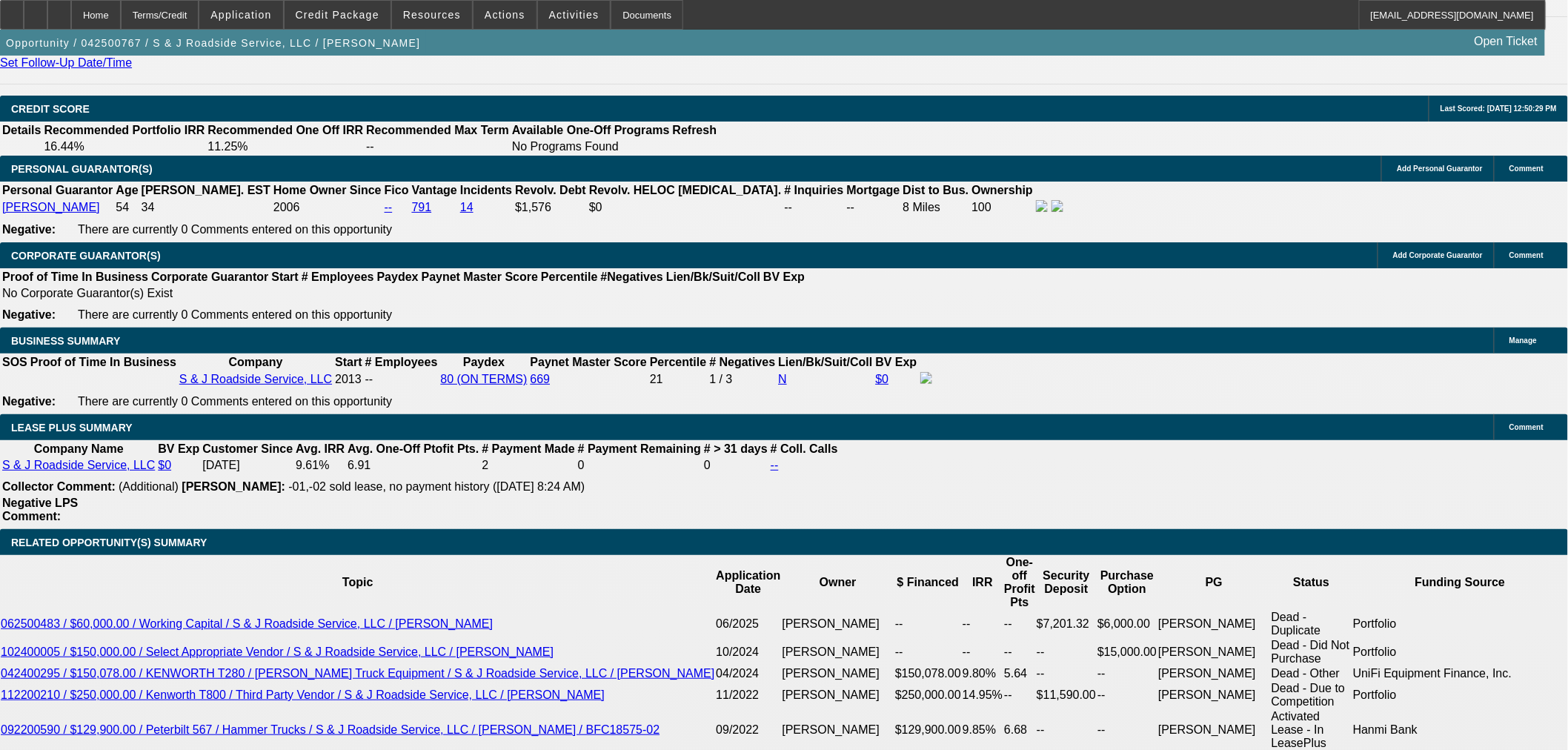
select select "6"
select select "0"
select select "2"
select select "0"
select select "6"
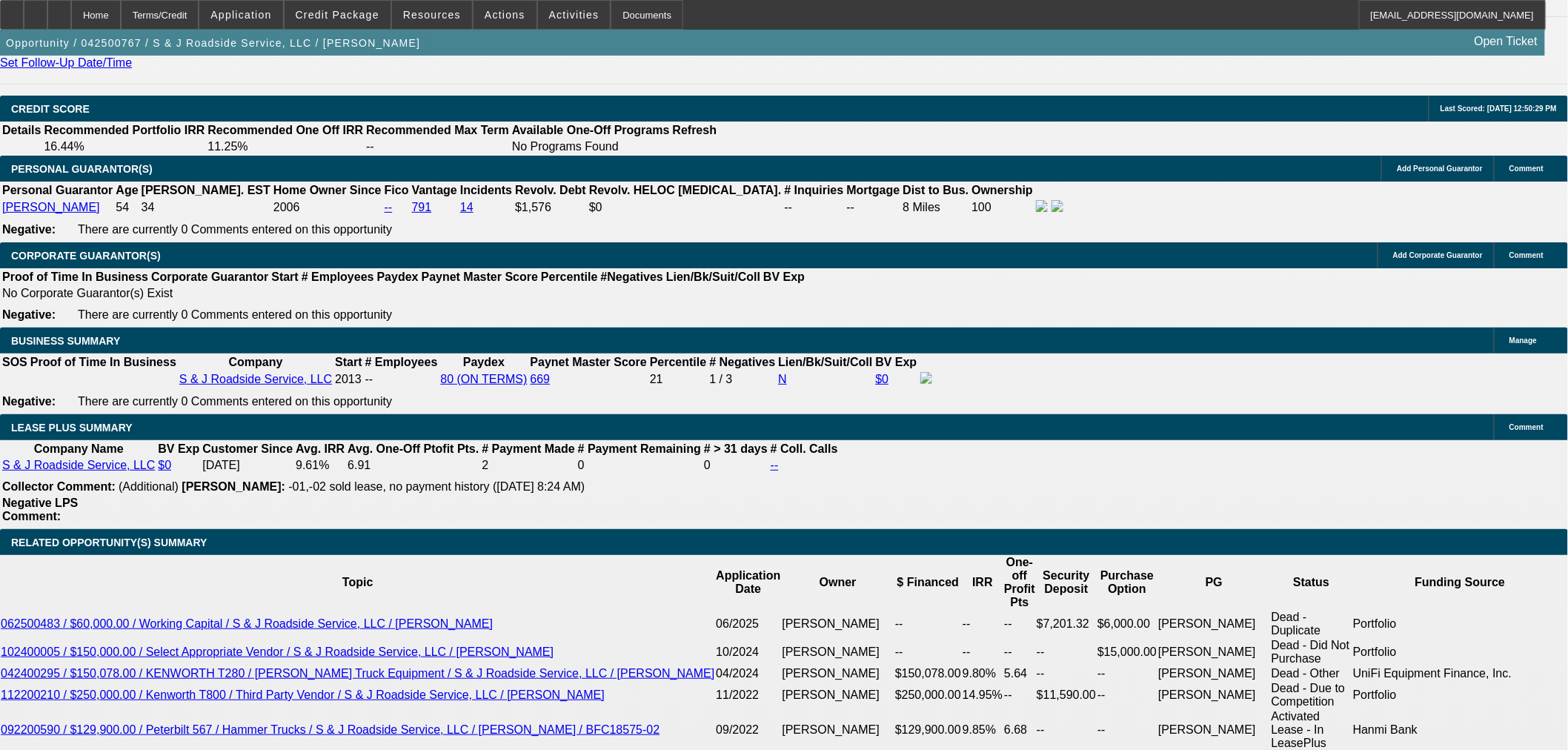
select select "0"
select select "2"
select select "0"
select select "6"
